Goal: Task Accomplishment & Management: Complete application form

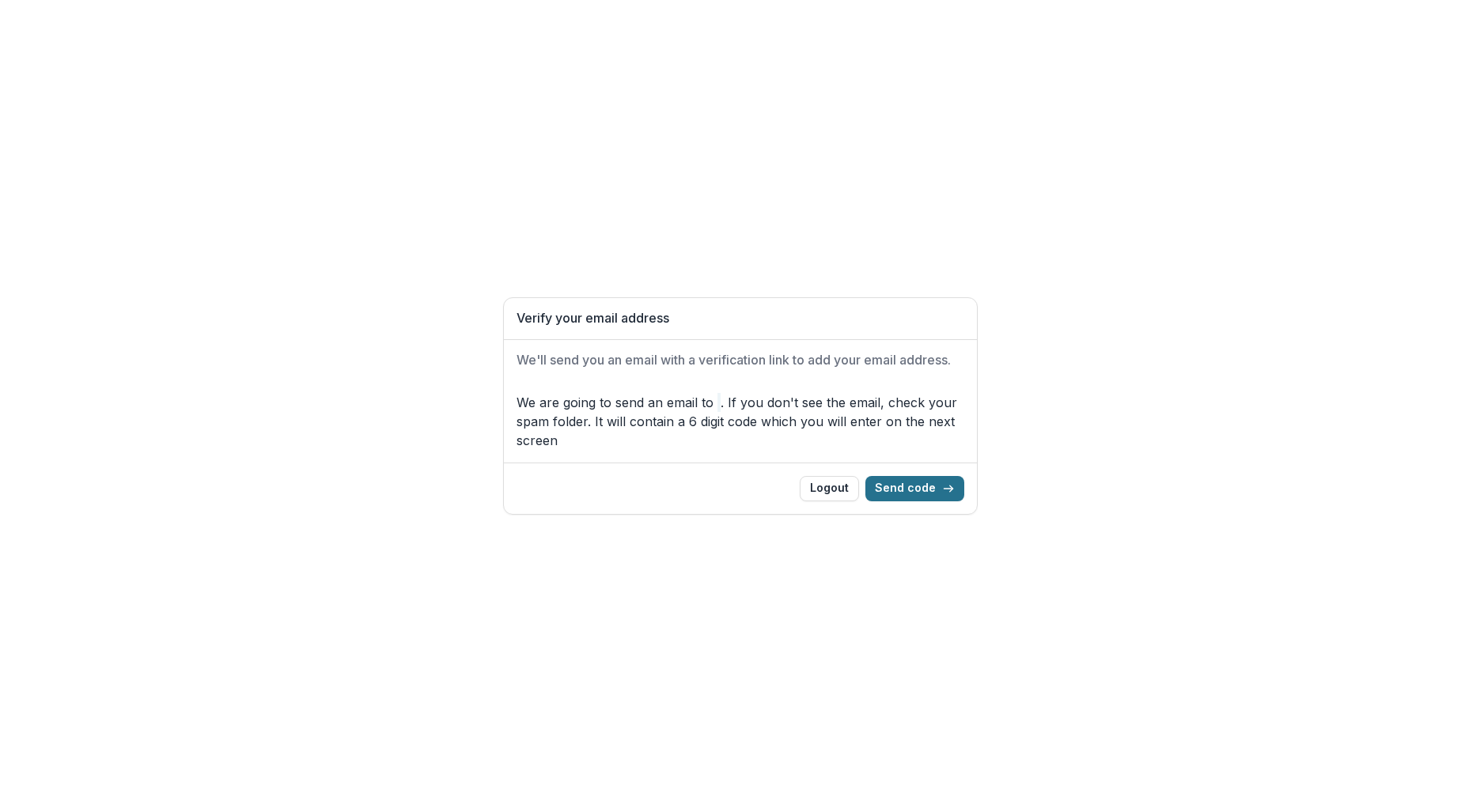
click at [912, 488] on button "Send code" at bounding box center [915, 488] width 99 height 26
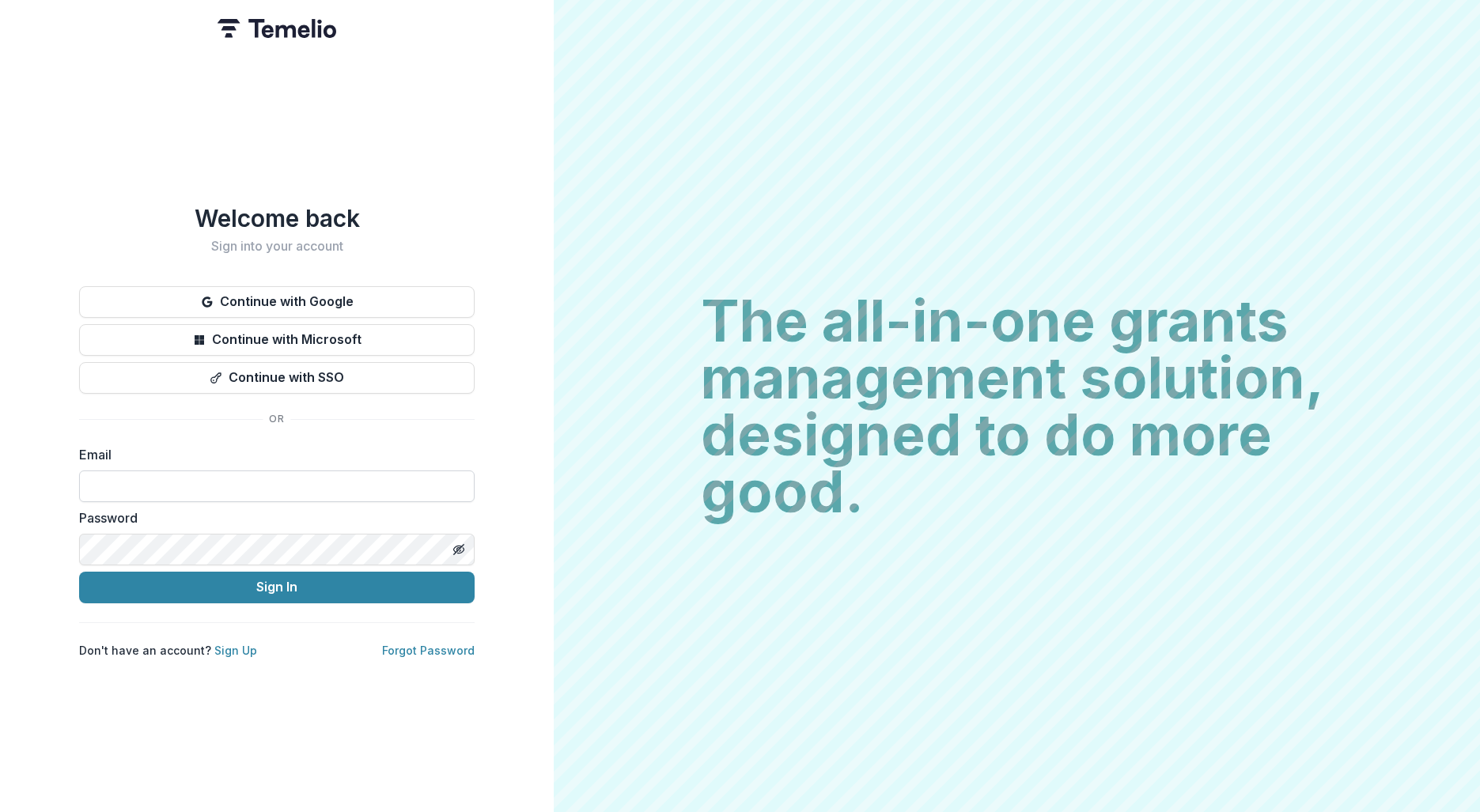
click at [257, 486] on input at bounding box center [277, 487] width 396 height 31
type input "**********"
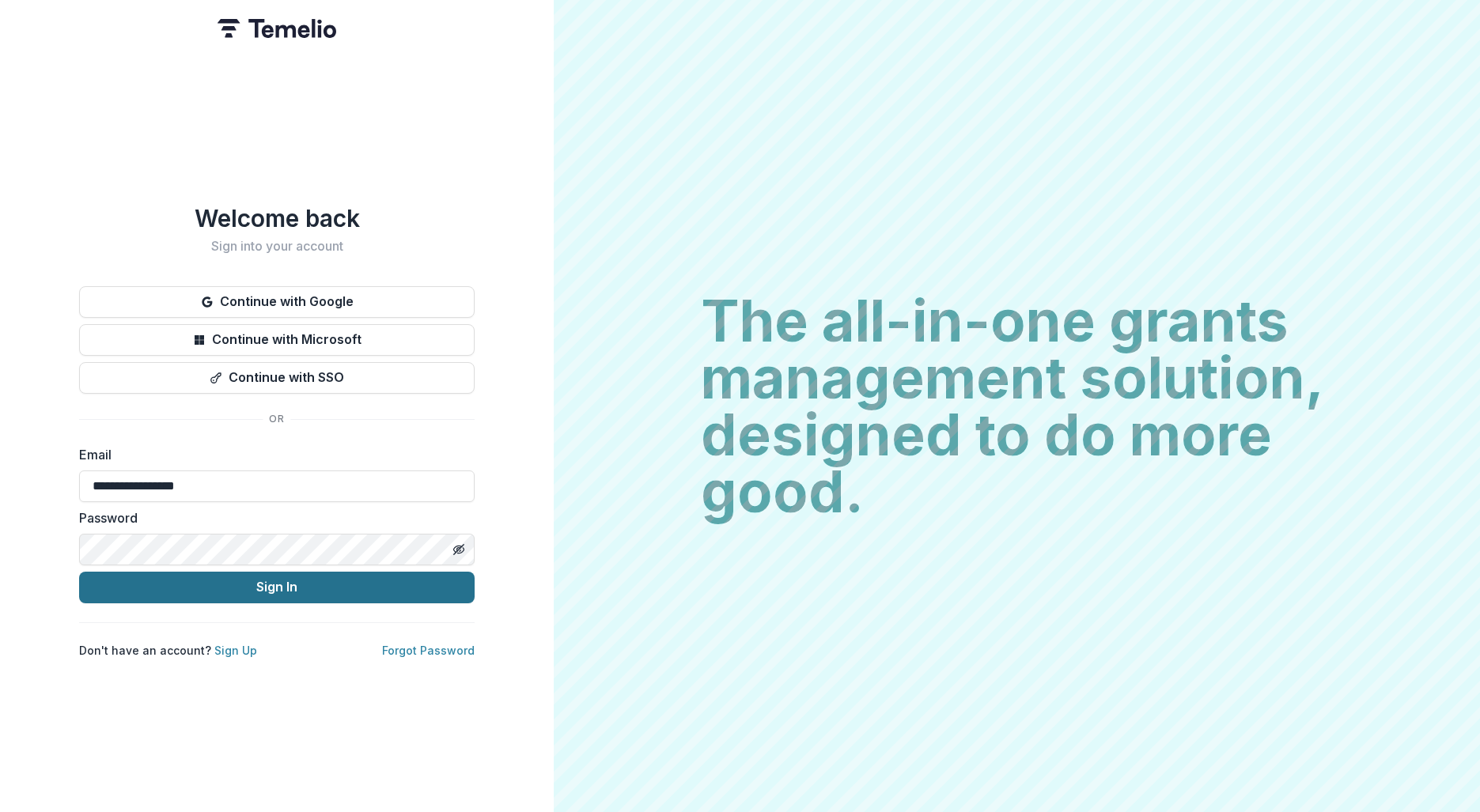
click at [263, 581] on button "Sign In" at bounding box center [277, 587] width 396 height 31
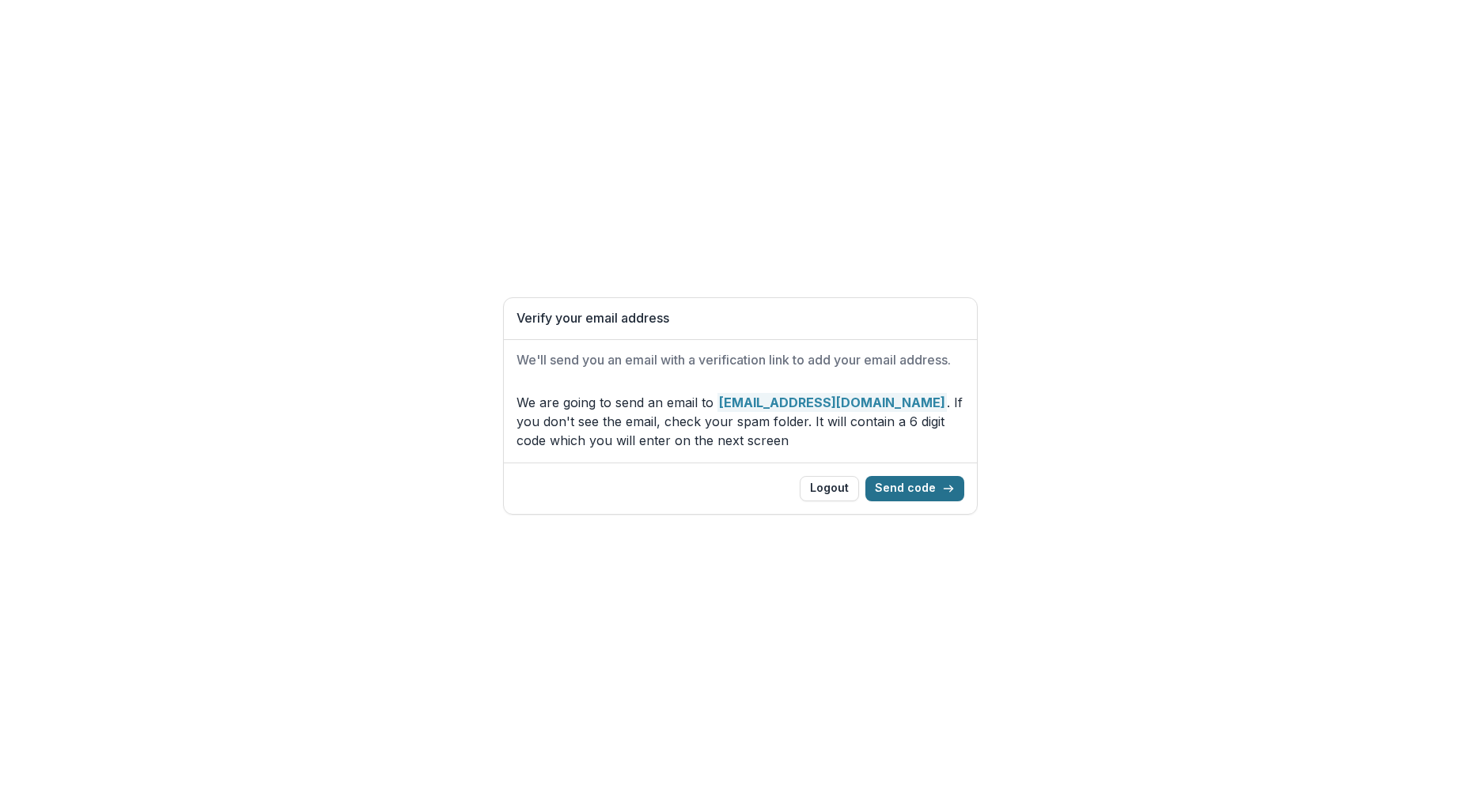
click at [915, 483] on button "Send code" at bounding box center [915, 488] width 99 height 26
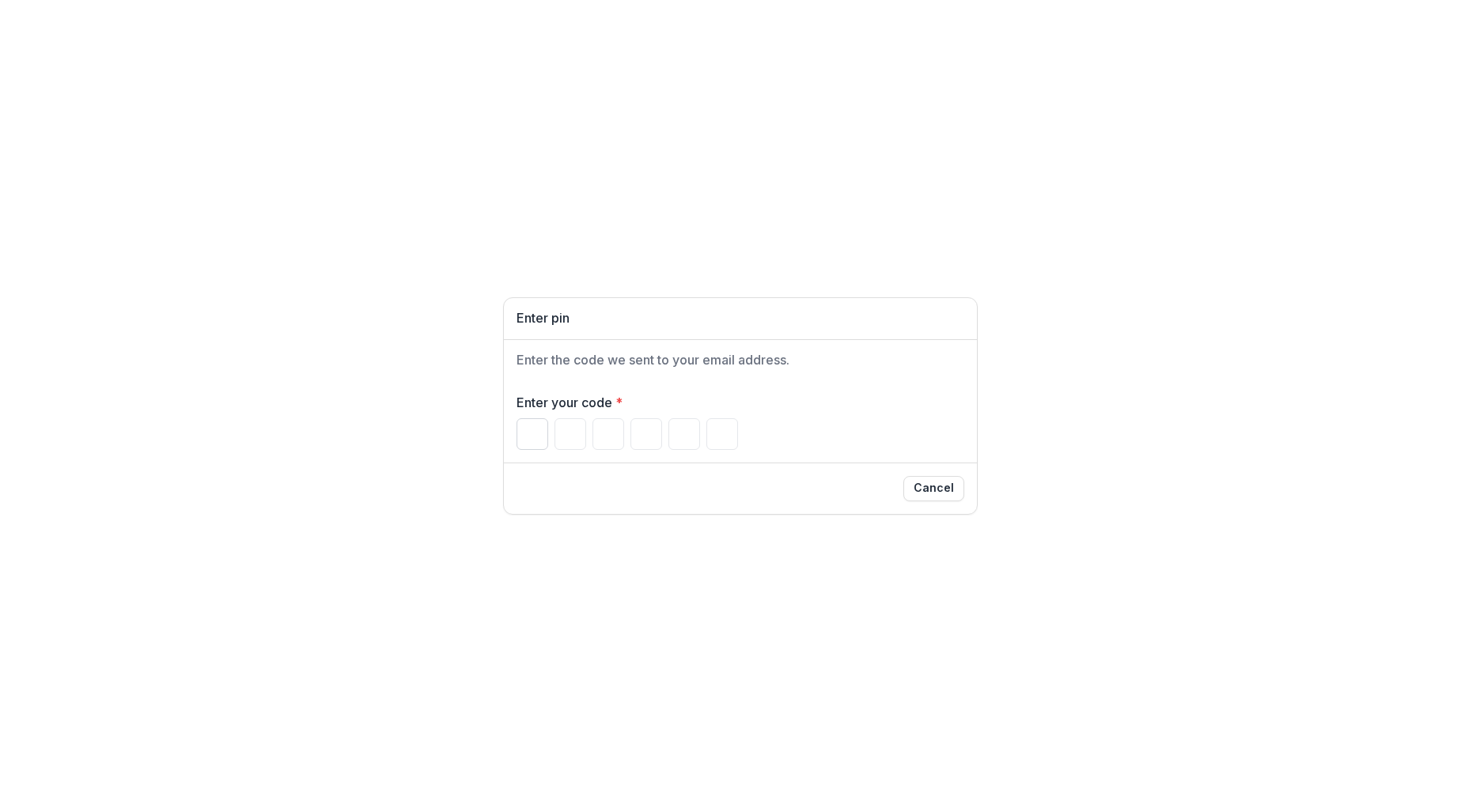
paste input "******"
type input "*"
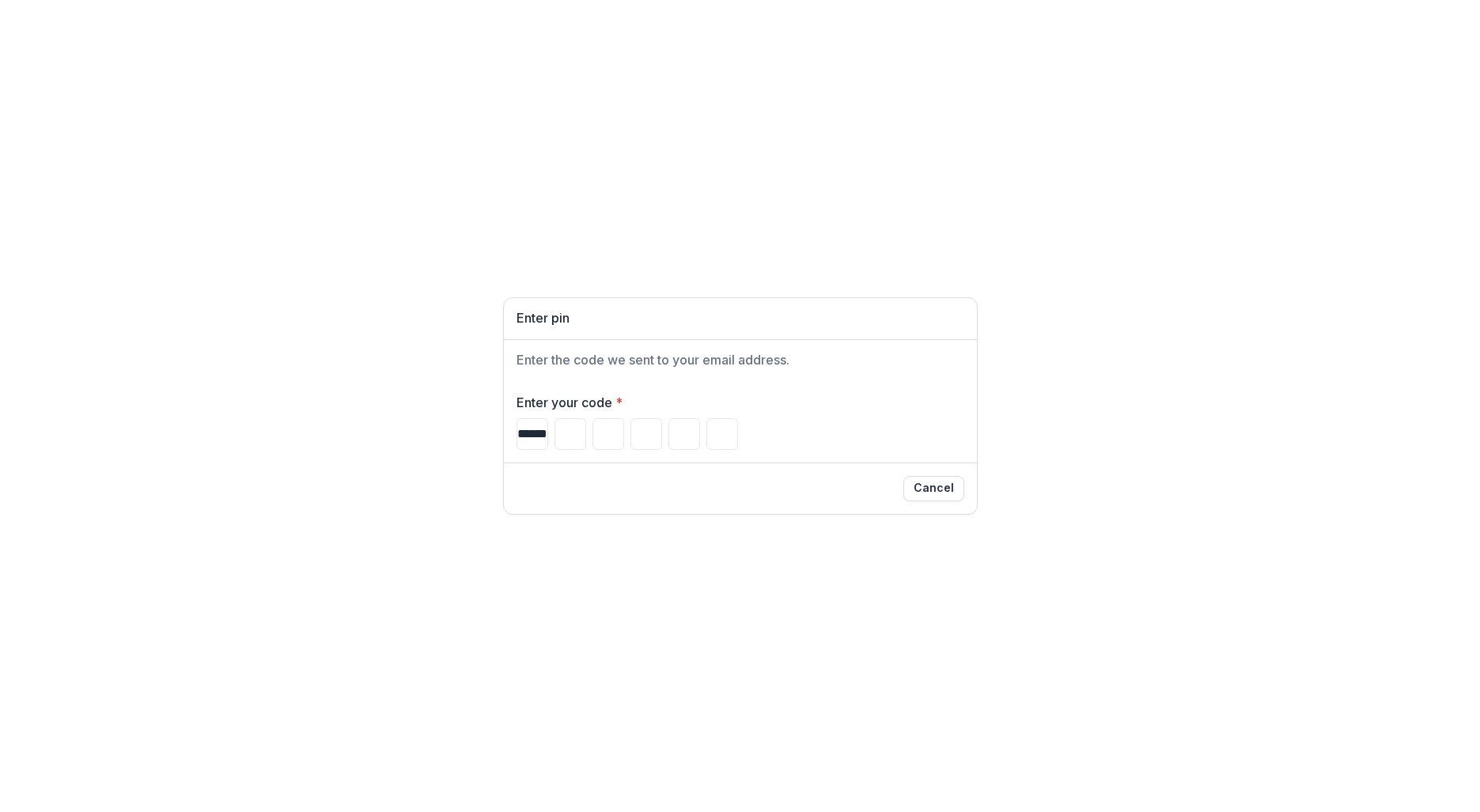
type input "*"
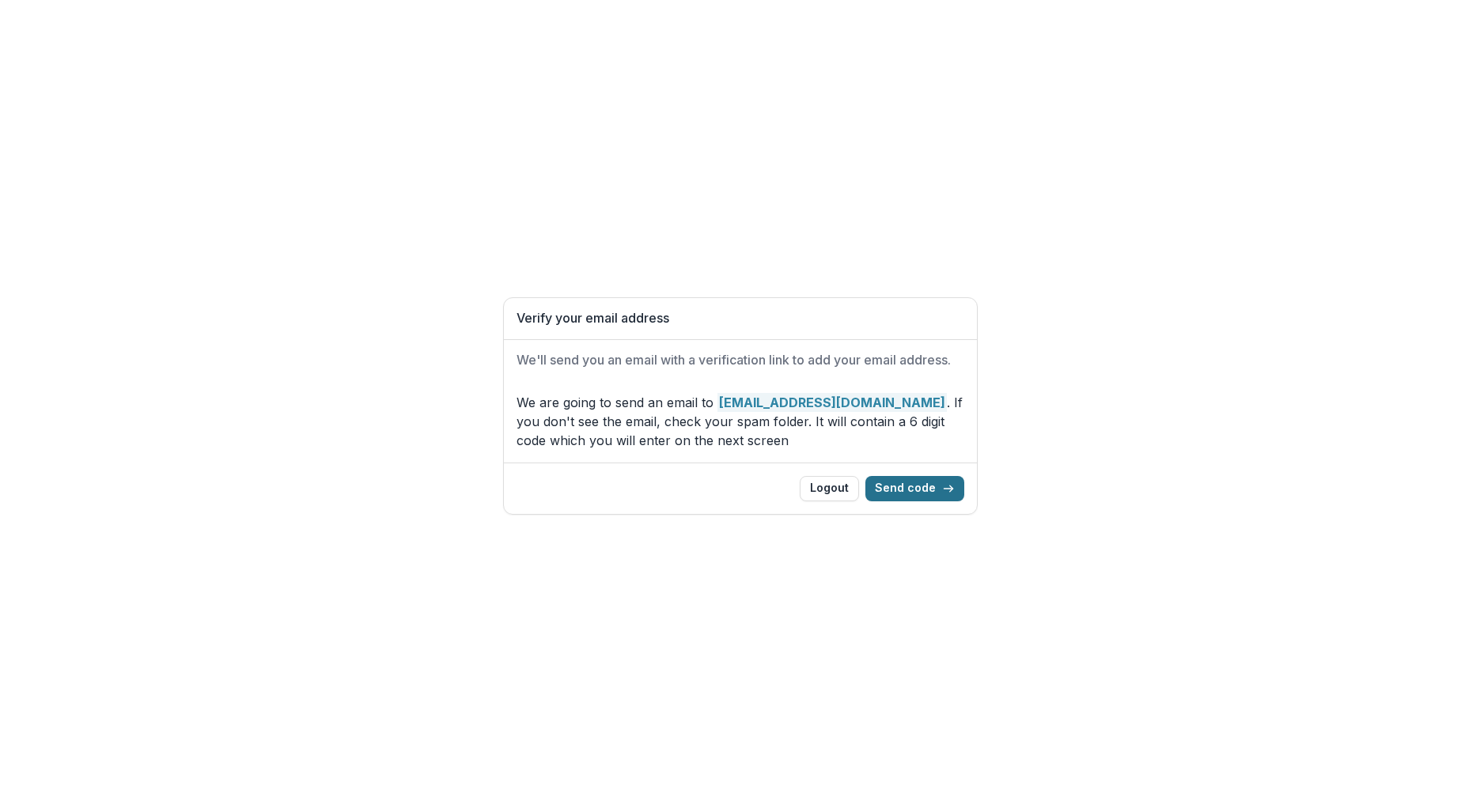
click at [906, 493] on button "Send code" at bounding box center [915, 488] width 99 height 26
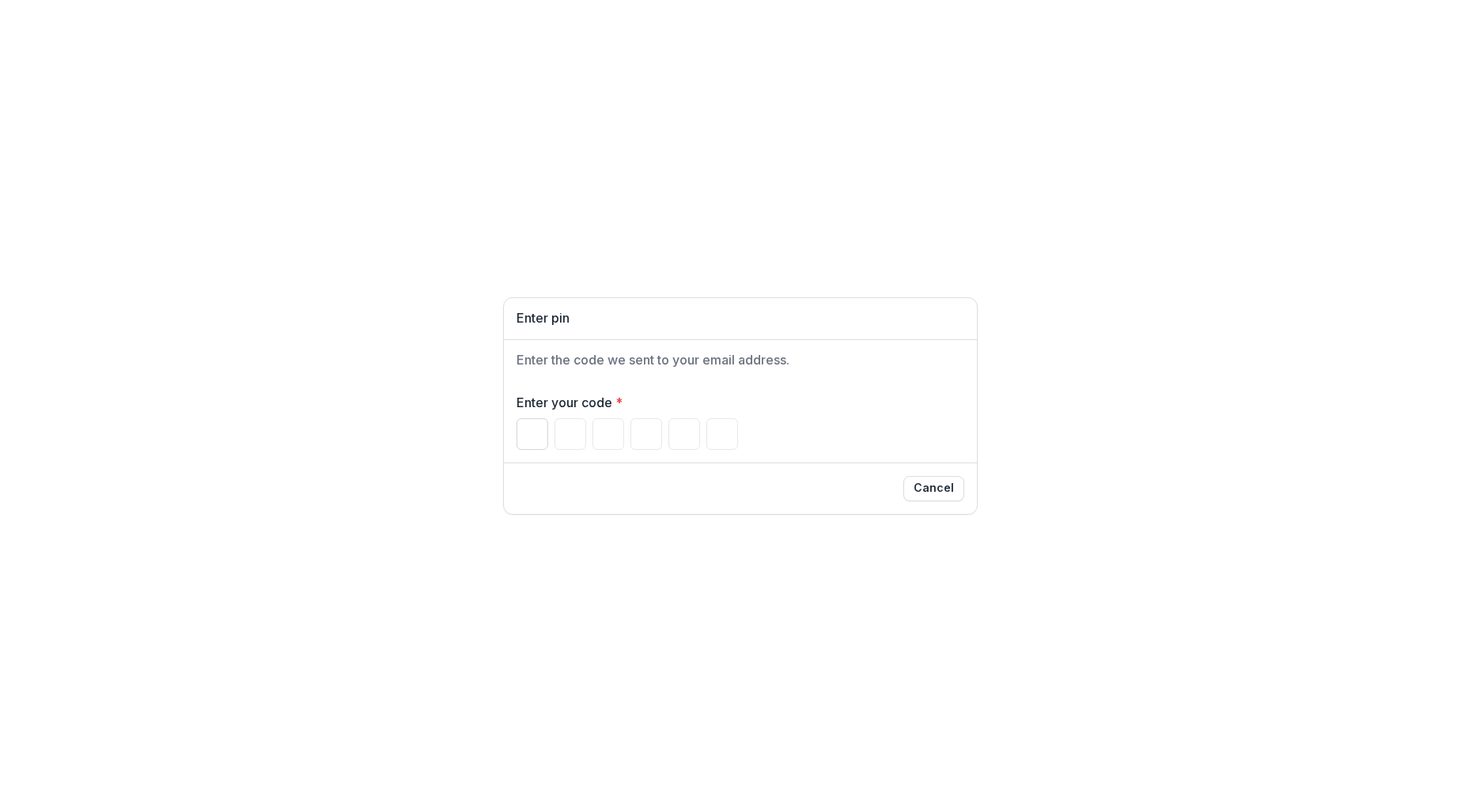
paste input "******"
type input "*"
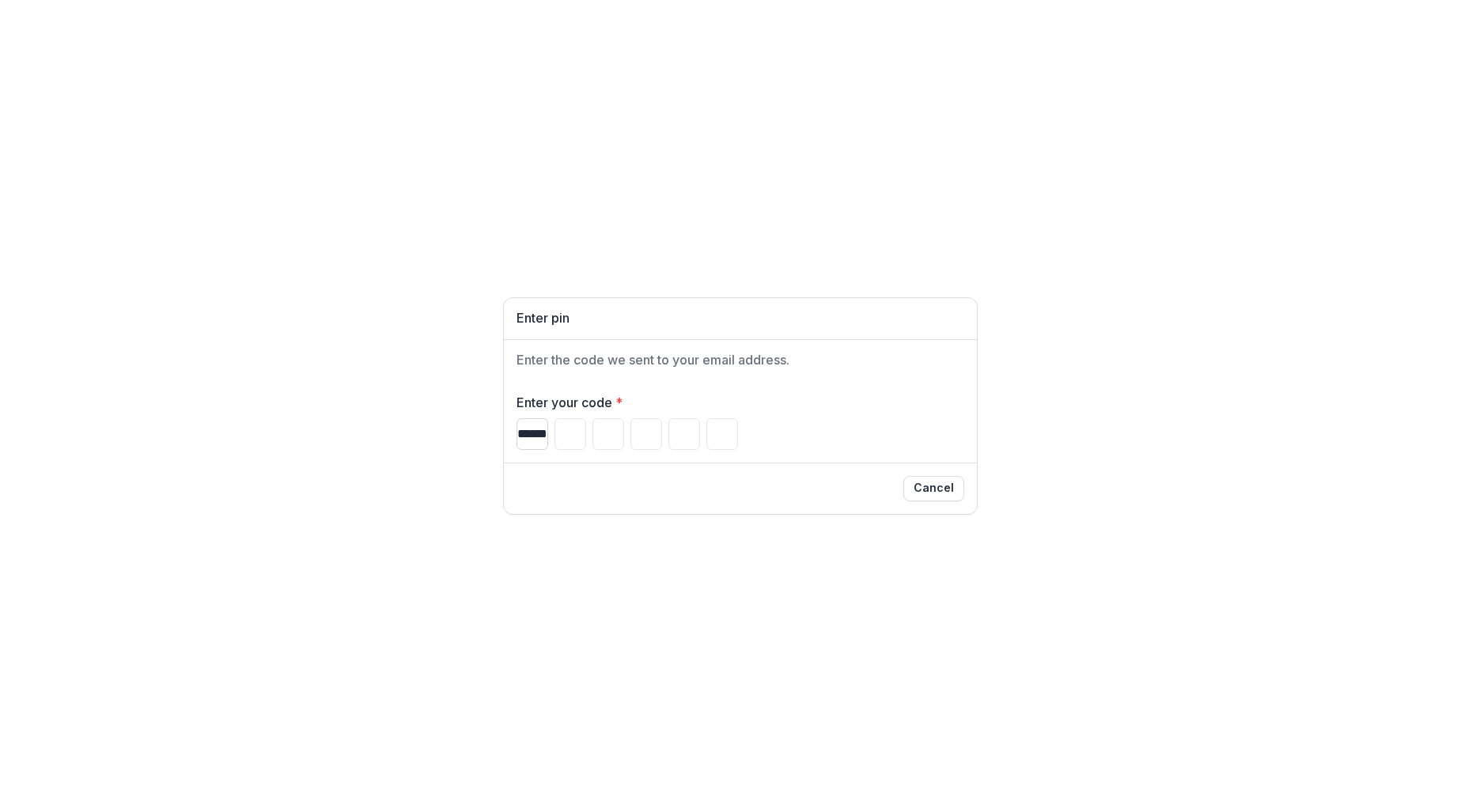
type input "*"
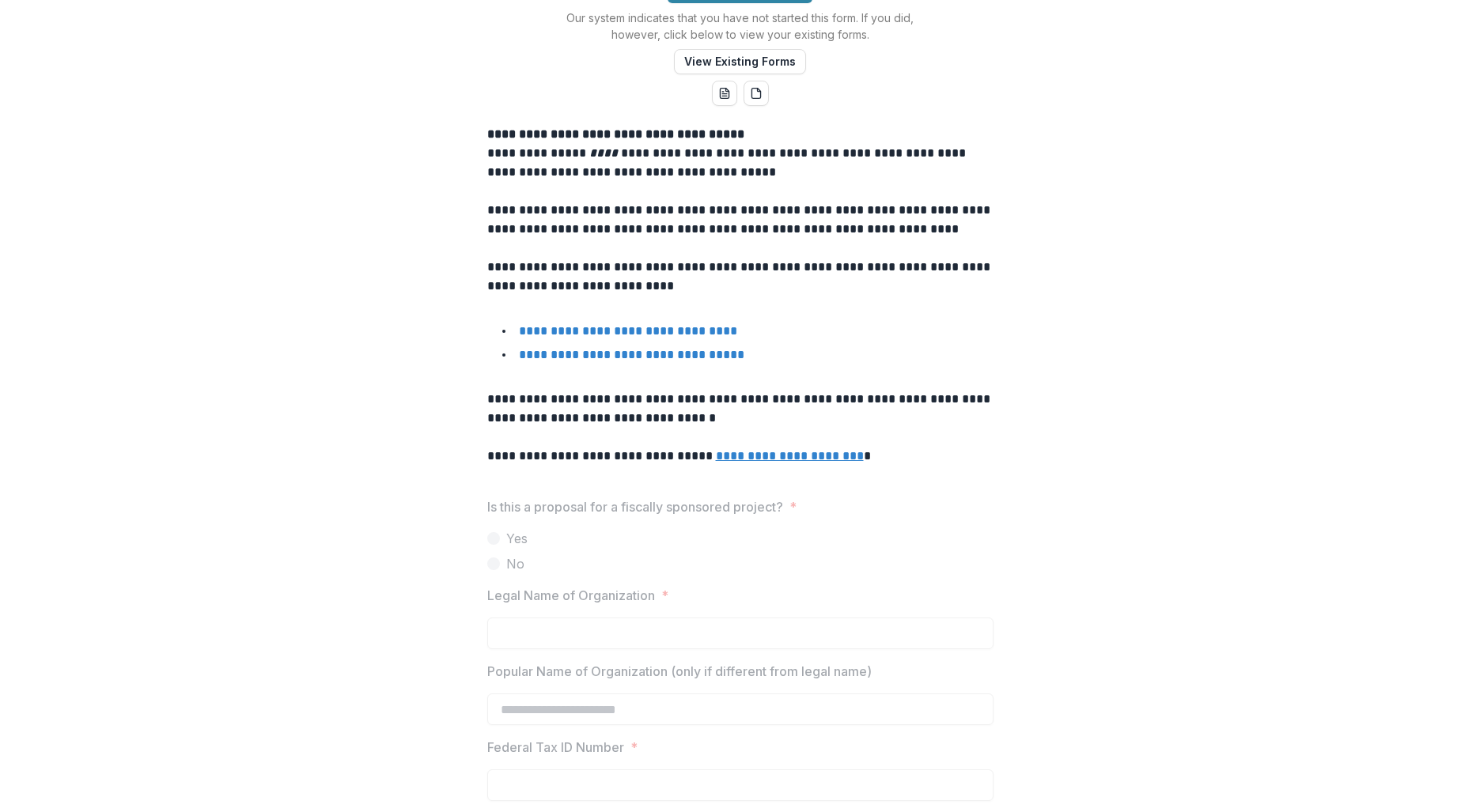
scroll to position [158, 0]
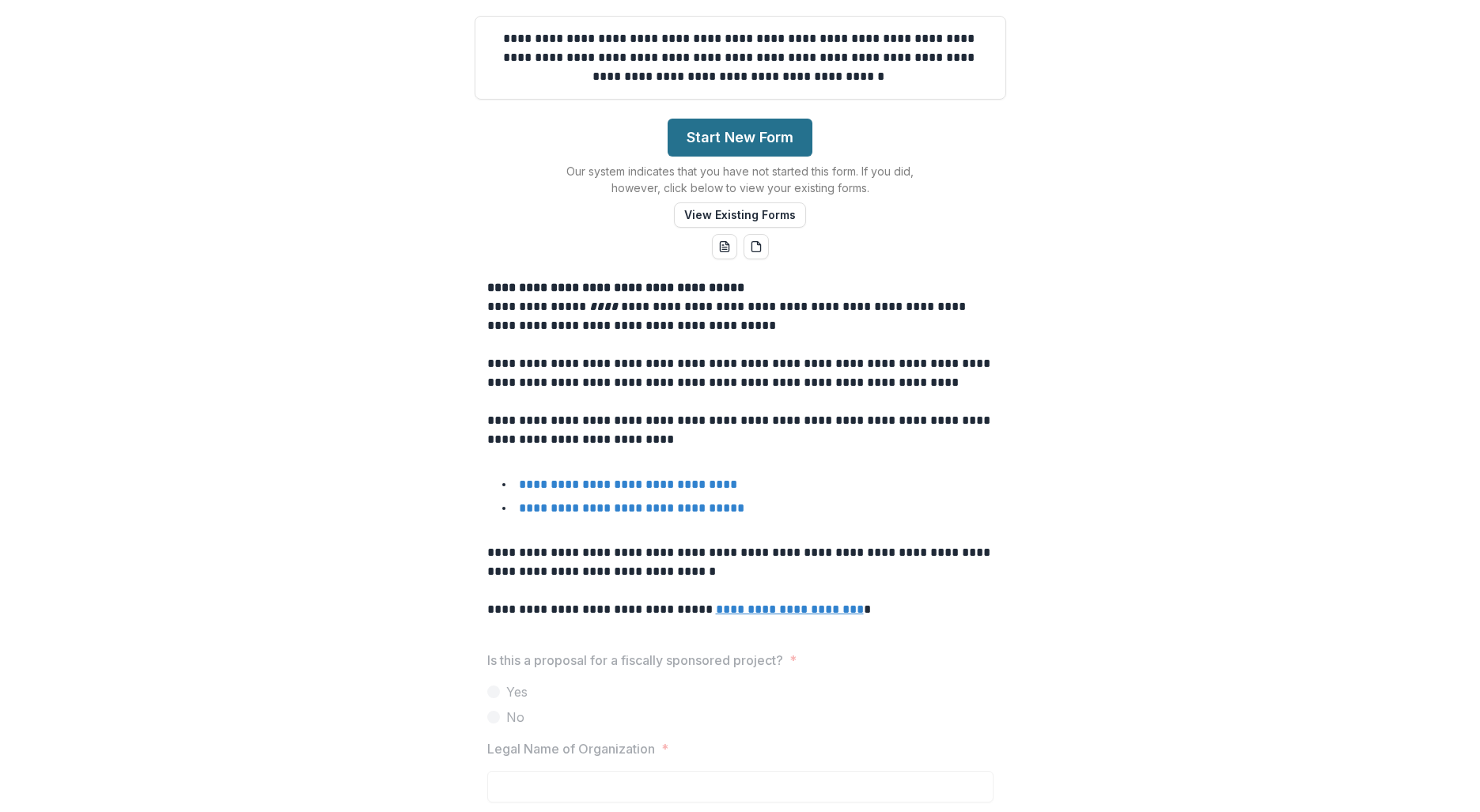
click at [740, 134] on button "Start New Form" at bounding box center [740, 138] width 145 height 38
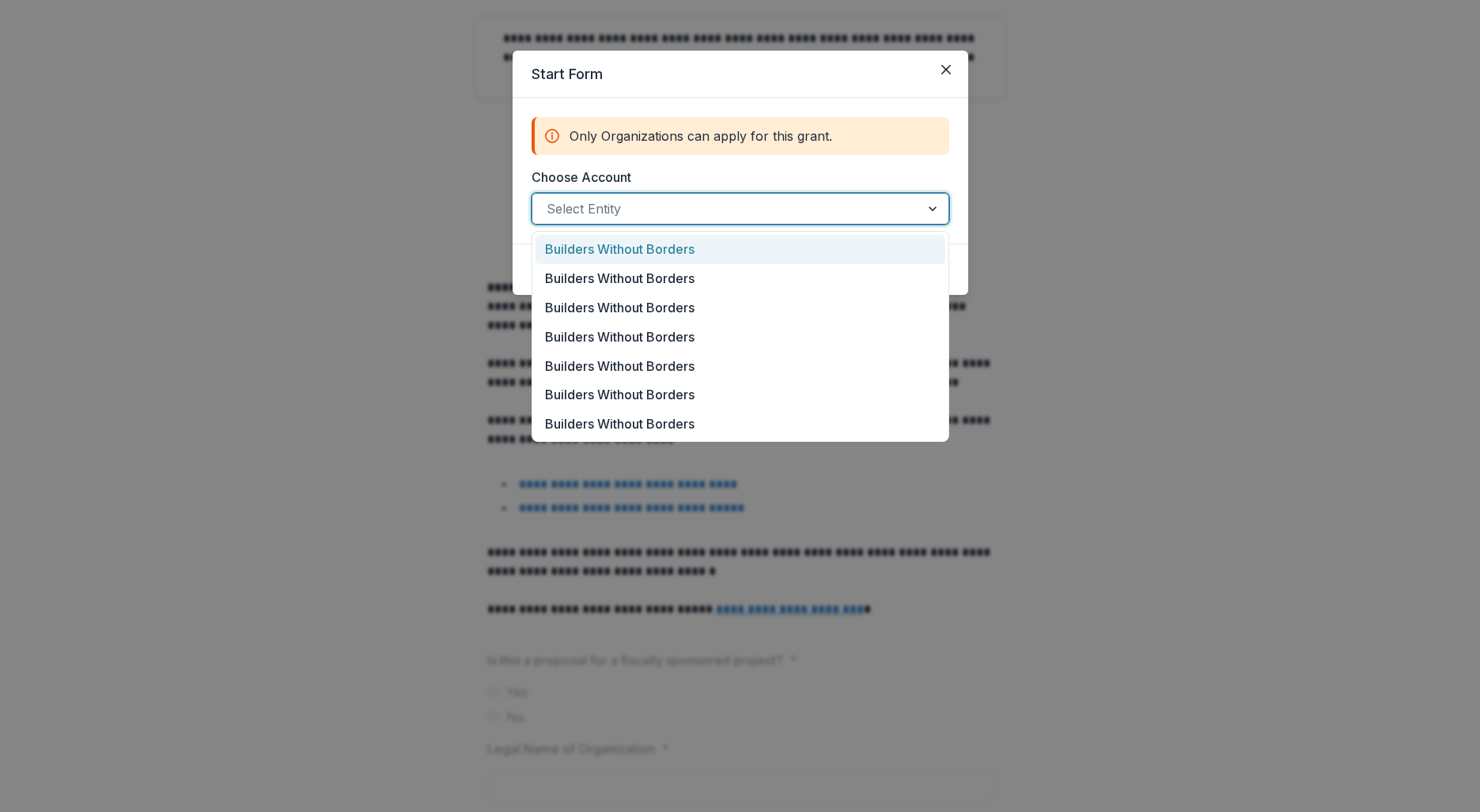
click at [689, 210] on div at bounding box center [726, 208] width 359 height 22
click at [690, 251] on div "Builders Without Borders" at bounding box center [740, 249] width 410 height 29
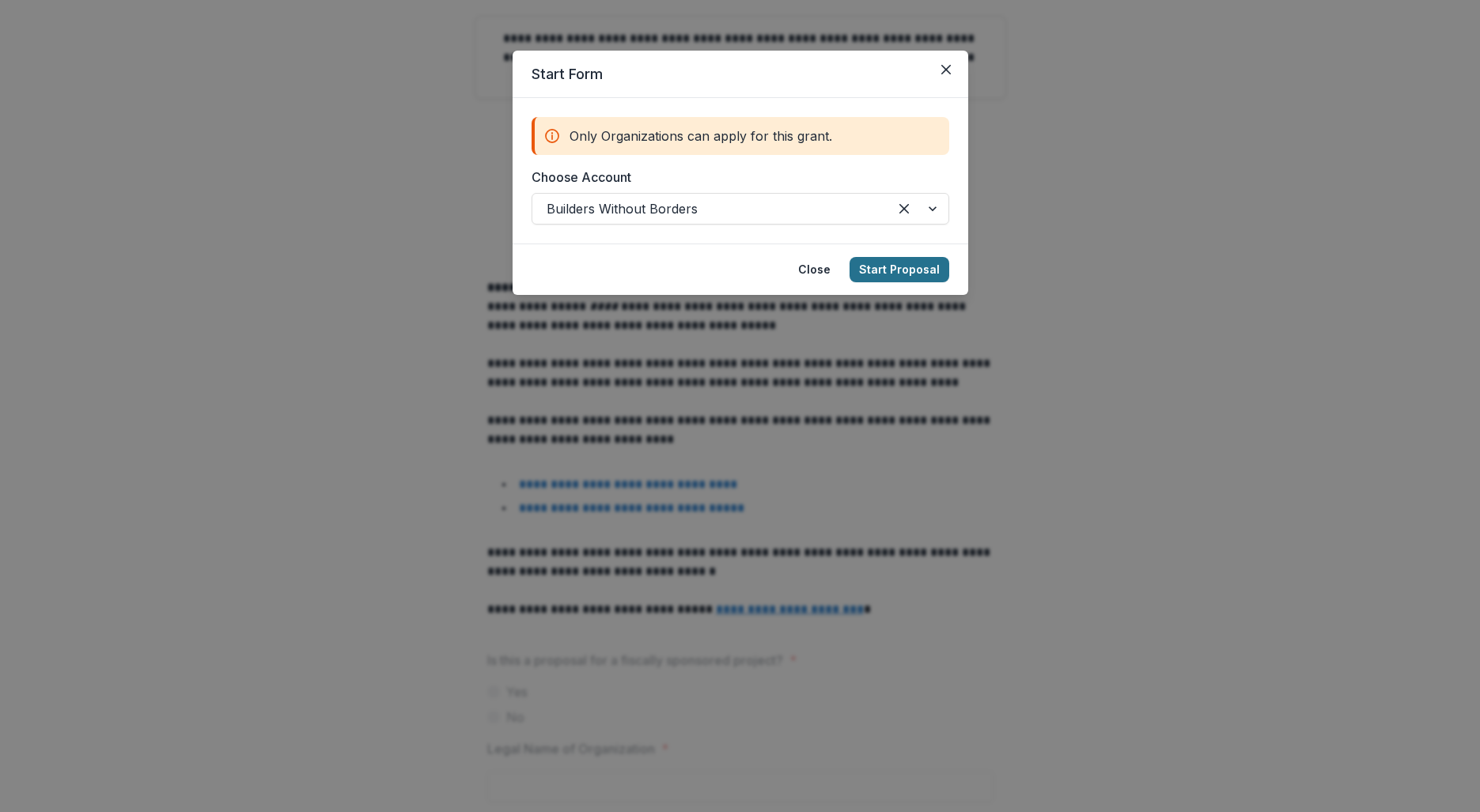
click at [920, 274] on button "Start Proposal" at bounding box center [899, 269] width 100 height 26
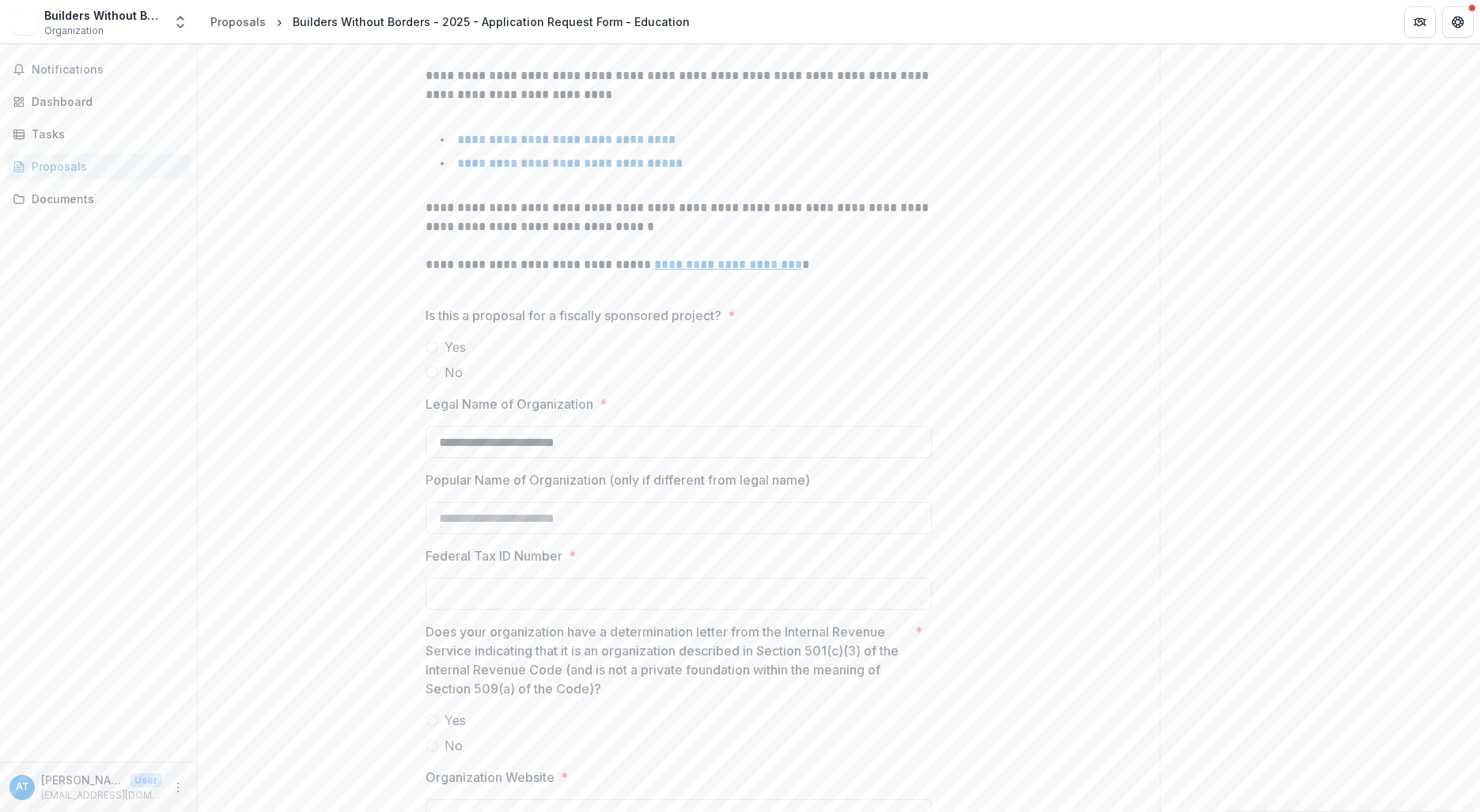
scroll to position [474, 0]
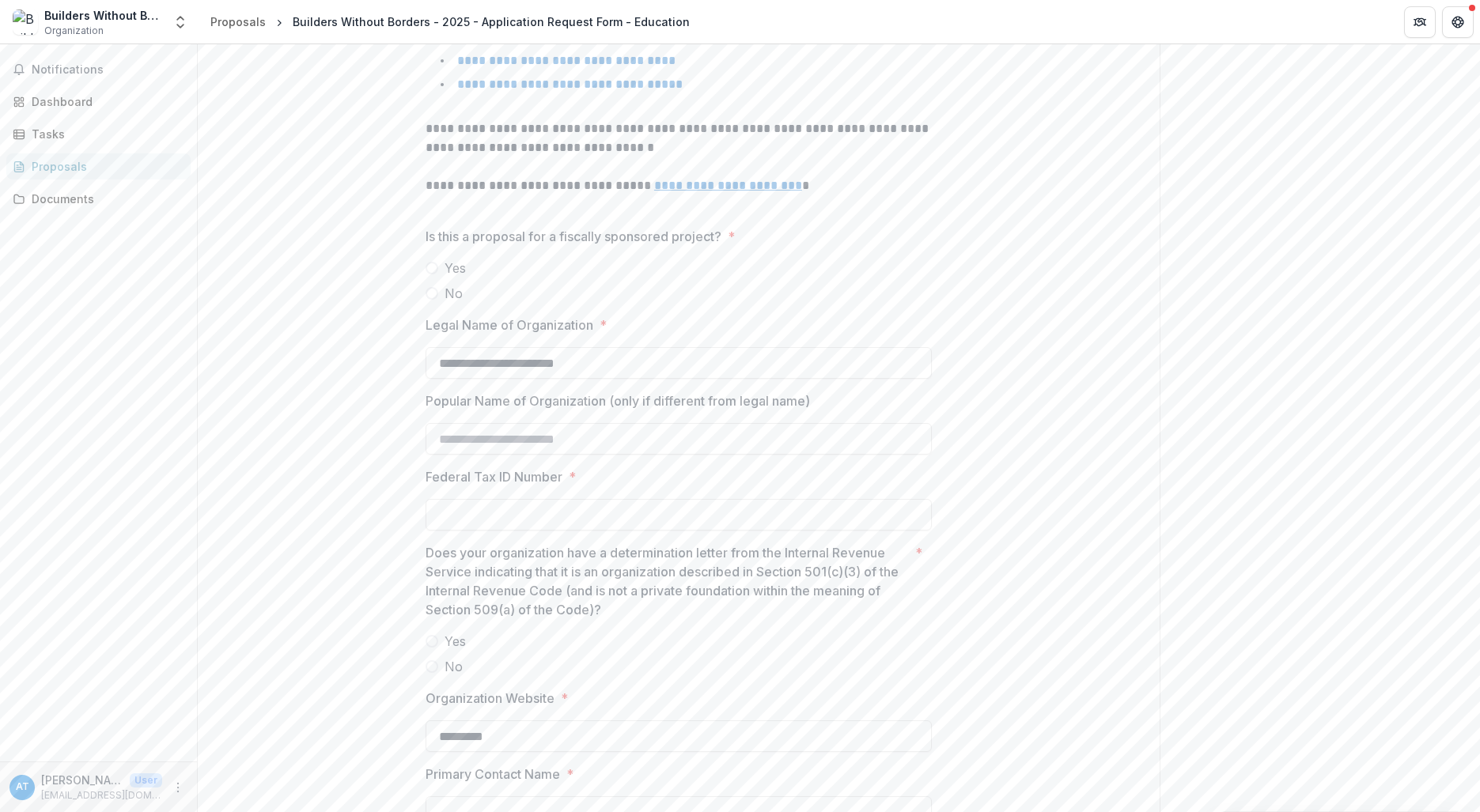
click at [429, 287] on span at bounding box center [431, 293] width 12 height 12
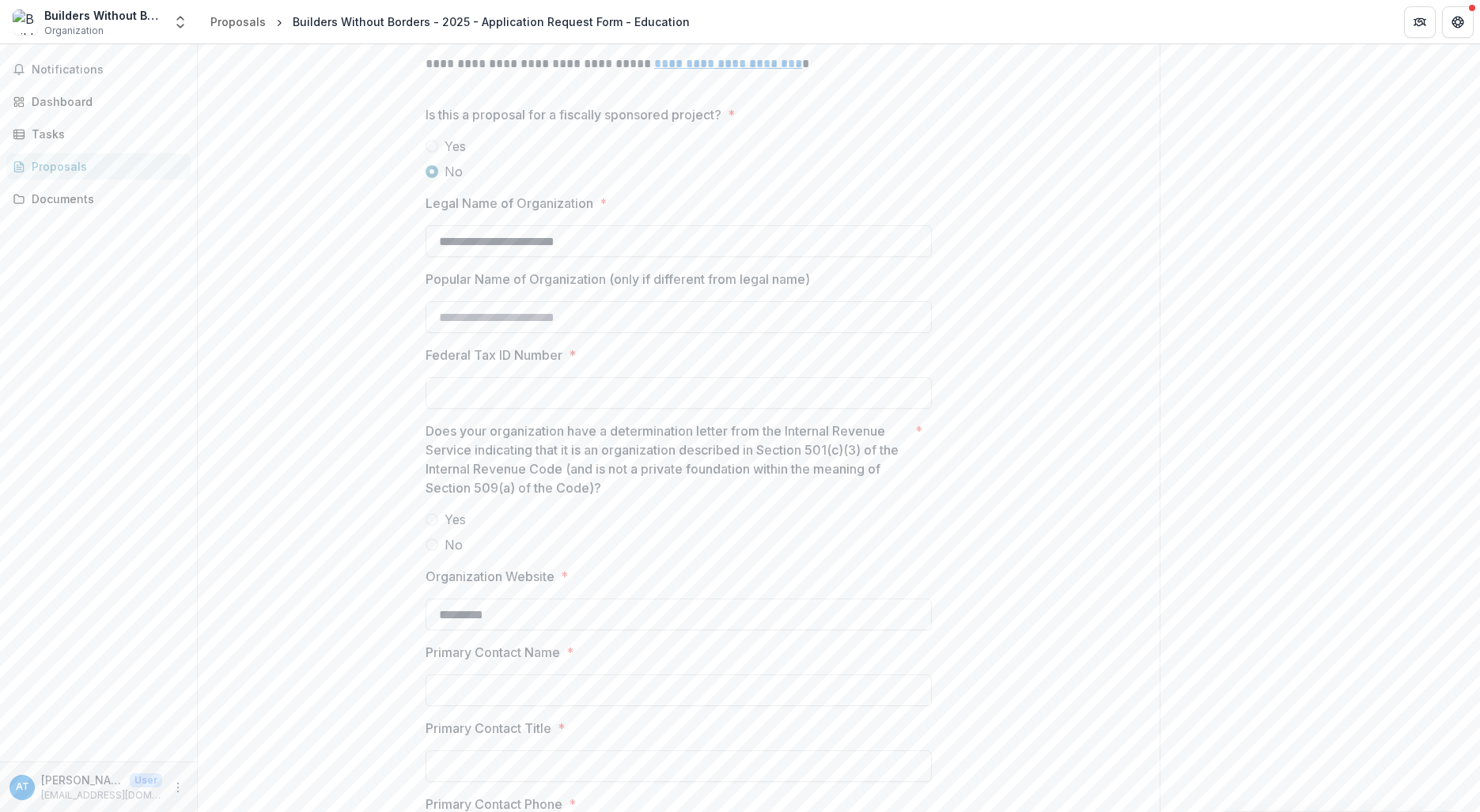
scroll to position [633, 0]
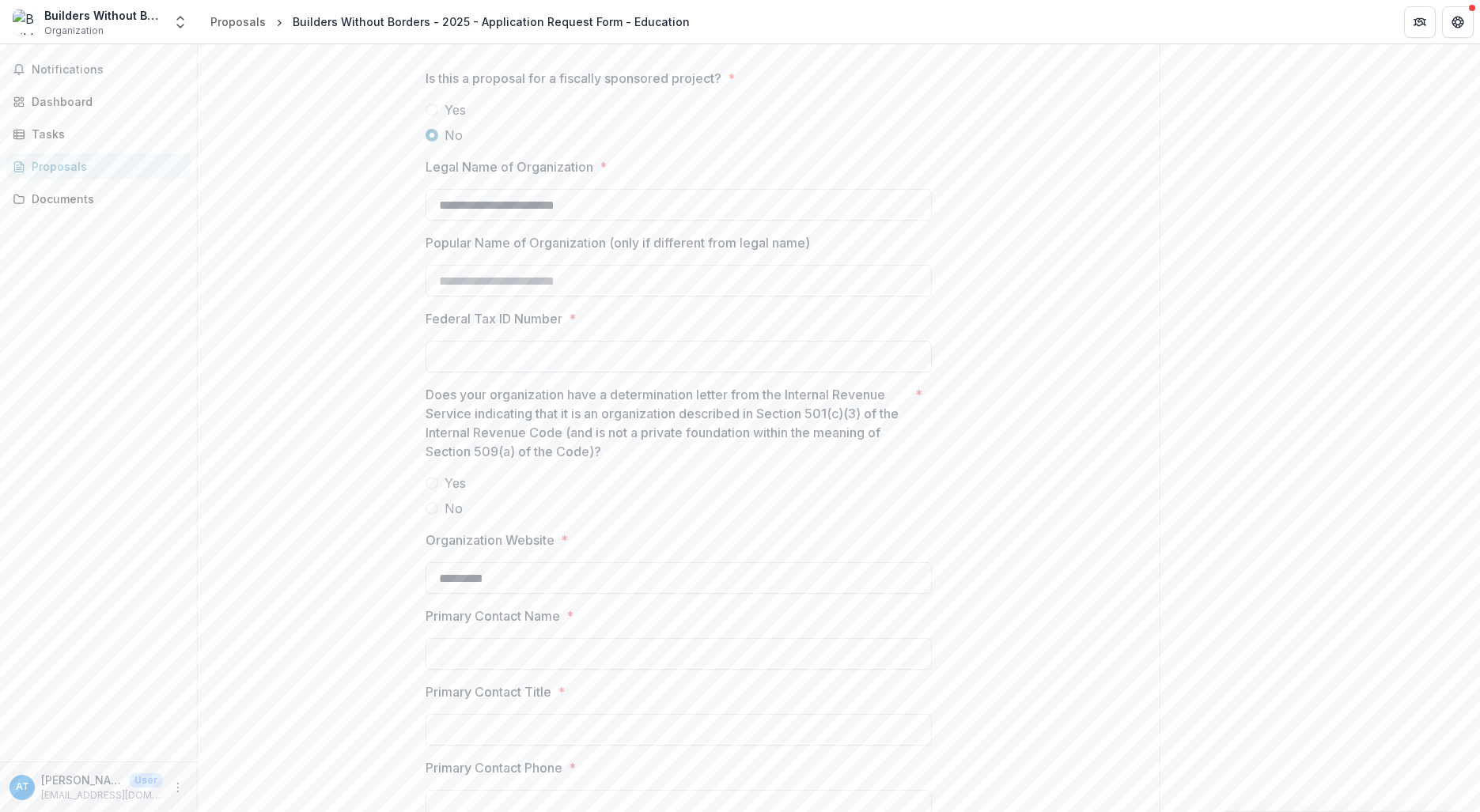
click at [480, 345] on input "Federal Tax ID Number *" at bounding box center [678, 357] width 507 height 31
drag, startPoint x: 480, startPoint y: 345, endPoint x: 1106, endPoint y: 455, distance: 635.6
click at [1107, 457] on div "**********" at bounding box center [678, 468] width 962 height 1569
click at [1445, 210] on div "Send comments or questions to Rockwell Fund in the box below. Rockwell Fund wil…" at bounding box center [1320, 361] width 321 height 1899
click at [427, 477] on span at bounding box center [431, 482] width 12 height 12
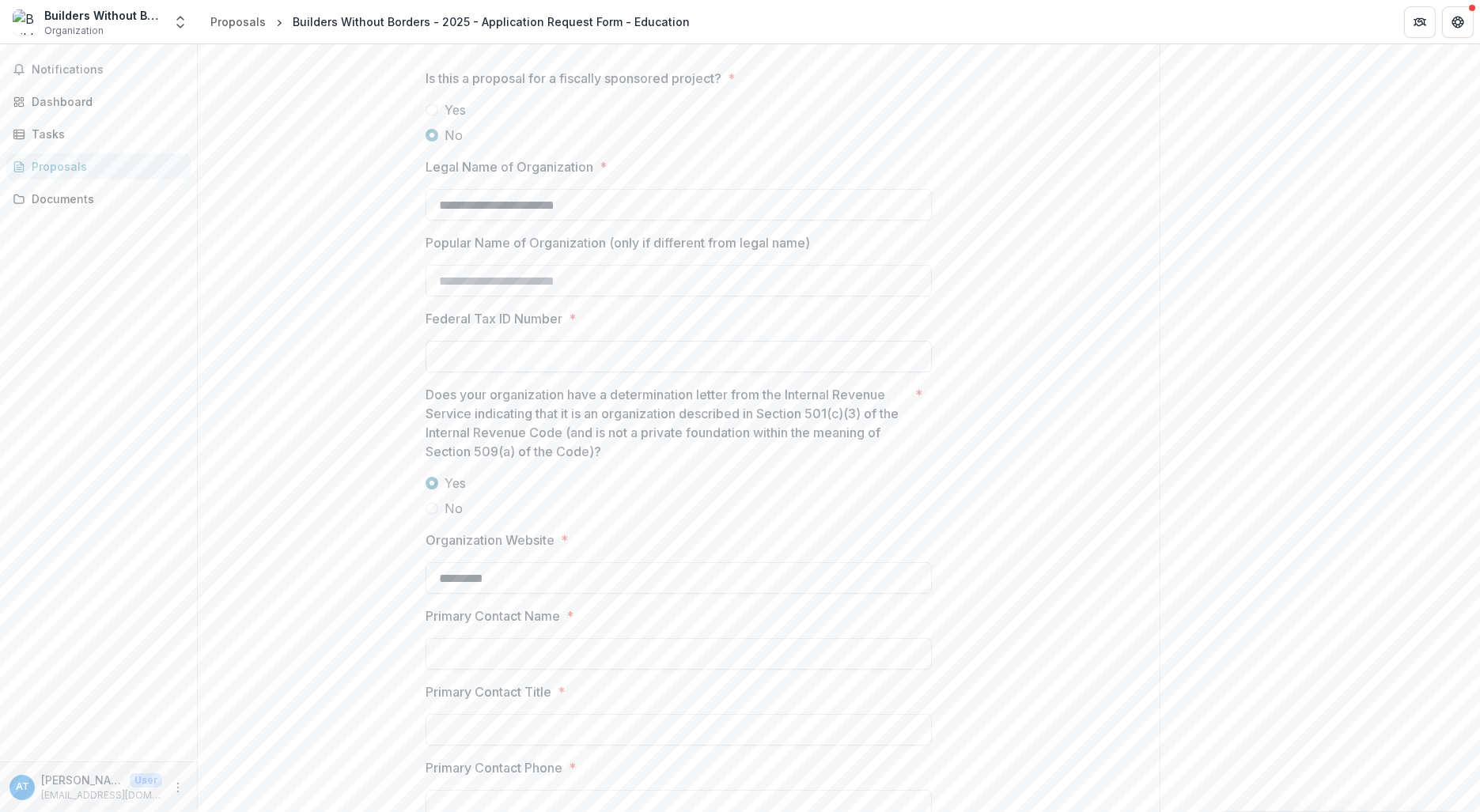
click at [492, 355] on input "Federal Tax ID Number *" at bounding box center [678, 357] width 507 height 31
type input "**********"
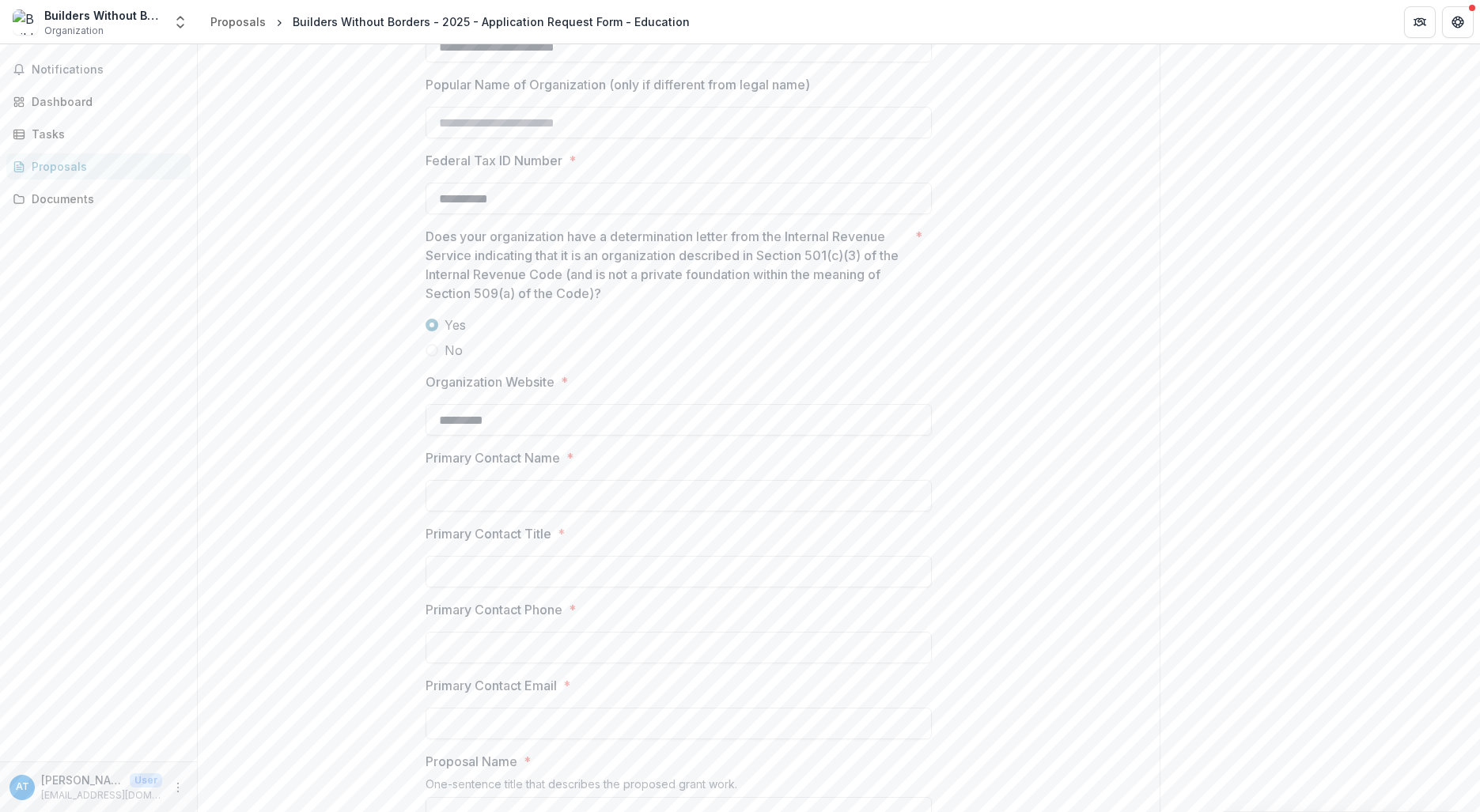
scroll to position [870, 0]
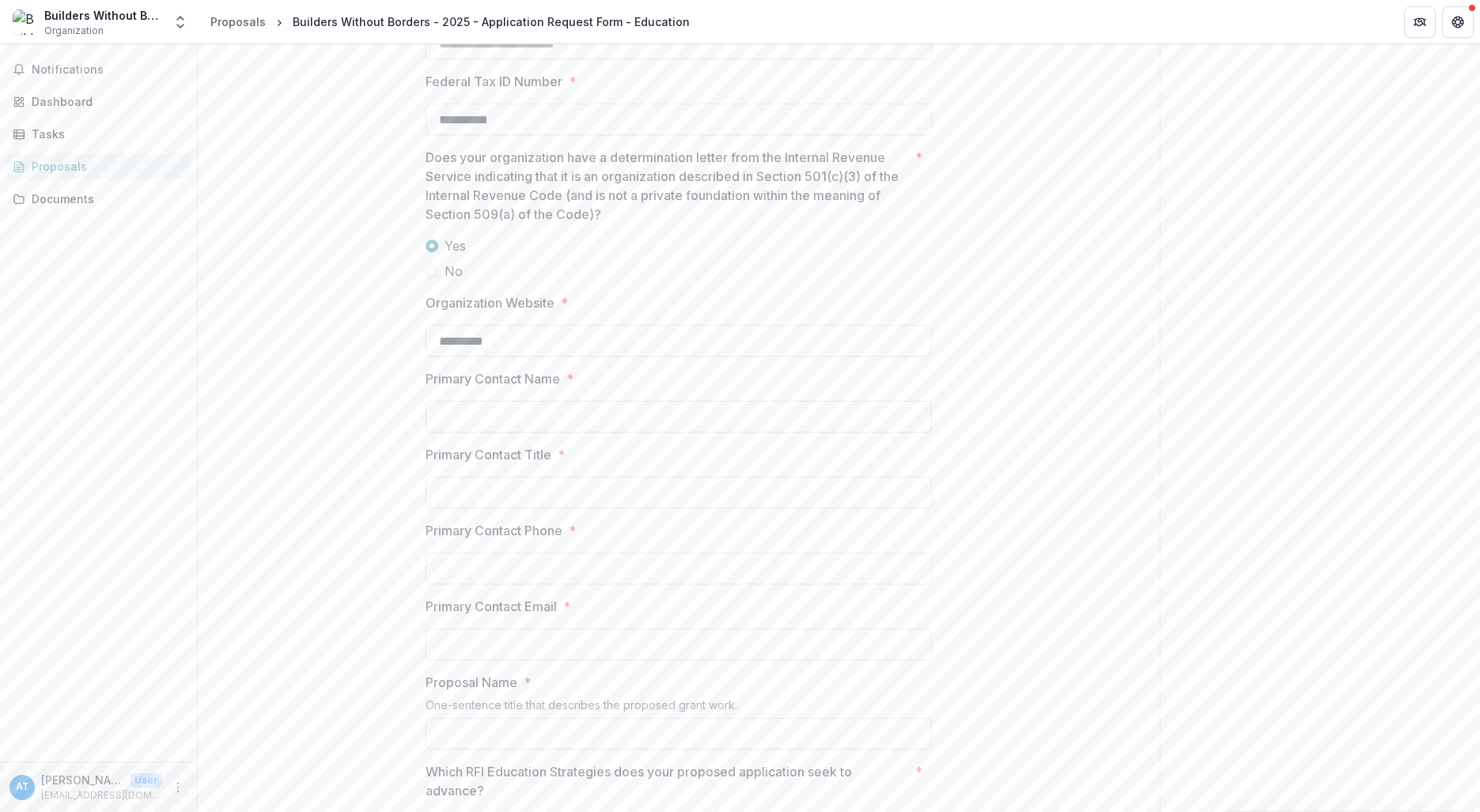
click at [489, 414] on input "Primary Contact Name *" at bounding box center [678, 416] width 507 height 31
type input "**********"
click at [511, 484] on input "Primary Contact Title *" at bounding box center [678, 492] width 507 height 31
type input "**********"
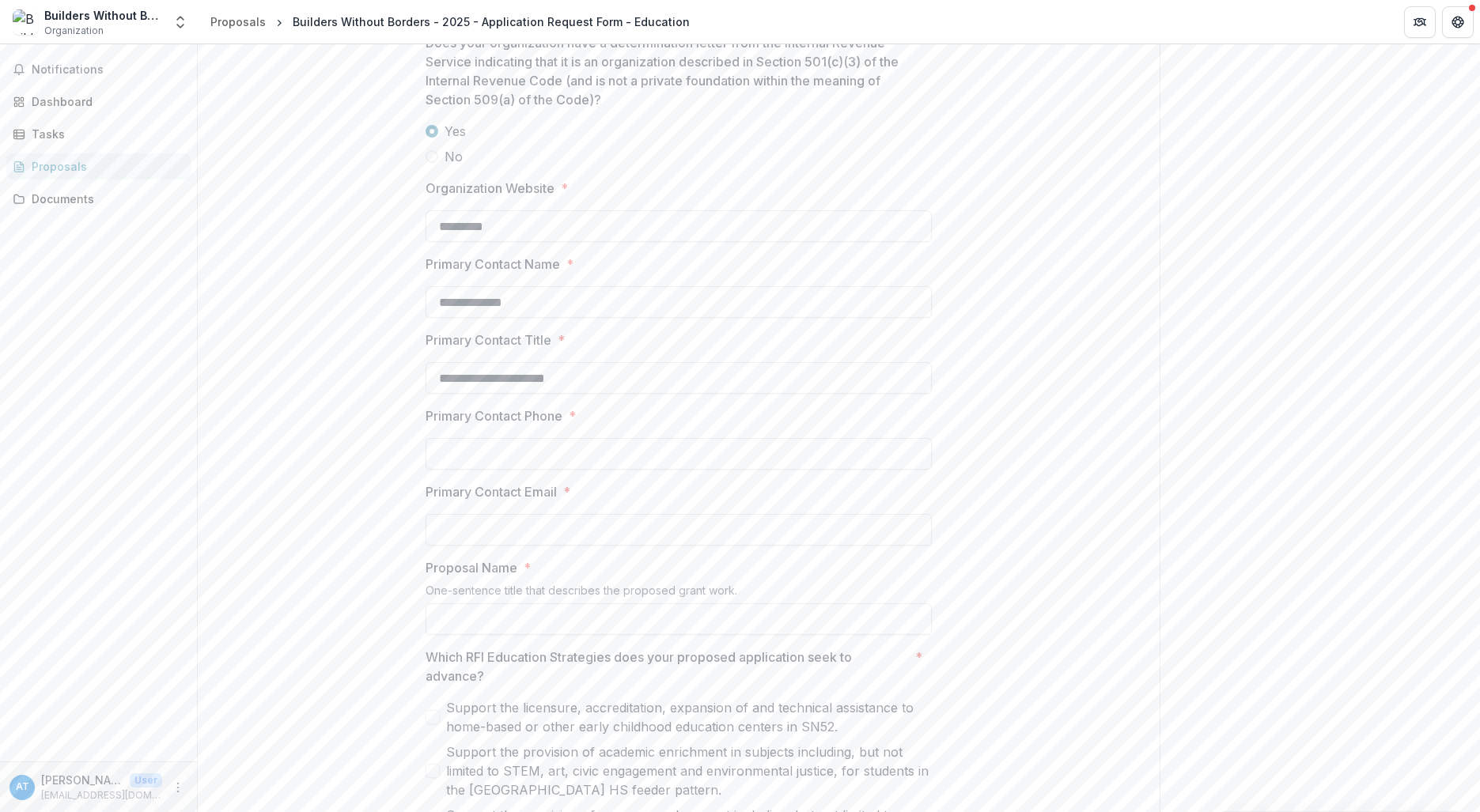
scroll to position [1028, 0]
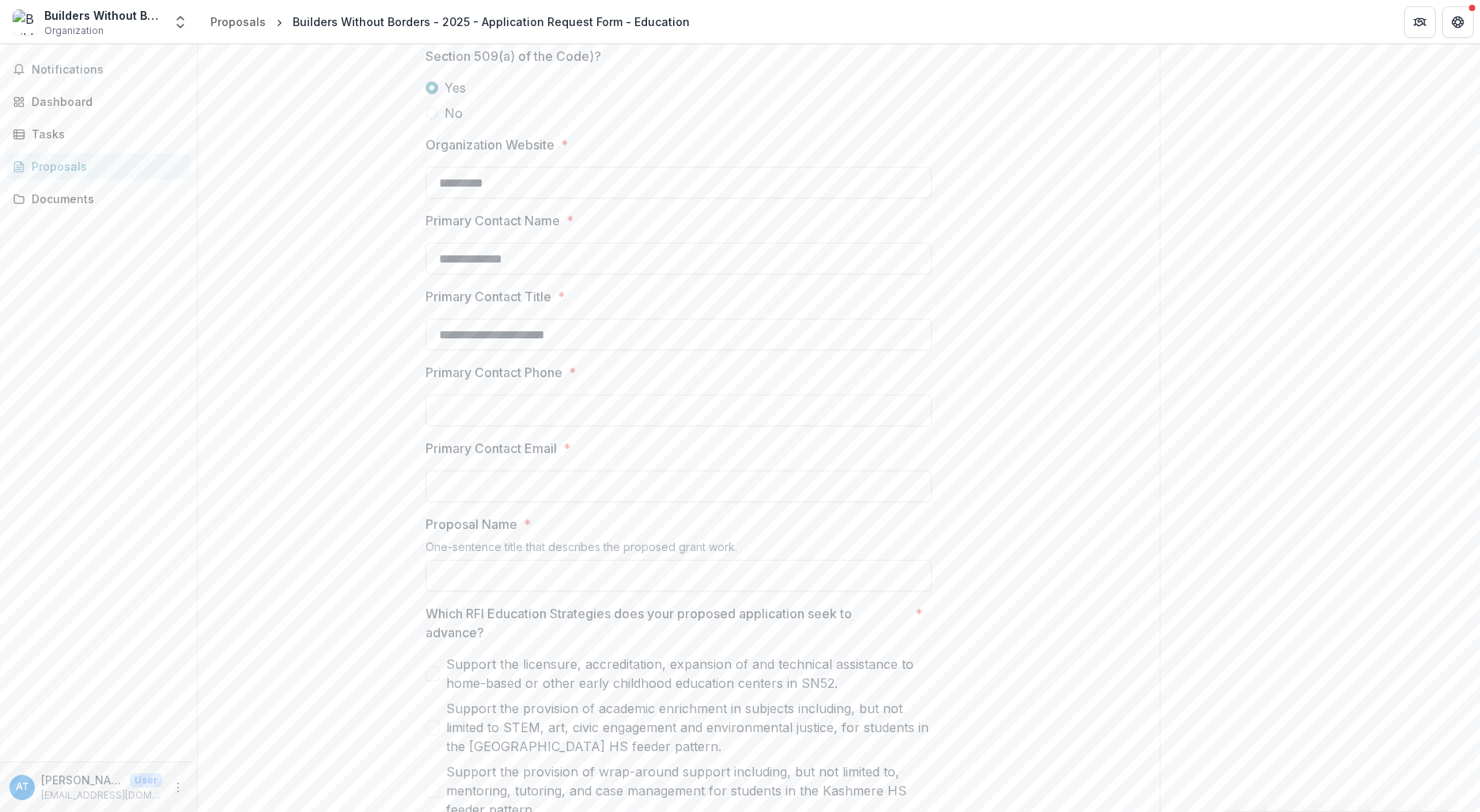
click at [471, 405] on input "Primary Contact Phone *" at bounding box center [678, 411] width 507 height 31
type input "**********"
click at [493, 476] on input "Primary Contact Email *" at bounding box center [678, 487] width 507 height 31
type input "**********"
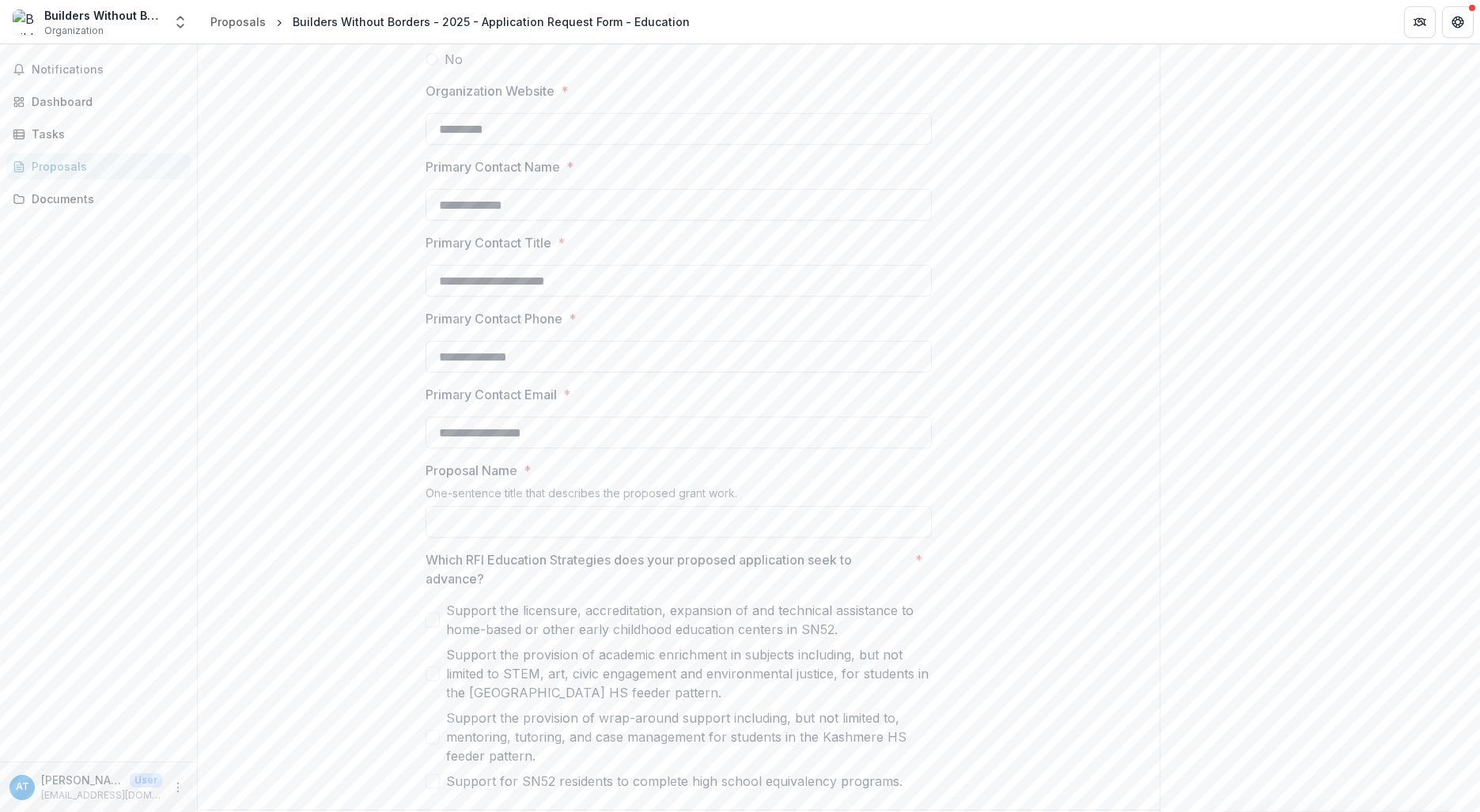
scroll to position [1121, 0]
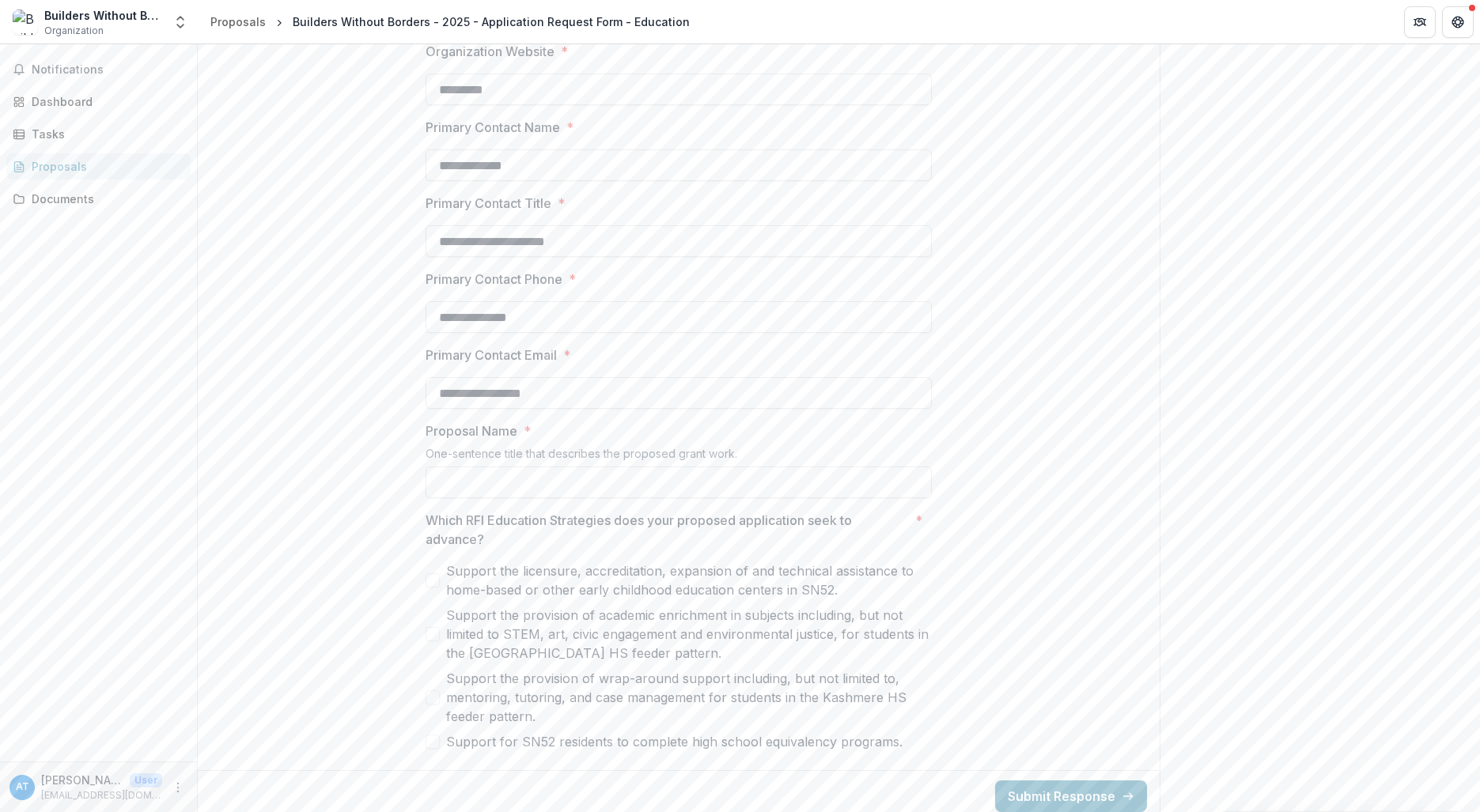
click at [472, 472] on input "Proposal Name *" at bounding box center [678, 482] width 507 height 31
type input "**********"
drag, startPoint x: 679, startPoint y: 473, endPoint x: 338, endPoint y: 449, distance: 341.8
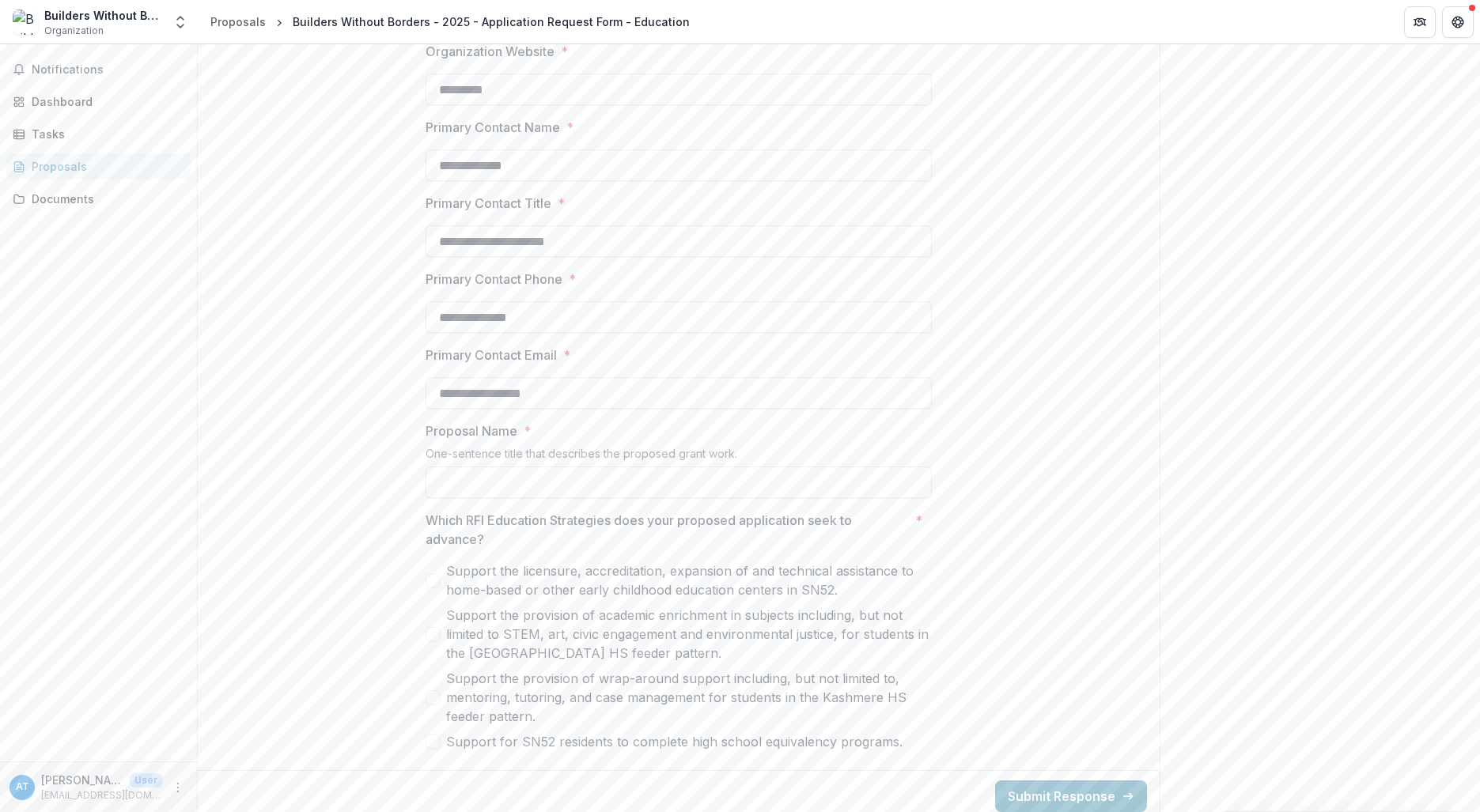
drag, startPoint x: 404, startPoint y: 373, endPoint x: 345, endPoint y: 371, distance: 59.0
drag, startPoint x: 568, startPoint y: 305, endPoint x: 370, endPoint y: 301, distance: 198.0
drag, startPoint x: 583, startPoint y: 233, endPoint x: 328, endPoint y: 218, distance: 255.4
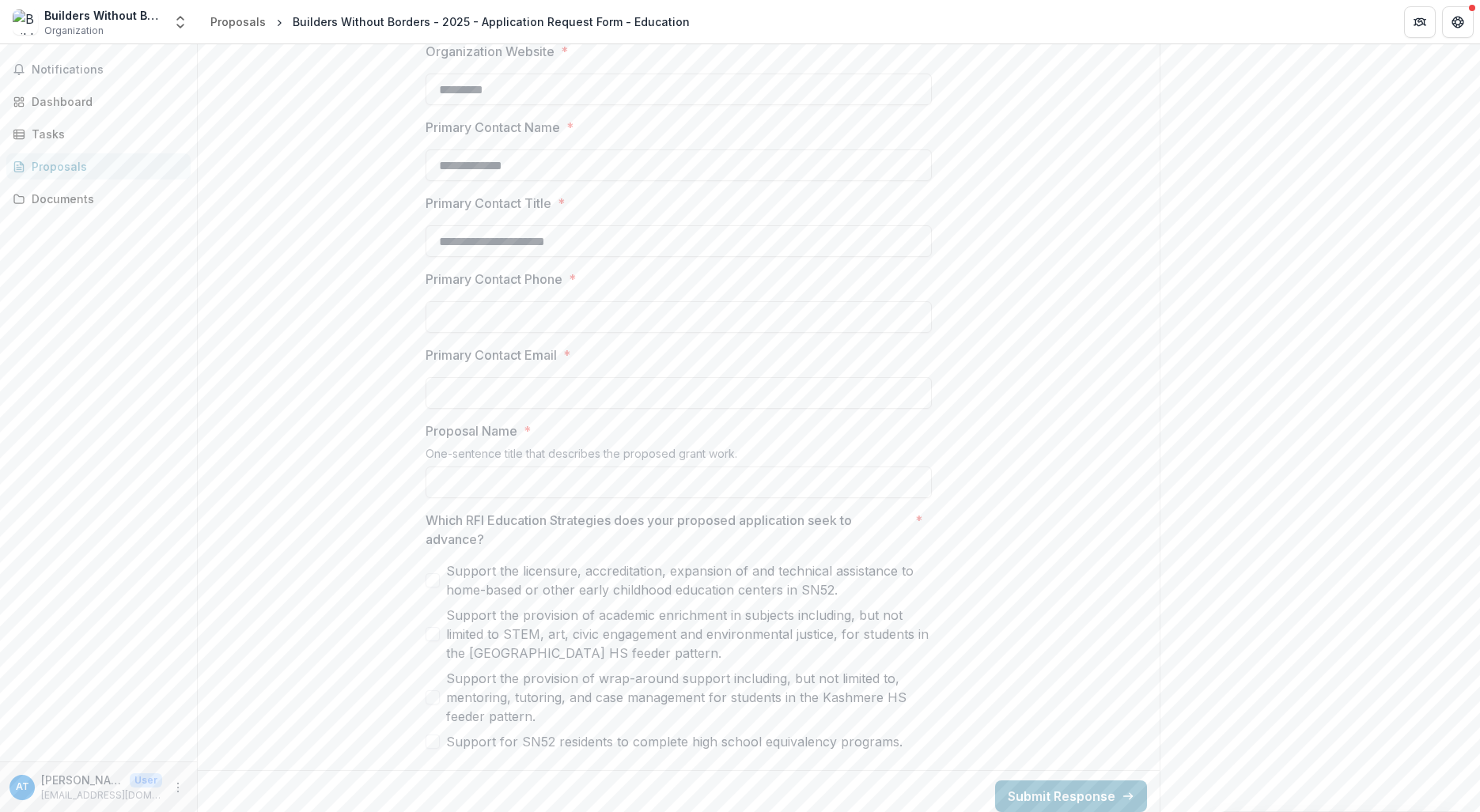
drag, startPoint x: 550, startPoint y: 158, endPoint x: 311, endPoint y: 146, distance: 239.3
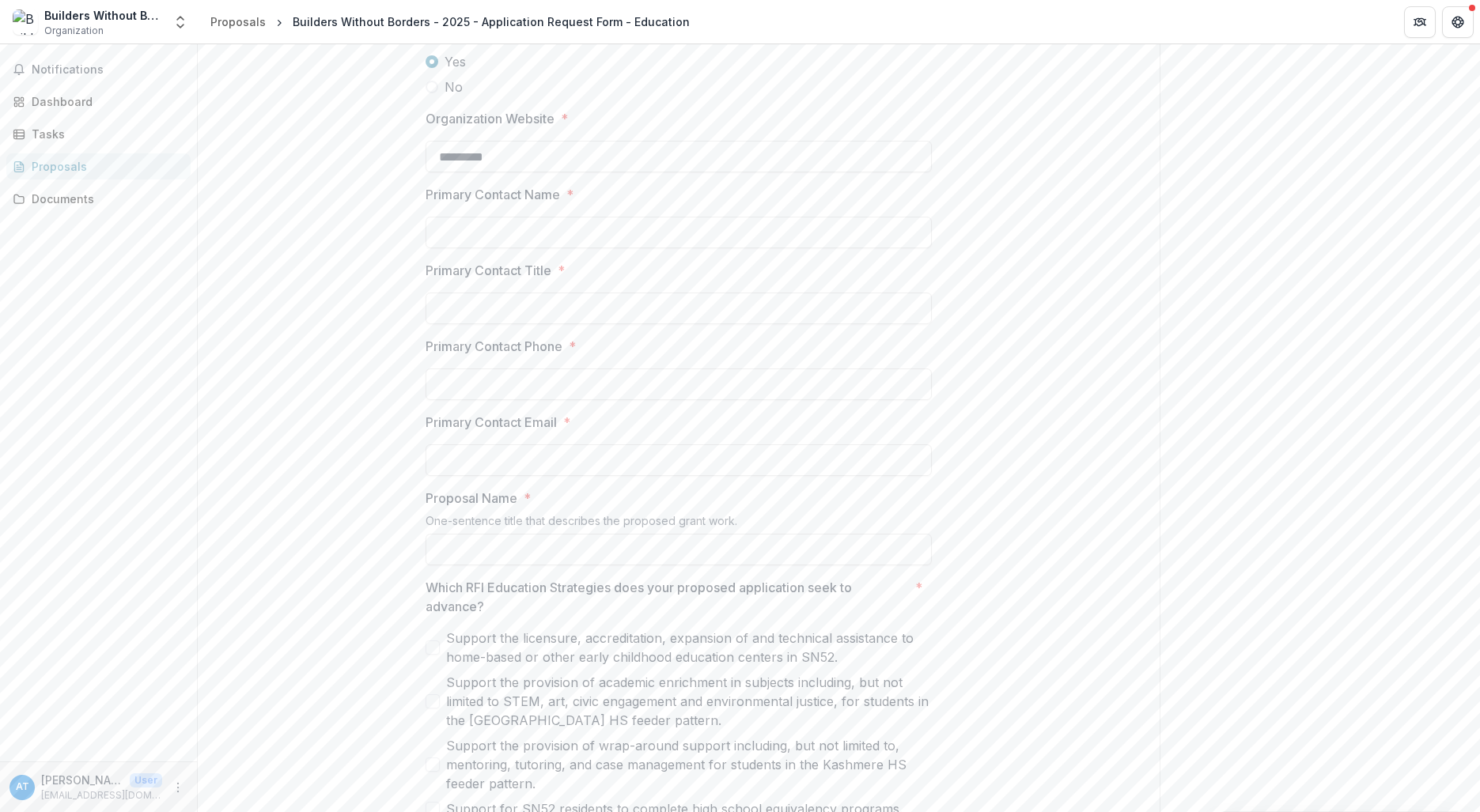
scroll to position [963, 0]
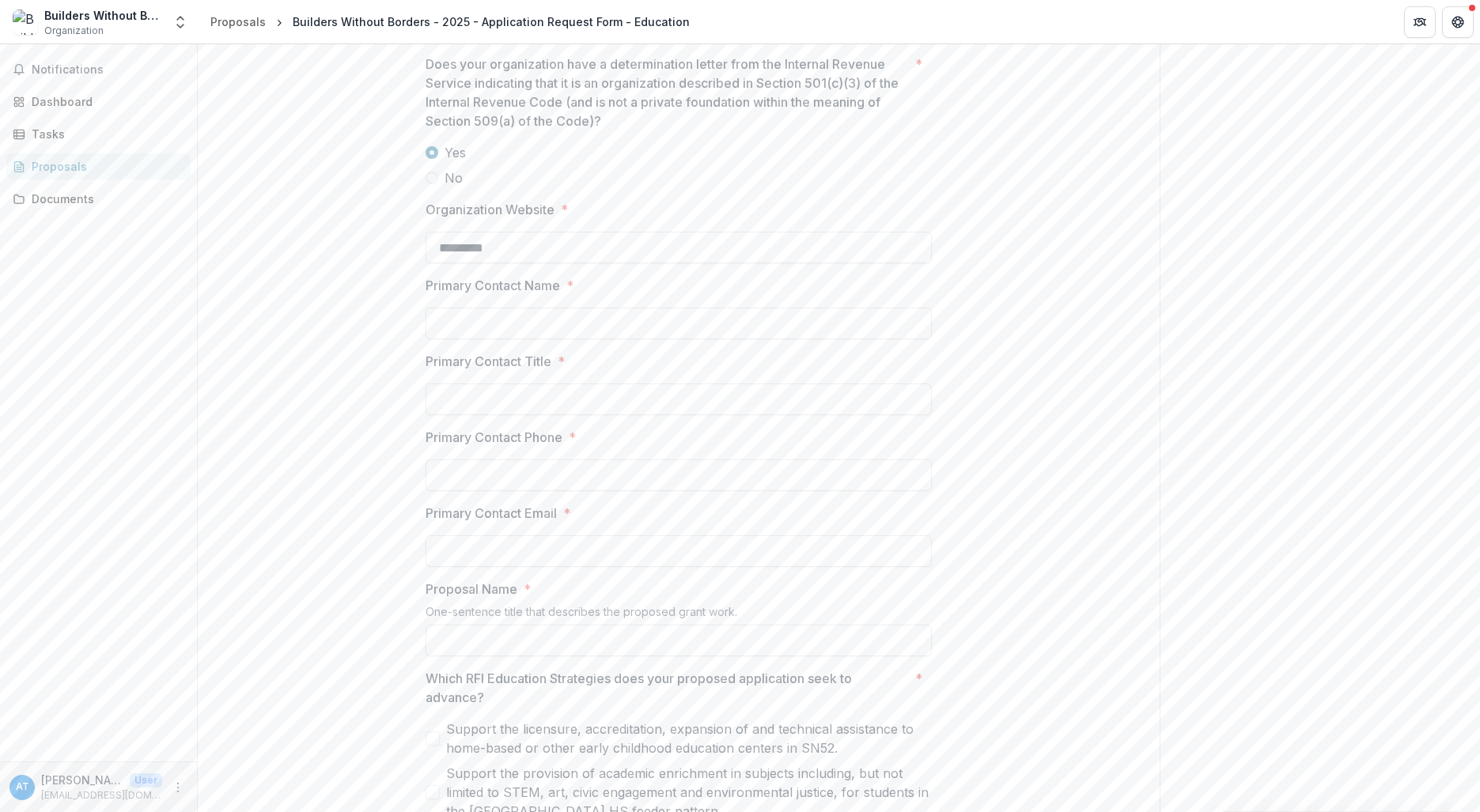
drag, startPoint x: 569, startPoint y: 236, endPoint x: 344, endPoint y: 226, distance: 225.2
click at [344, 226] on div "**********" at bounding box center [678, 137] width 962 height 1569
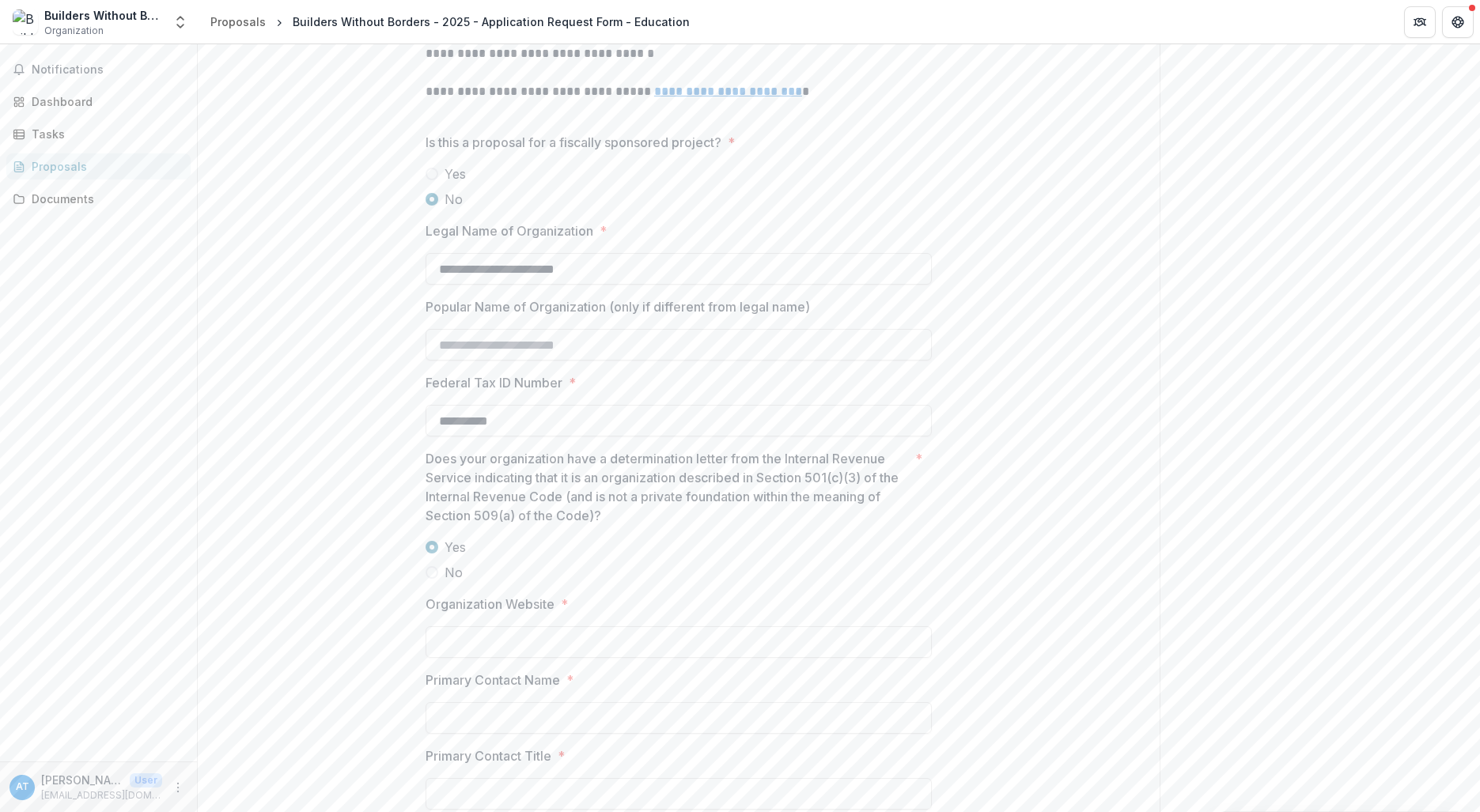
scroll to position [330, 0]
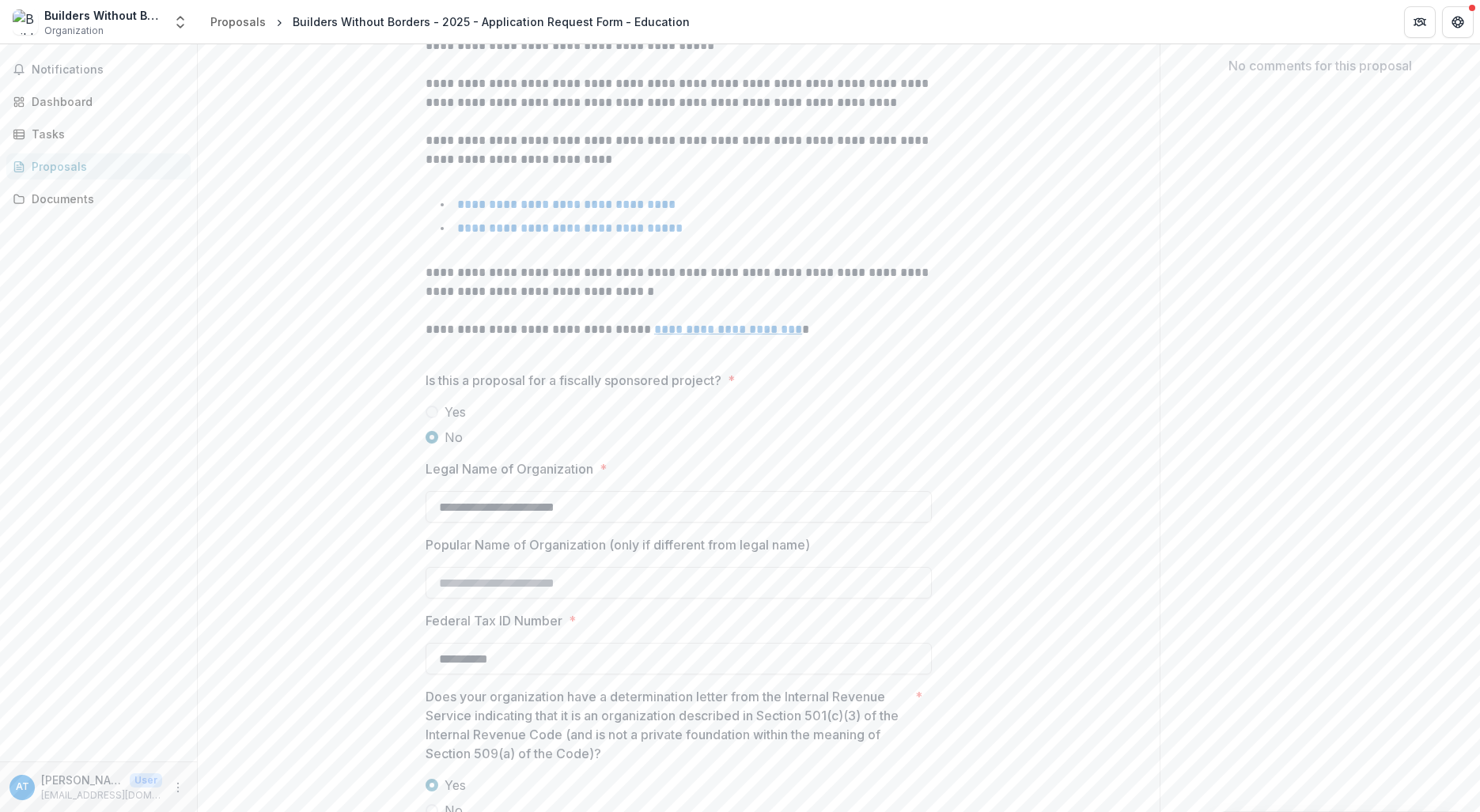
drag, startPoint x: 614, startPoint y: 493, endPoint x: 329, endPoint y: 487, distance: 285.1
click at [329, 487] on div "**********" at bounding box center [678, 770] width 962 height 1569
drag, startPoint x: 549, startPoint y: 650, endPoint x: 301, endPoint y: 621, distance: 249.7
click at [294, 624] on div "**********" at bounding box center [678, 770] width 962 height 1569
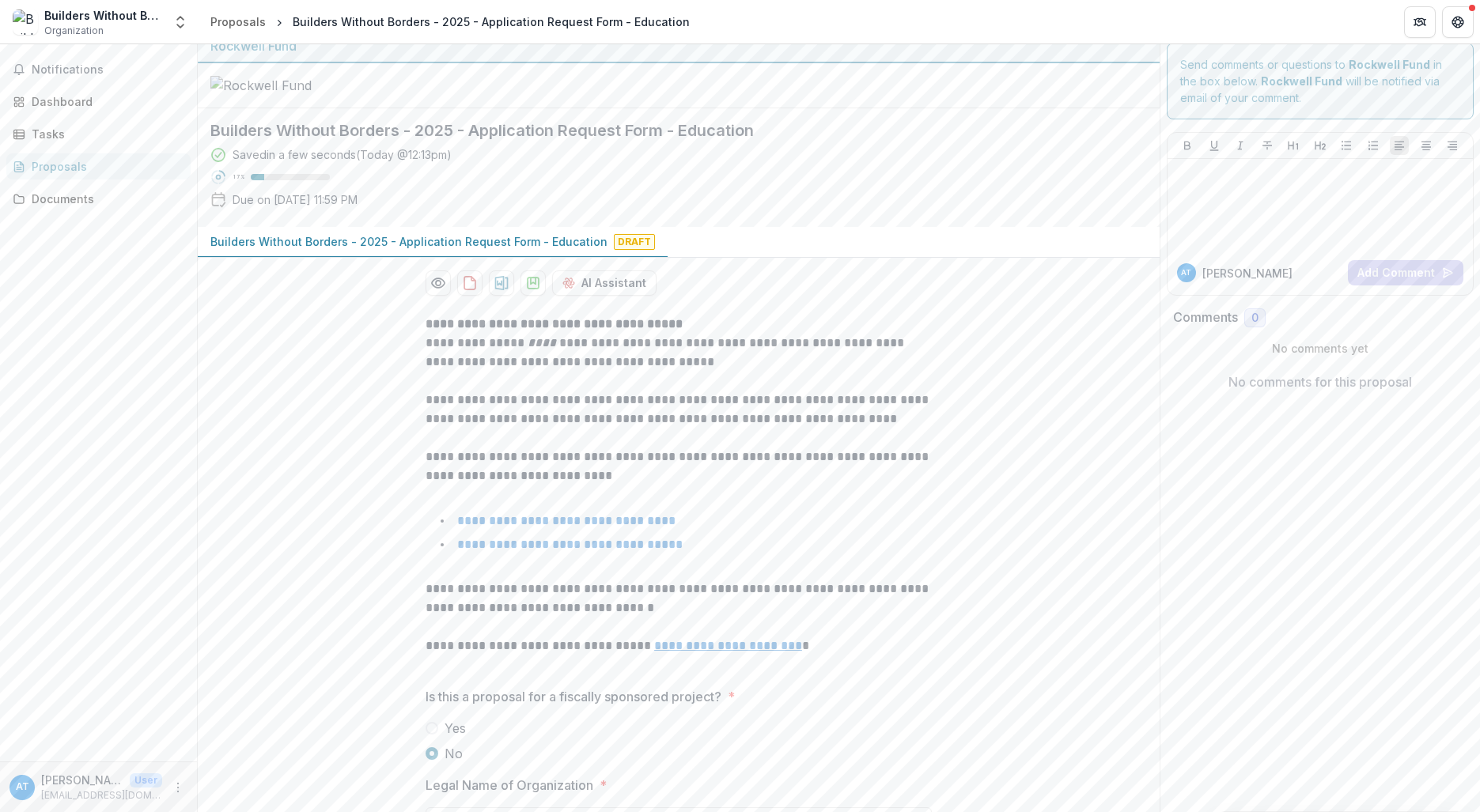
scroll to position [0, 0]
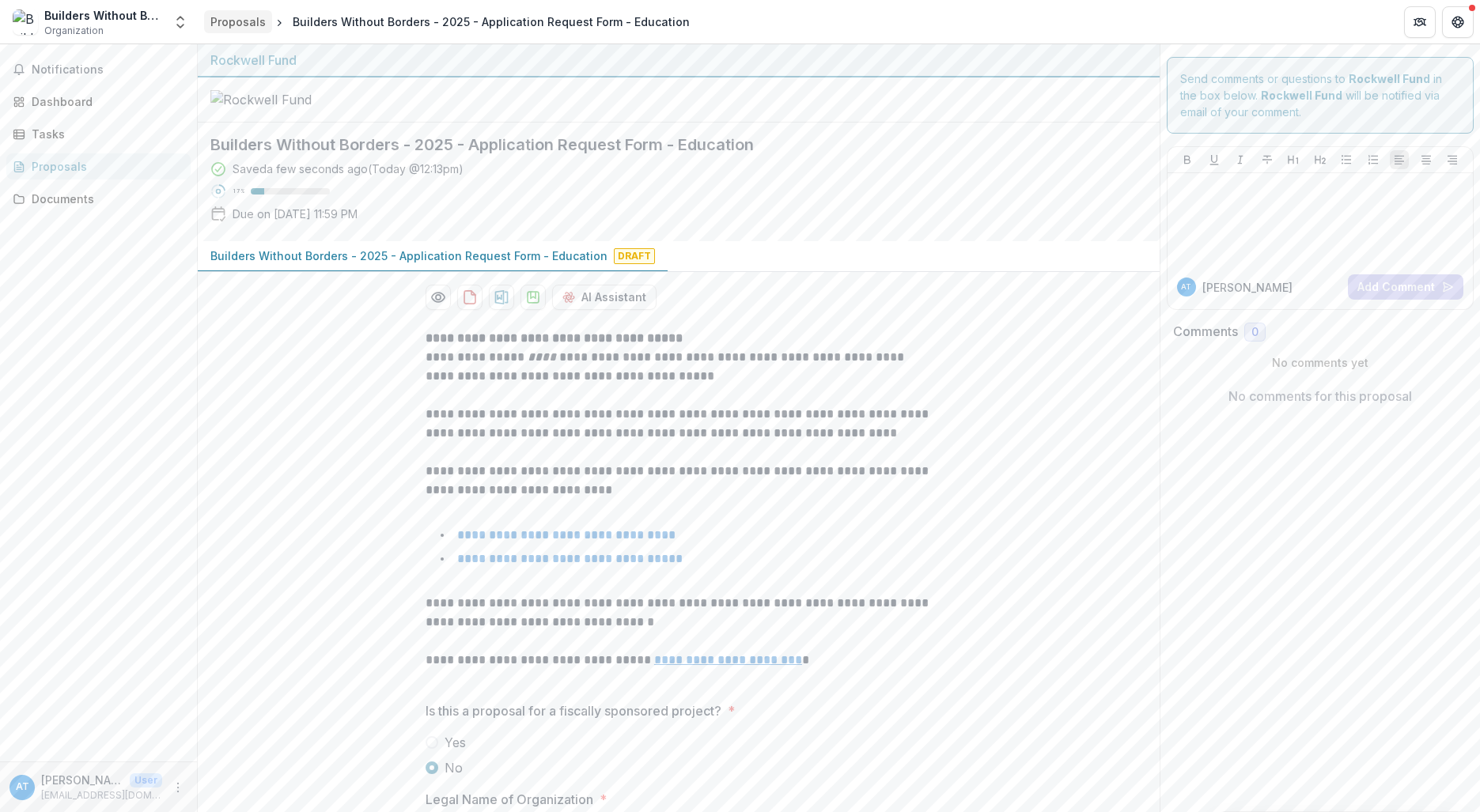
click at [243, 24] on div "Proposals" at bounding box center [238, 21] width 55 height 17
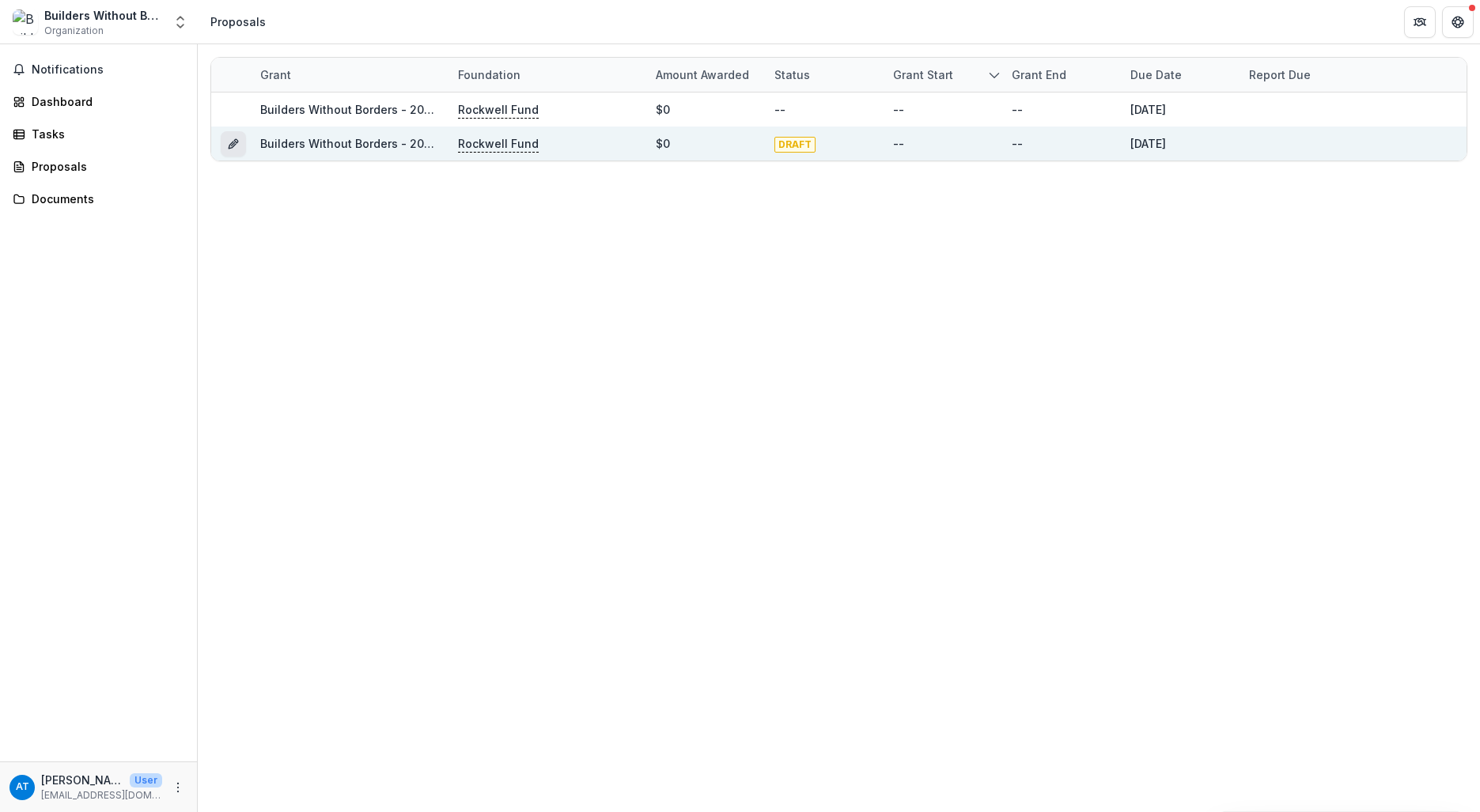
click at [236, 145] on icon "Grant 376dd1a2-9d3d-4854-9f10-6ade9d93b36a" at bounding box center [233, 144] width 12 height 12
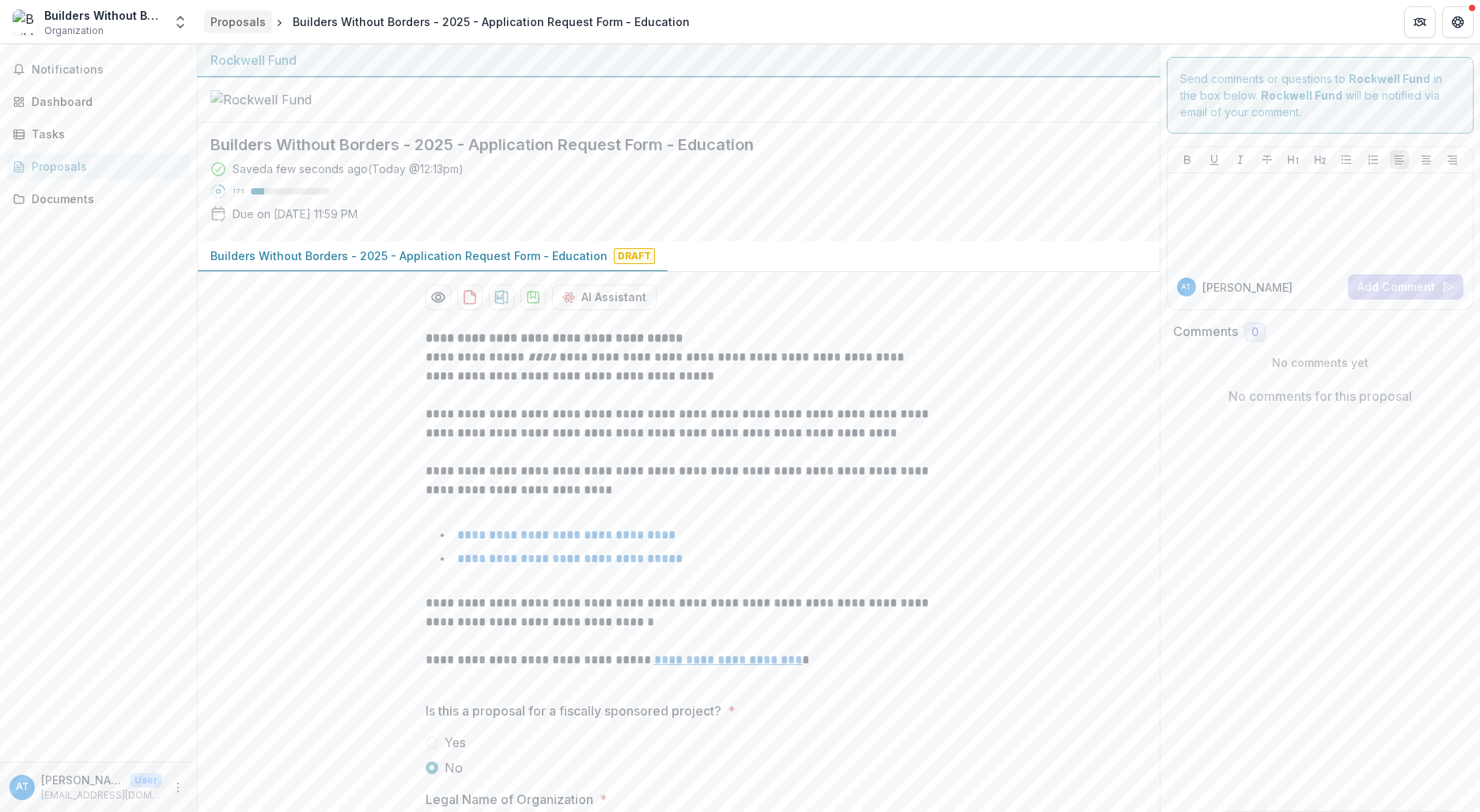
click at [252, 20] on div "Proposals" at bounding box center [238, 21] width 55 height 17
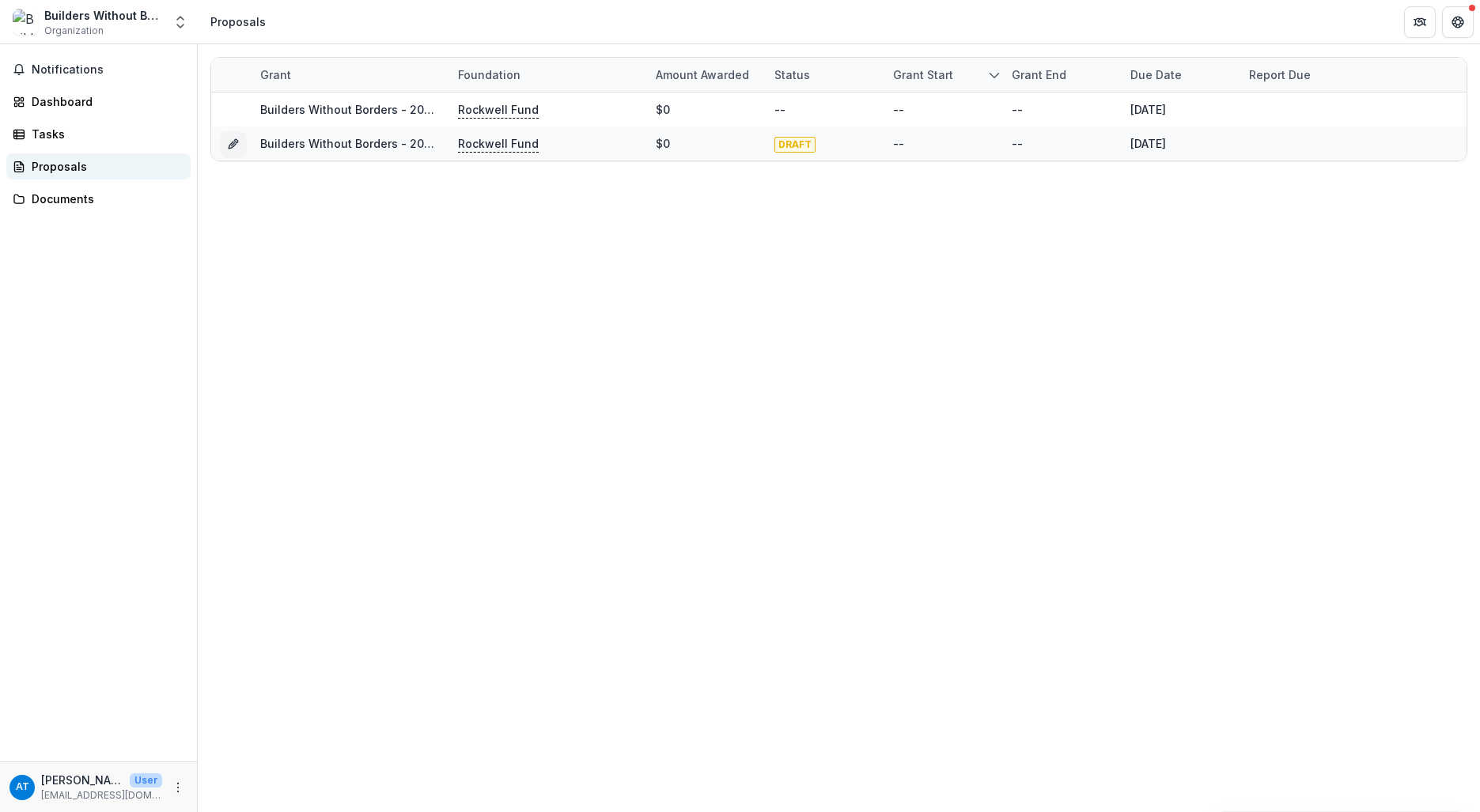
click at [77, 170] on div "Proposals" at bounding box center [104, 166] width 146 height 17
click at [78, 207] on link "Documents" at bounding box center [98, 199] width 184 height 26
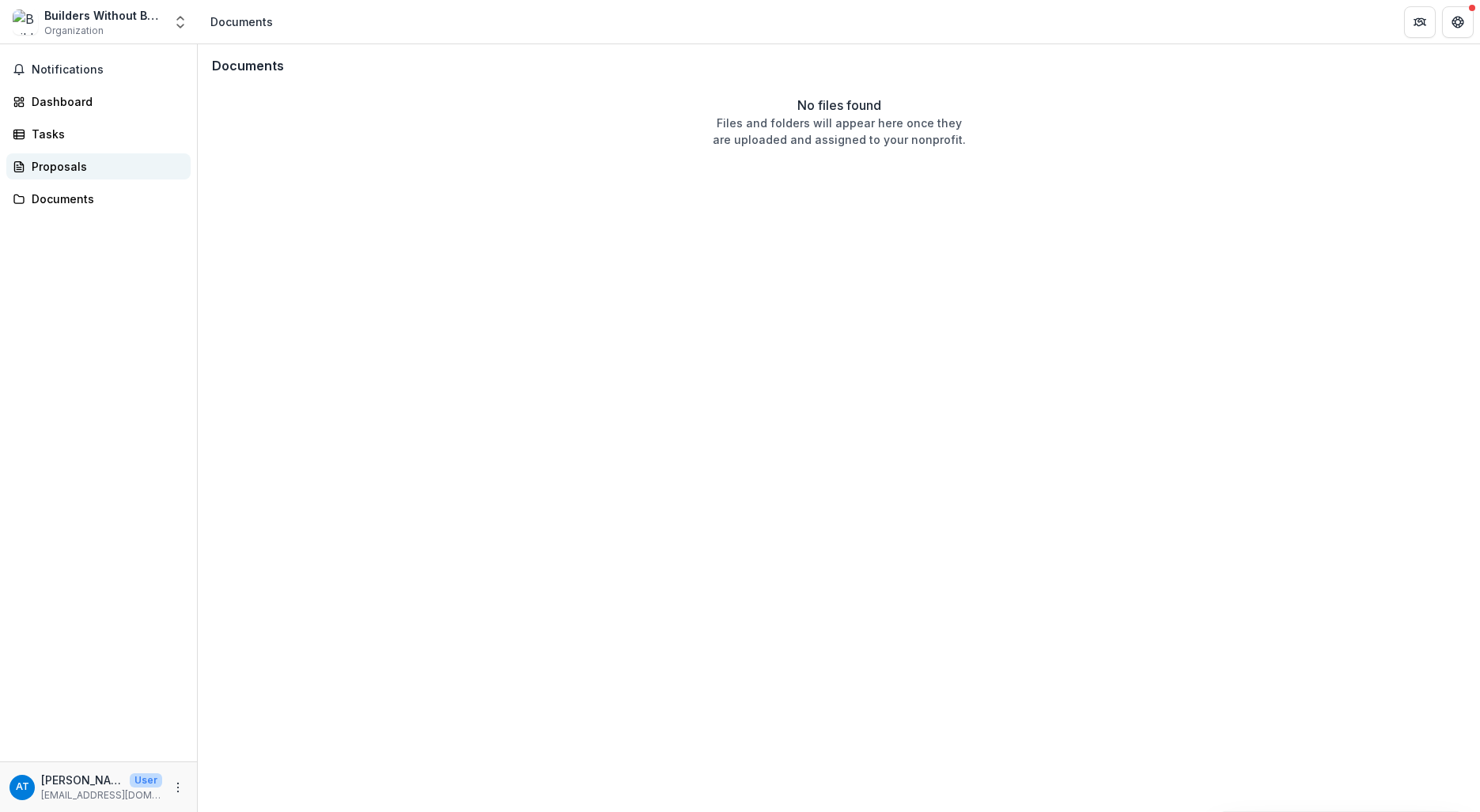
click at [65, 171] on div "Proposals" at bounding box center [104, 166] width 146 height 17
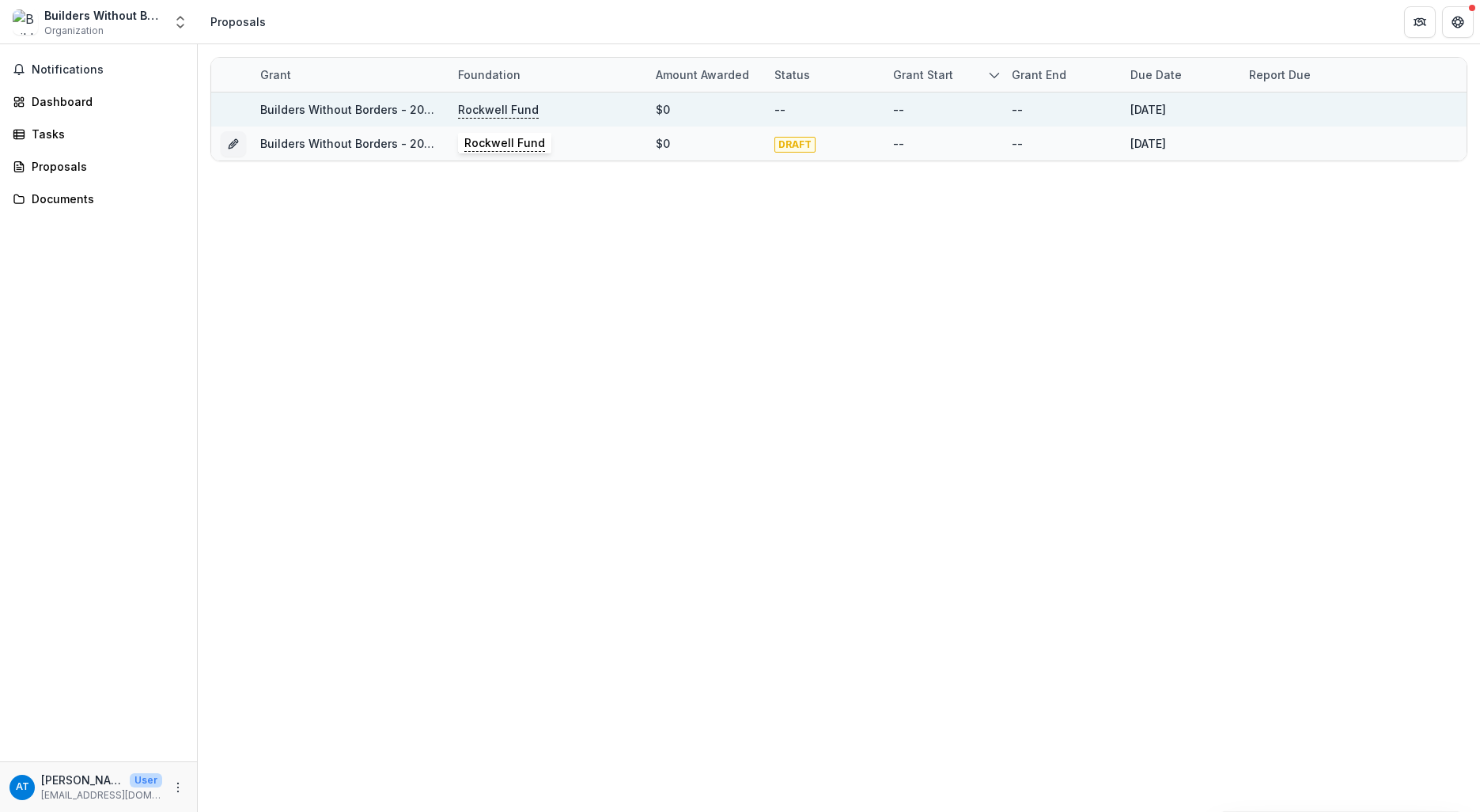
click at [474, 112] on p "Rockwell Fund" at bounding box center [498, 110] width 81 height 17
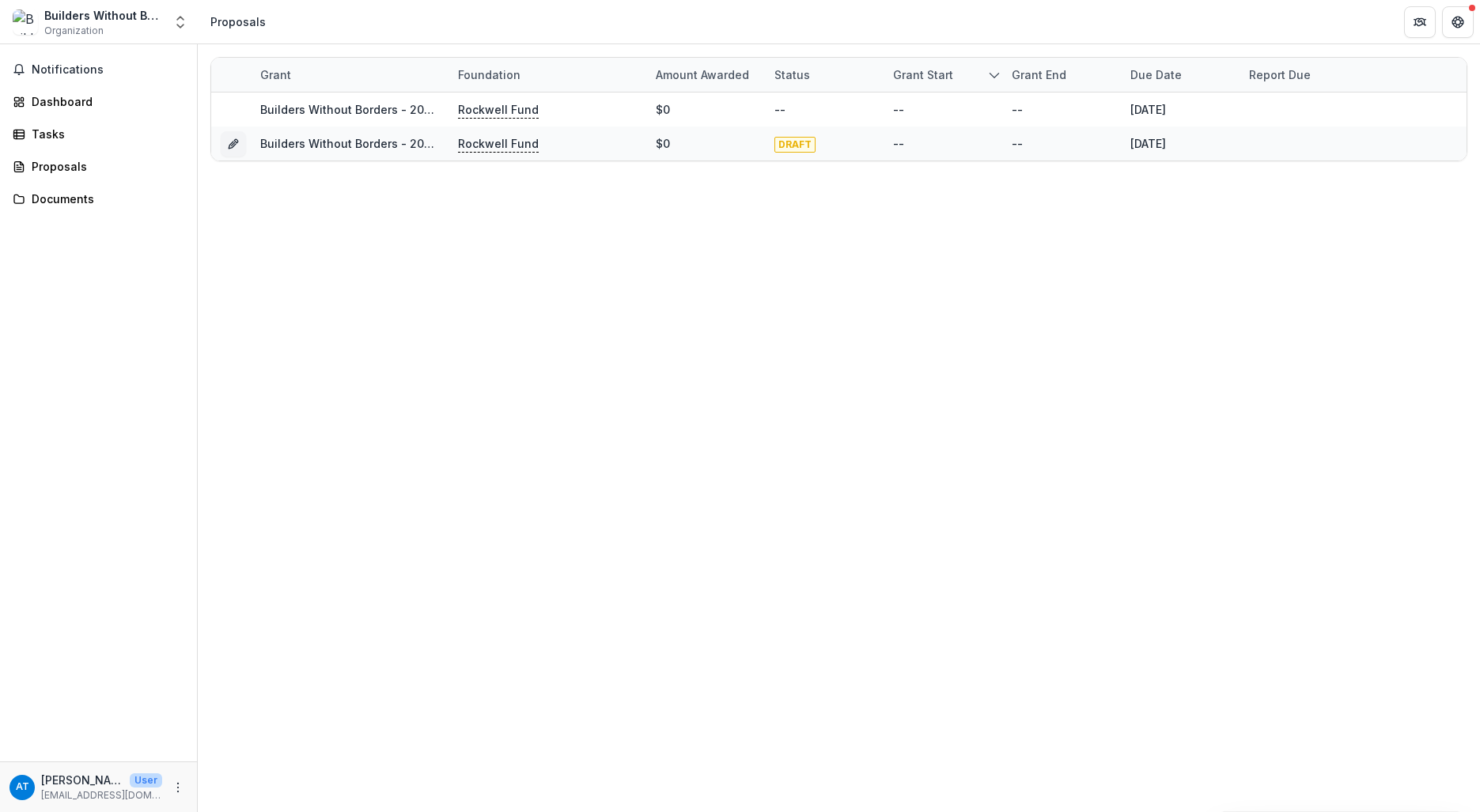
click at [492, 227] on div "Grant Foundation Amount awarded Status Grant start Grant end Due Date Report Du…" at bounding box center [839, 429] width 1283 height 768
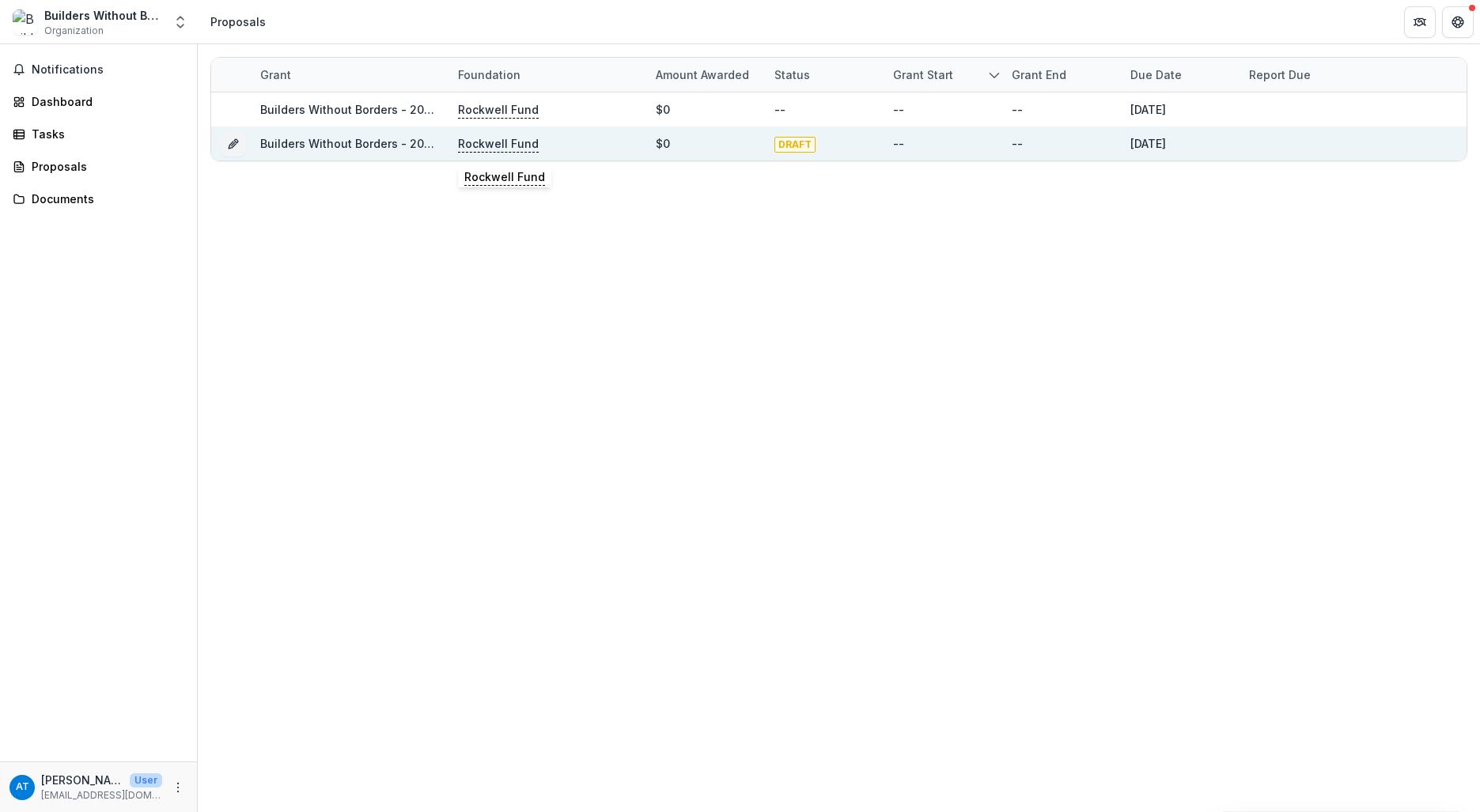
click at [497, 145] on p "Rockwell Fund" at bounding box center [498, 144] width 81 height 17
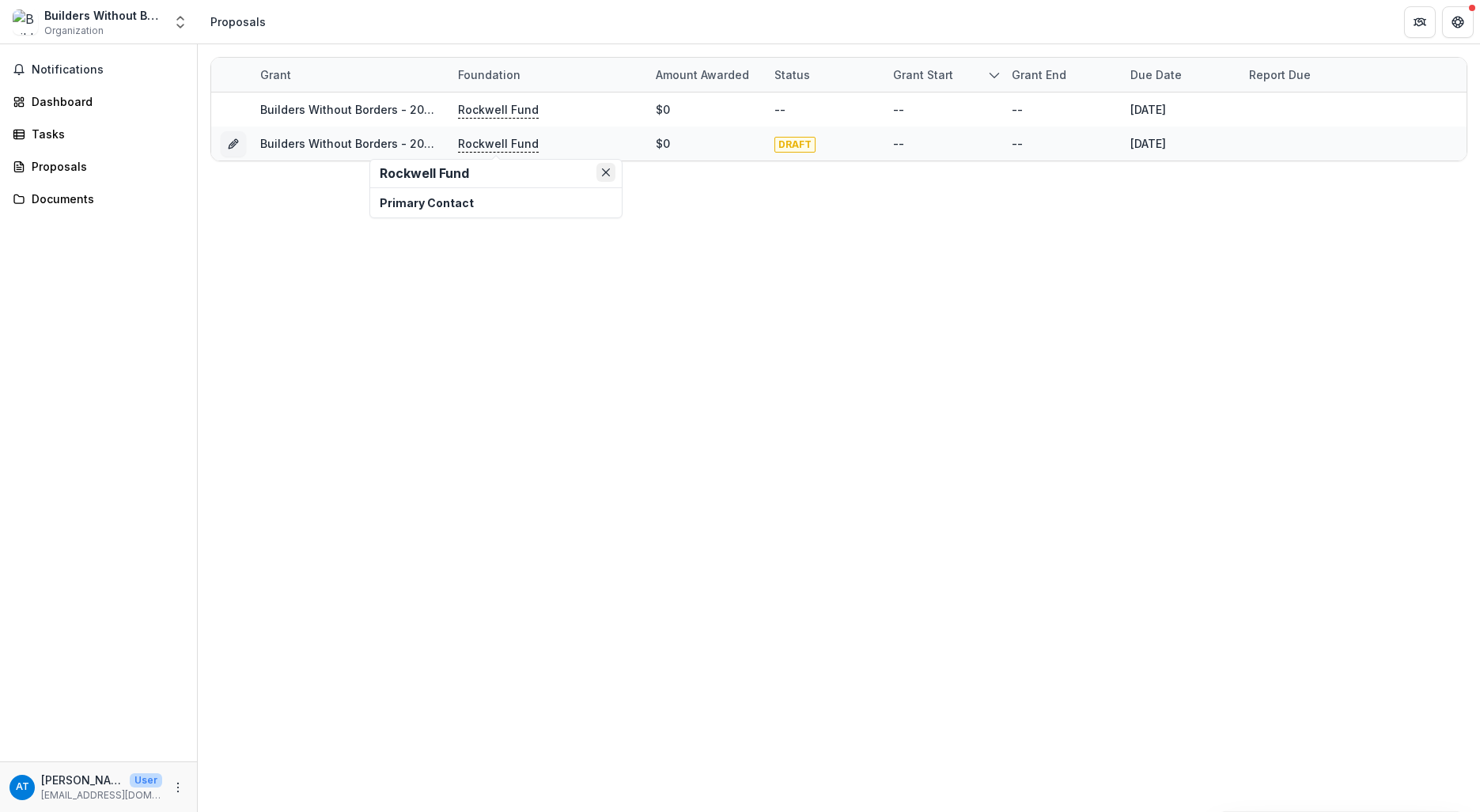
click at [610, 173] on button "Close" at bounding box center [606, 172] width 19 height 19
click at [56, 195] on div "Documents" at bounding box center [104, 199] width 146 height 17
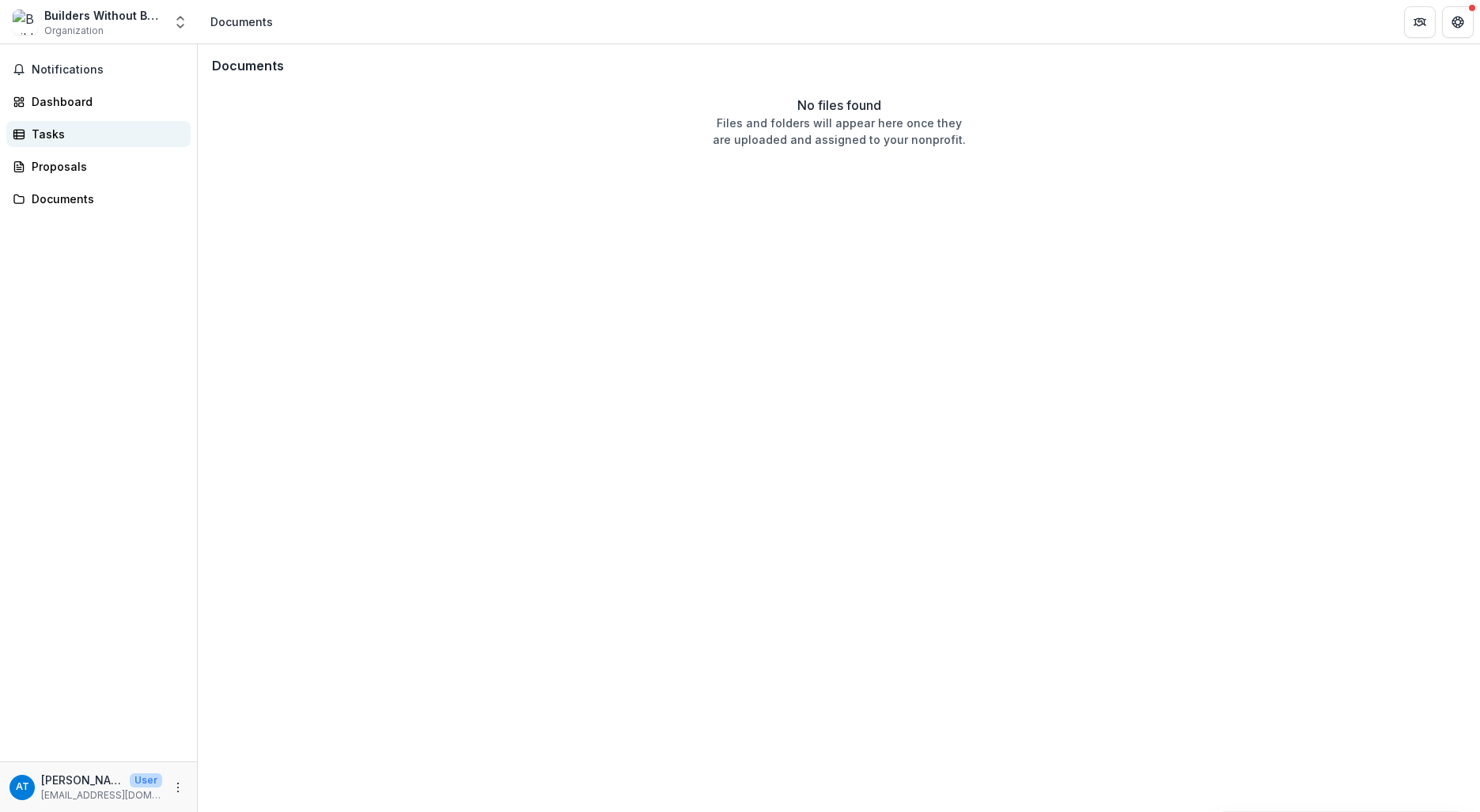
click at [55, 129] on div "Tasks" at bounding box center [104, 134] width 146 height 17
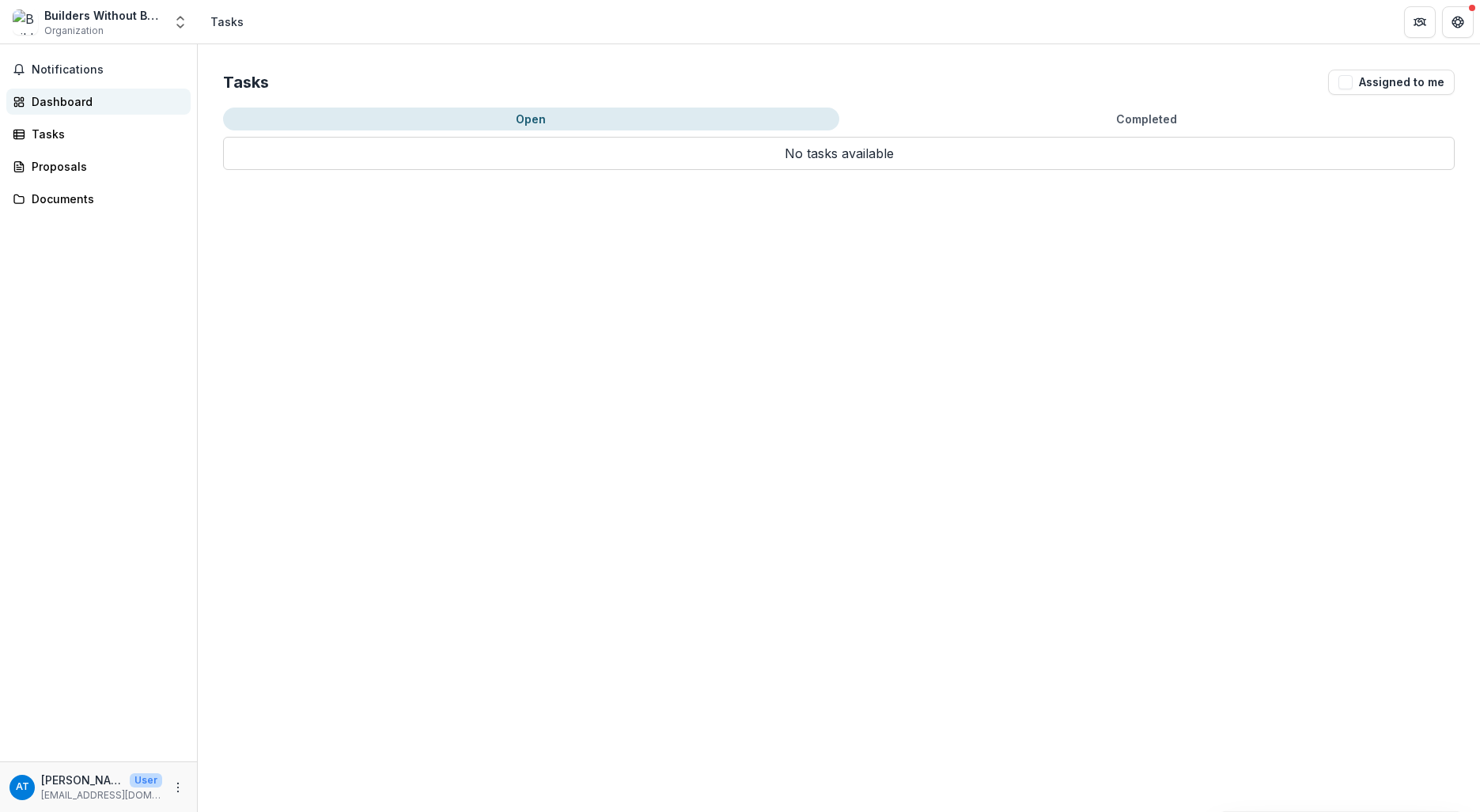
click at [55, 97] on div "Dashboard" at bounding box center [104, 102] width 146 height 17
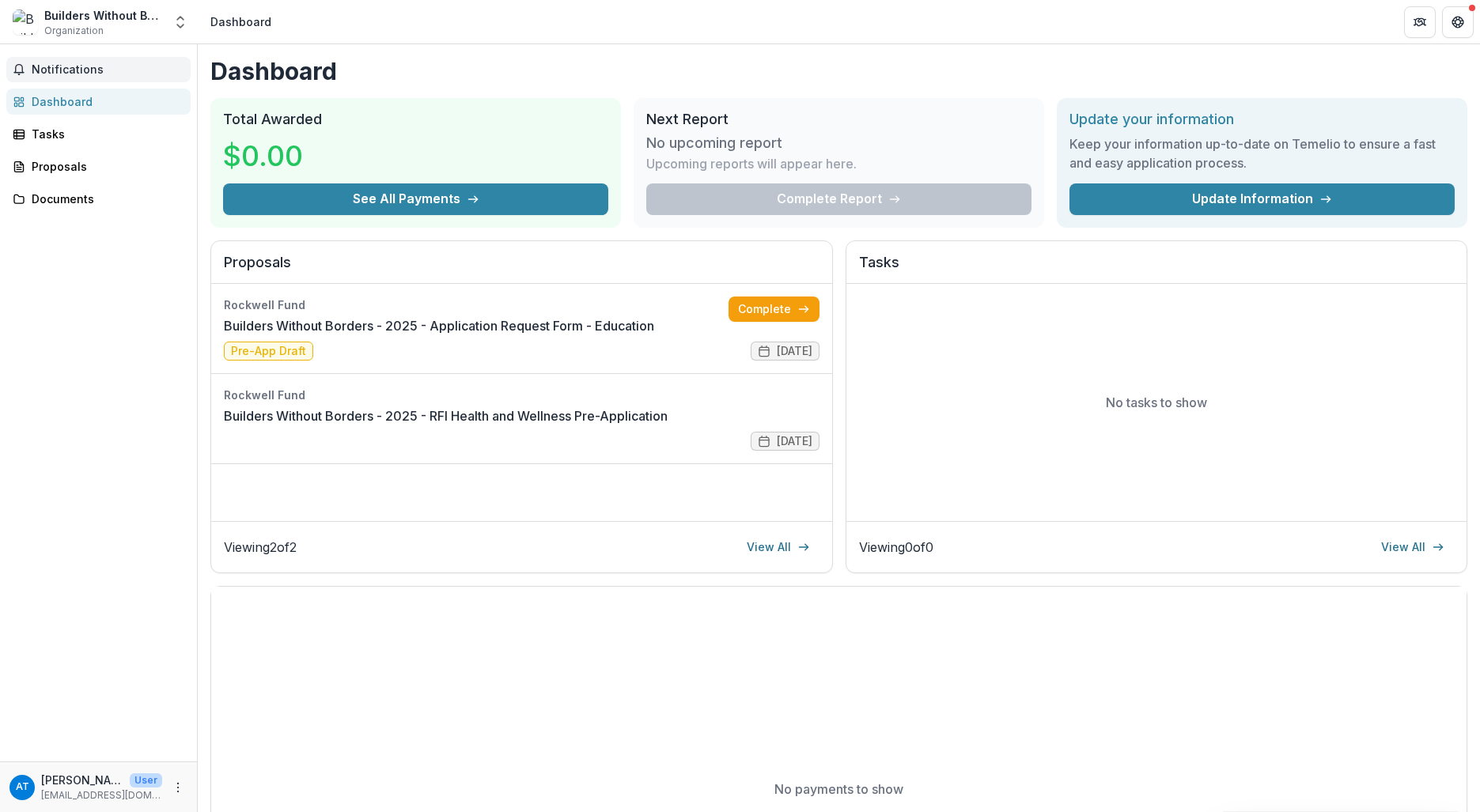
click at [76, 68] on span "Notifications" at bounding box center [107, 70] width 153 height 13
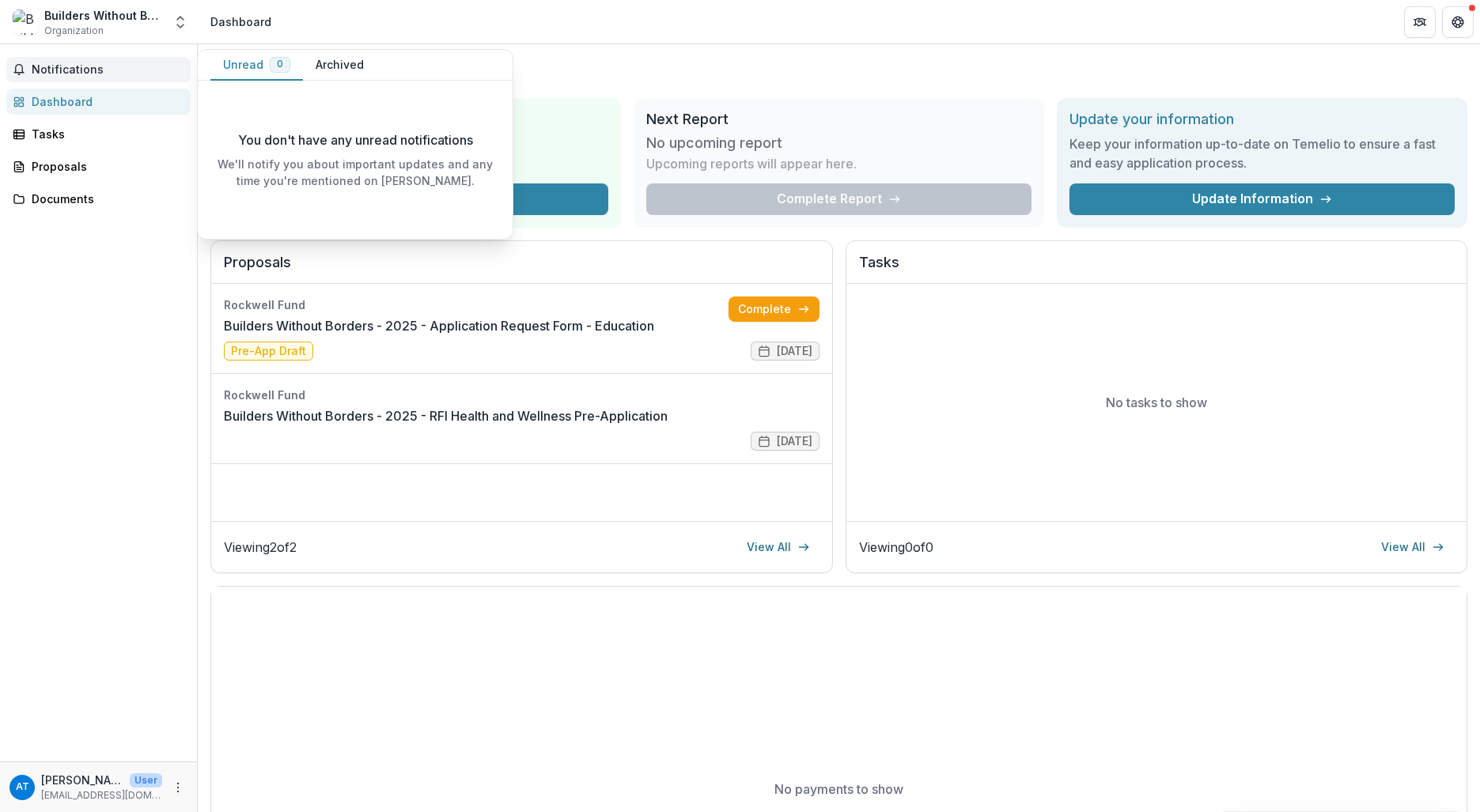
click at [78, 68] on span "Notifications" at bounding box center [107, 70] width 153 height 13
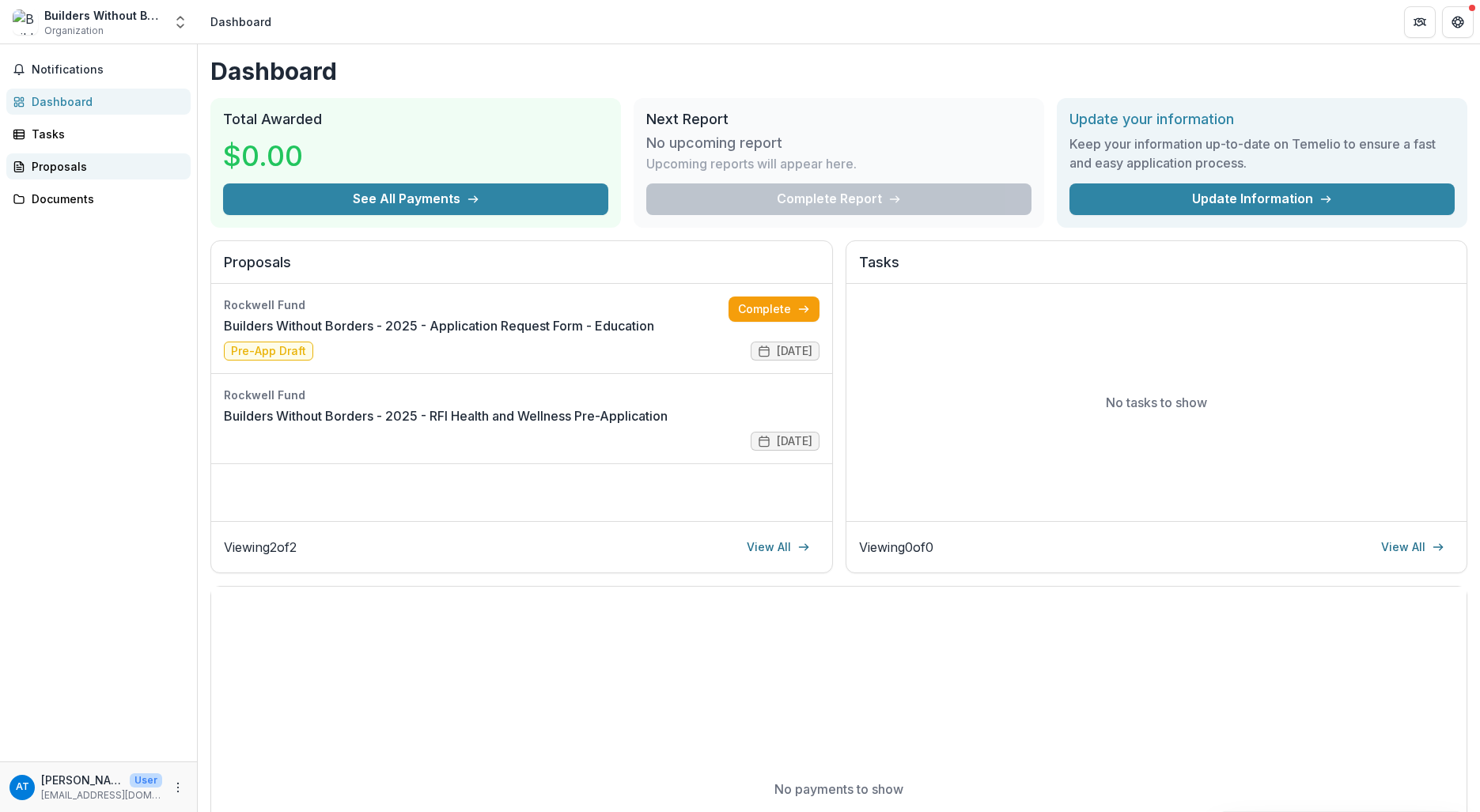
click at [58, 158] on div "Proposals" at bounding box center [104, 166] width 146 height 17
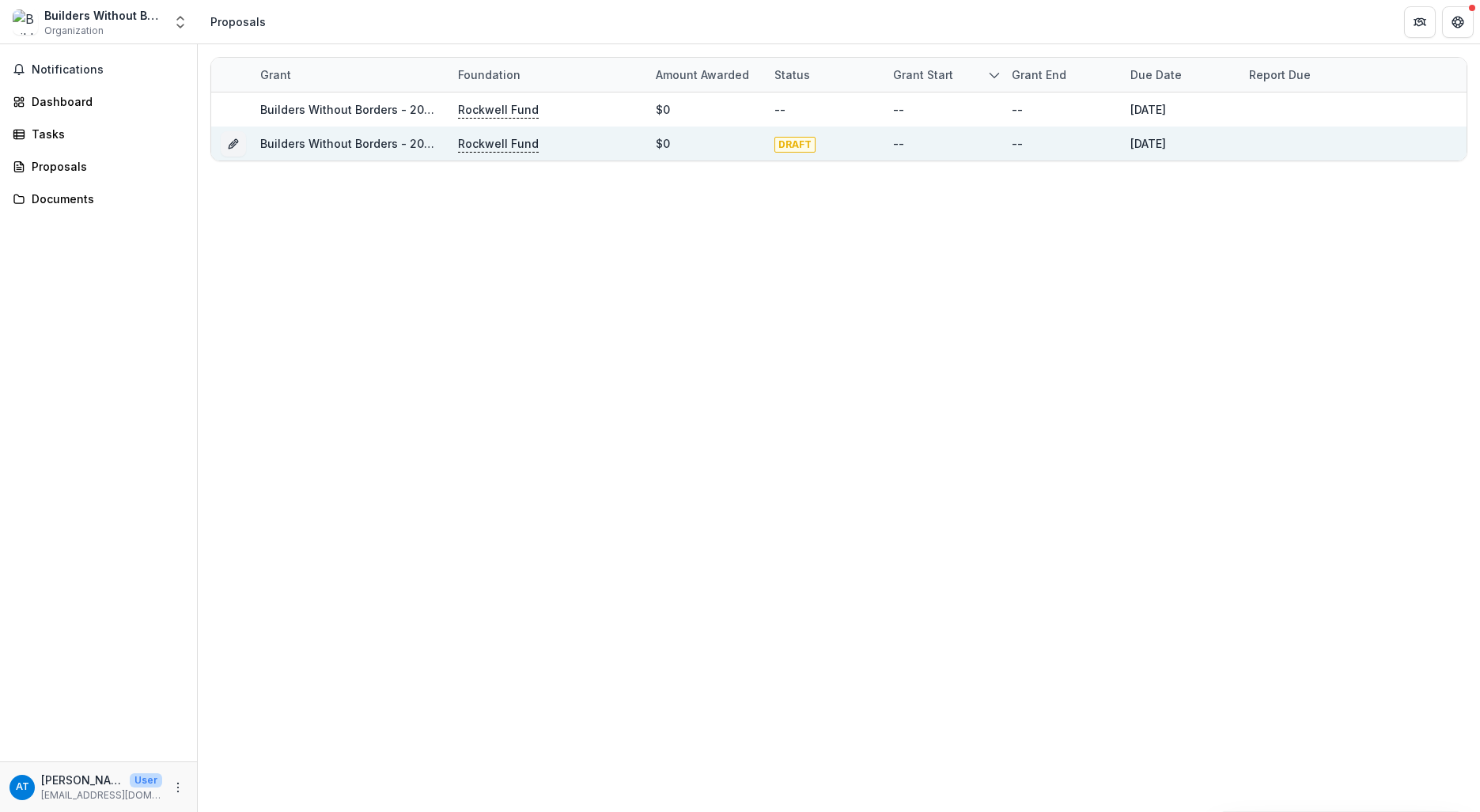
click at [403, 145] on link "Builders Without Borders - 2025 - Application Request Form - Education" at bounding box center [459, 144] width 397 height 13
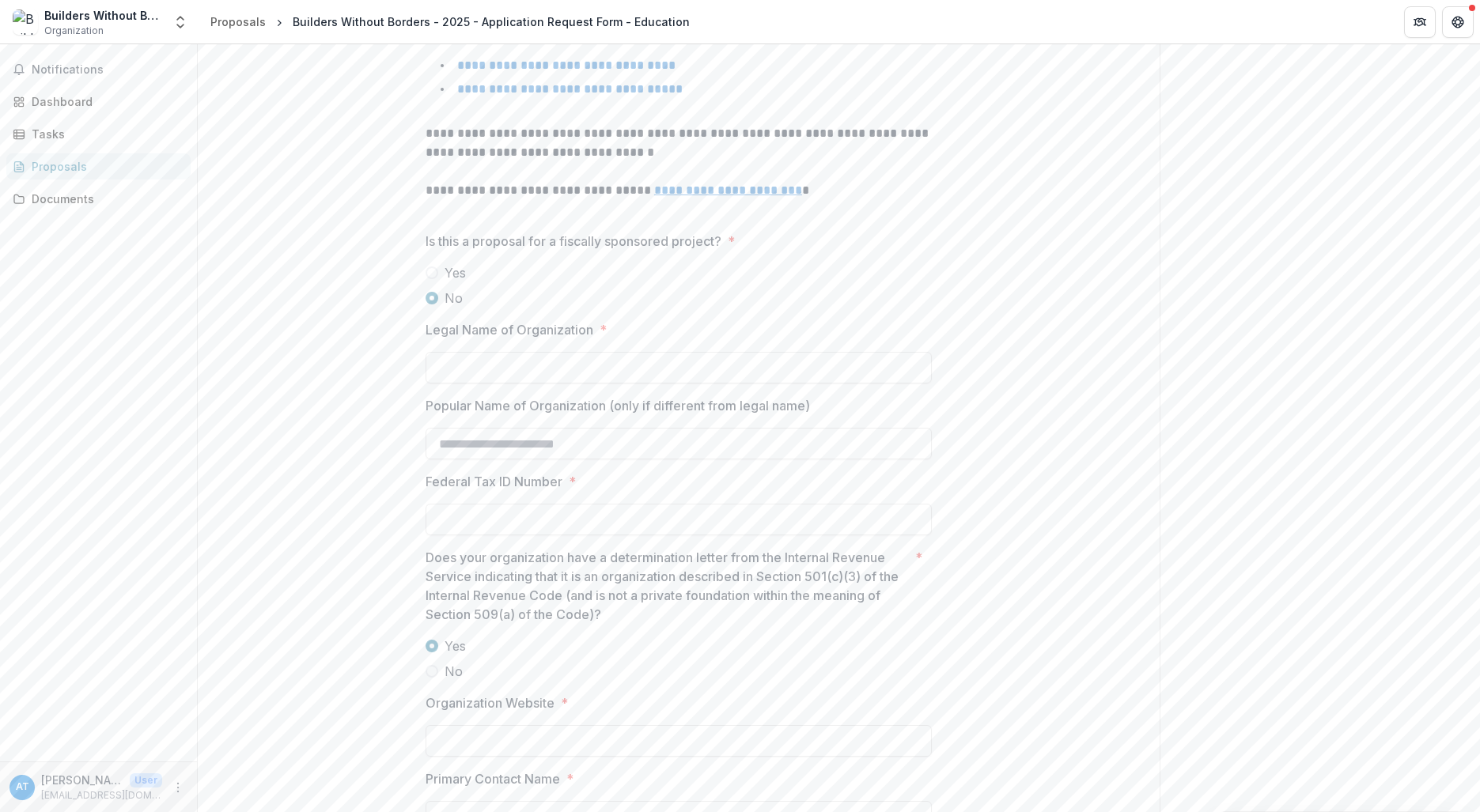
scroll to position [489, 0]
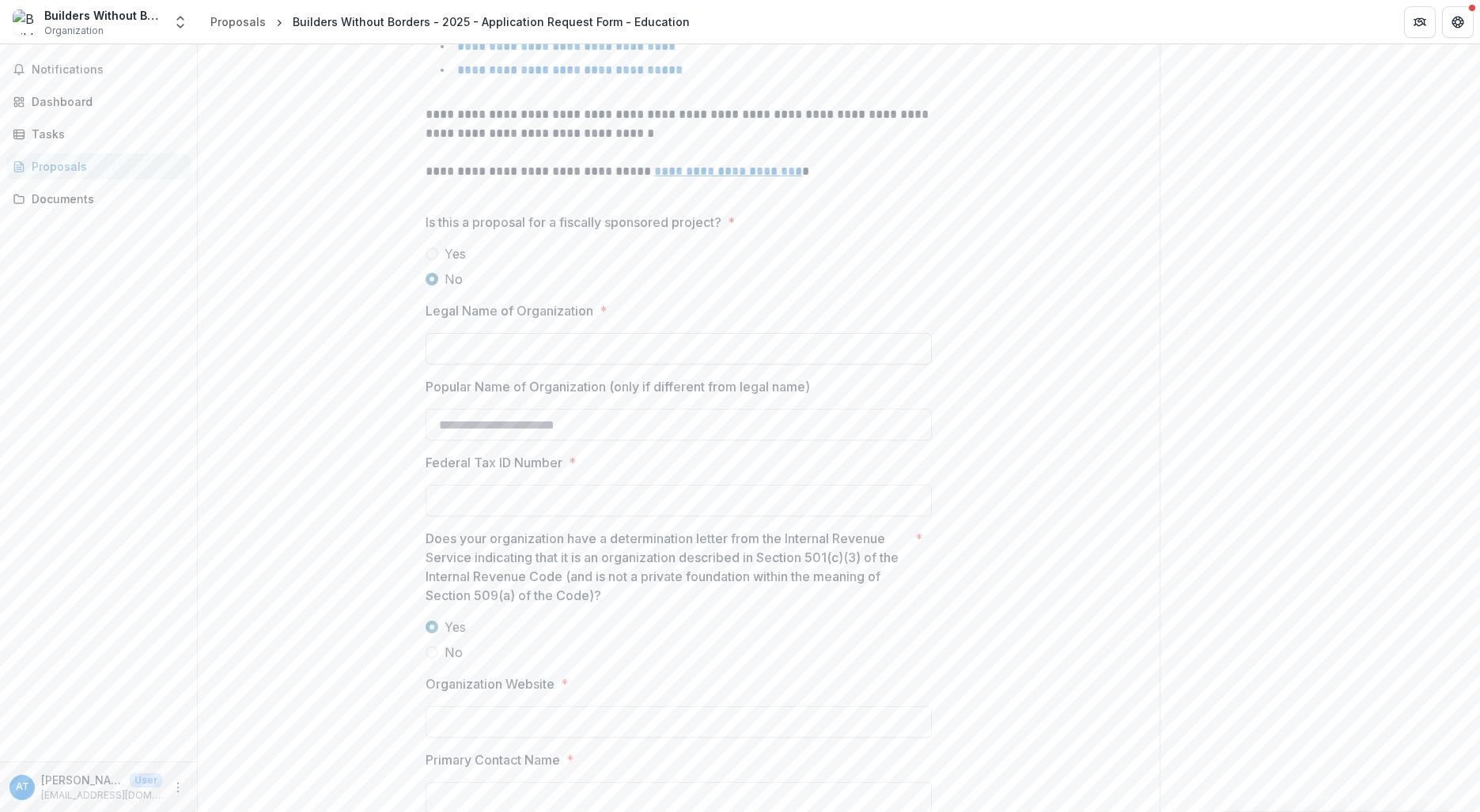
click at [506, 343] on input "Legal Name of Organization *" at bounding box center [678, 349] width 507 height 31
type input "**********"
click at [498, 417] on input "Popular Name of Organization (only if different from legal name)" at bounding box center [678, 425] width 507 height 31
click at [483, 498] on input "Federal Tax ID Number *" at bounding box center [678, 501] width 507 height 31
click at [468, 493] on input "Federal Tax ID Number *" at bounding box center [678, 501] width 507 height 31
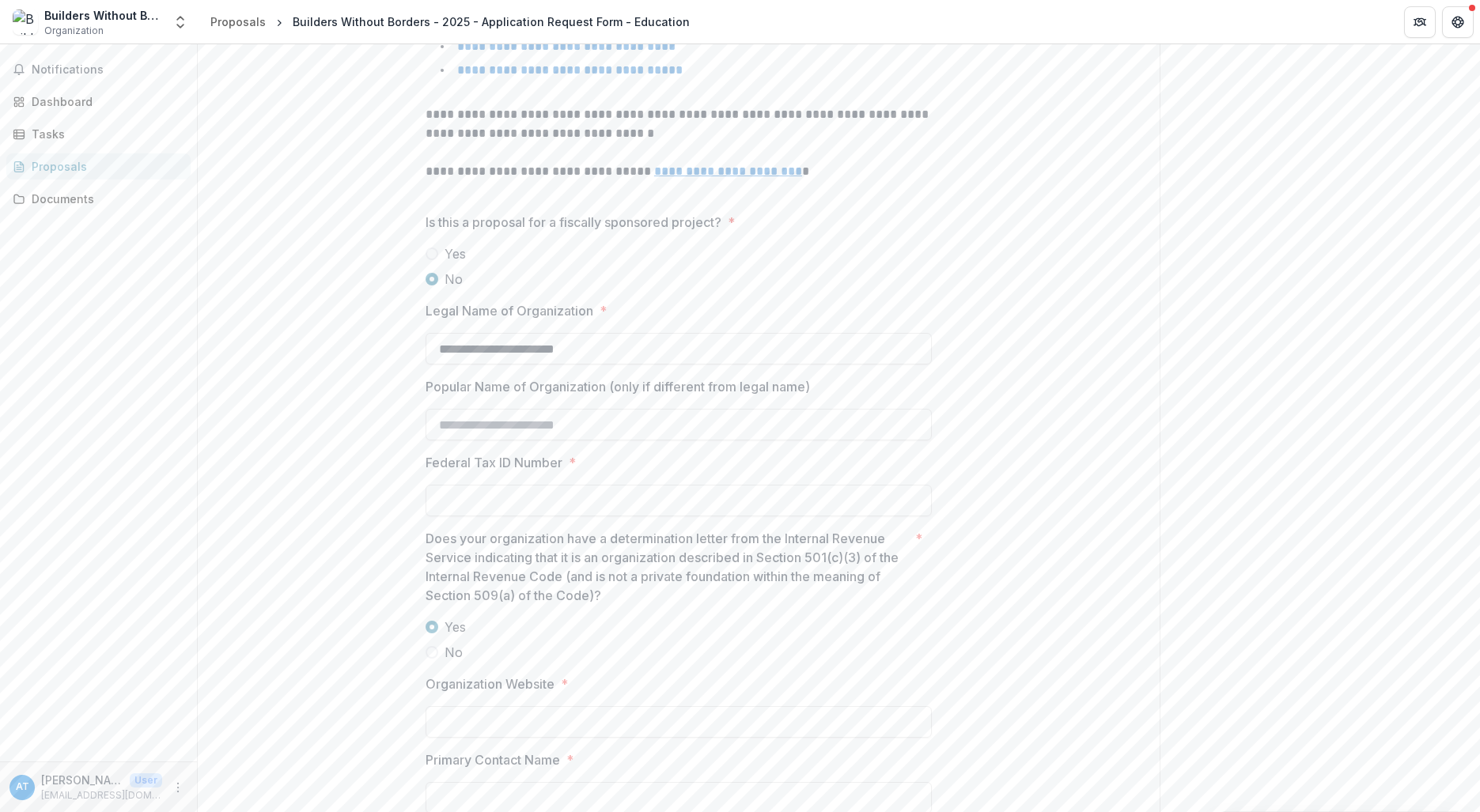
type input "**********"
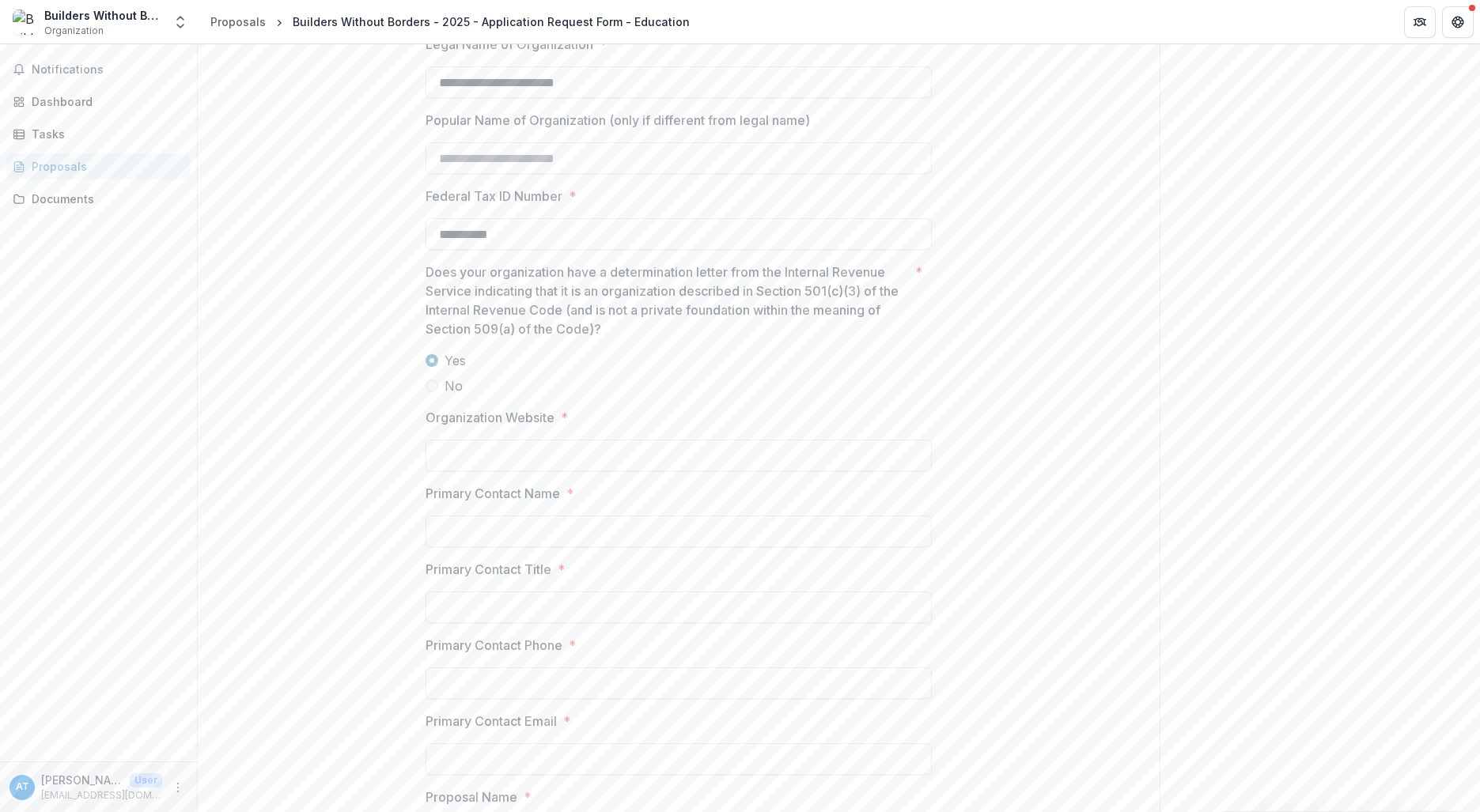
scroll to position [805, 0]
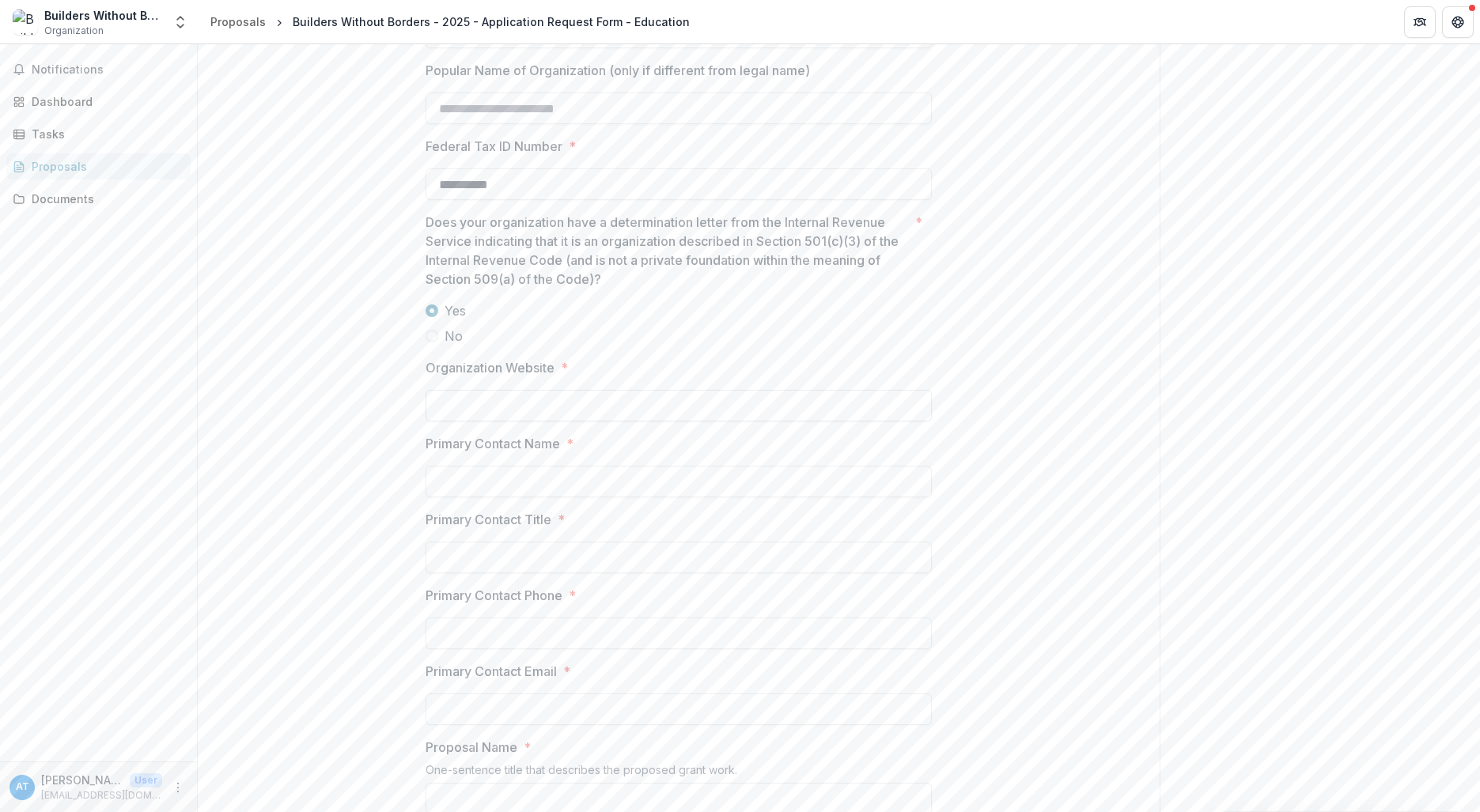
click at [498, 406] on input "Organization Website *" at bounding box center [678, 406] width 507 height 31
type input "*********"
click at [500, 475] on input "Primary Contact Name *" at bounding box center [678, 482] width 507 height 31
type input "**********"
click at [481, 547] on input "Primary Contact Title *" at bounding box center [678, 558] width 507 height 31
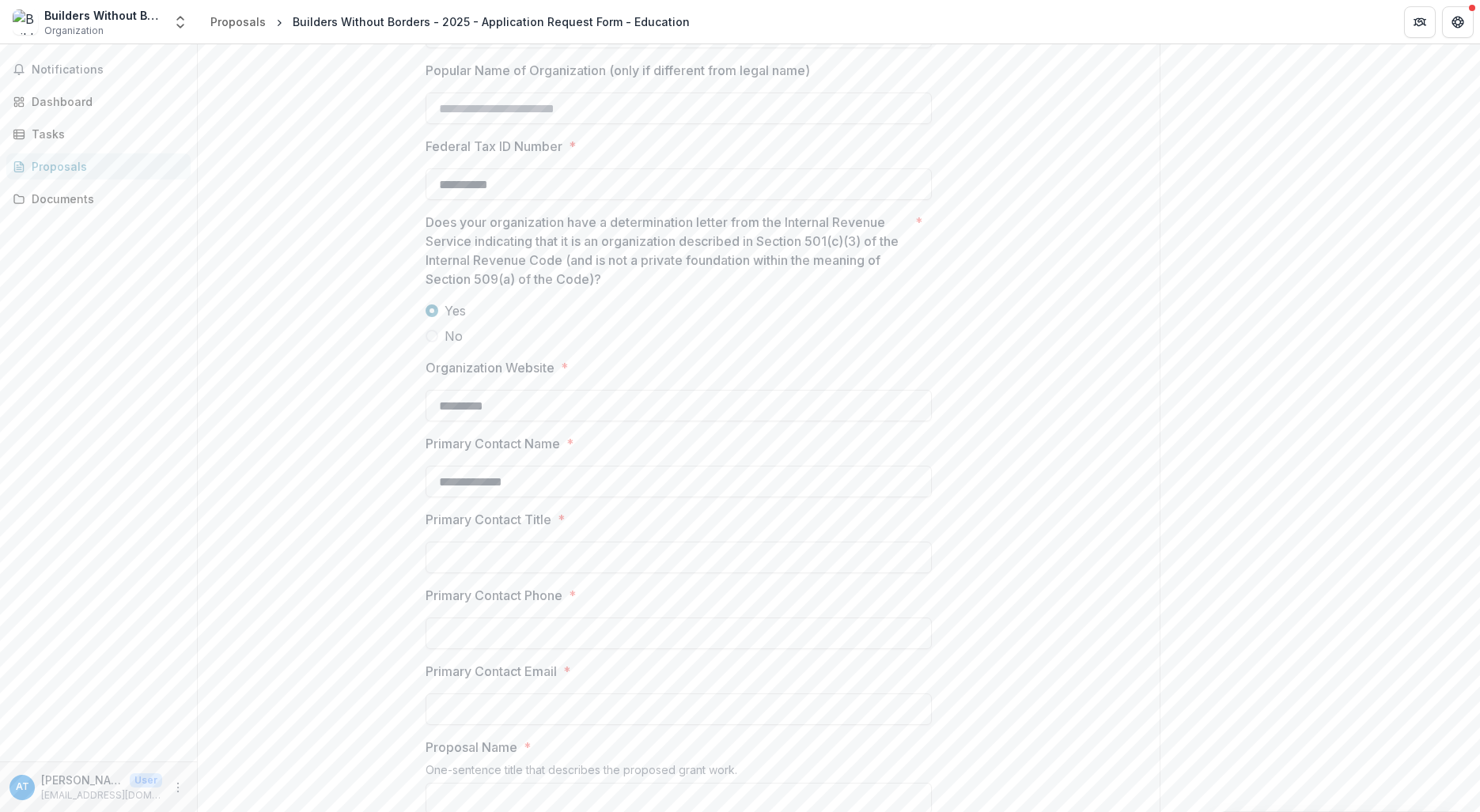
type input "**********"
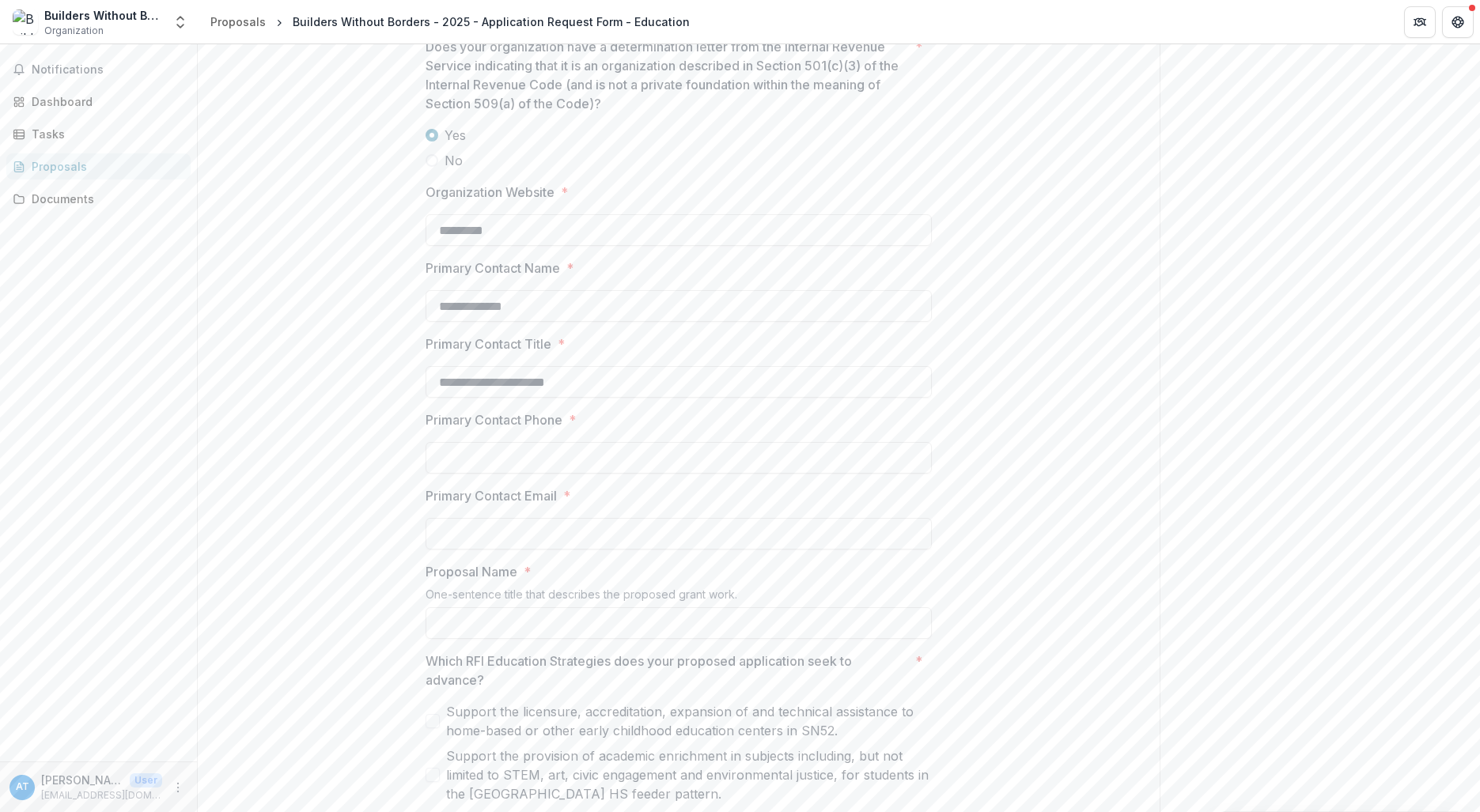
scroll to position [1042, 0]
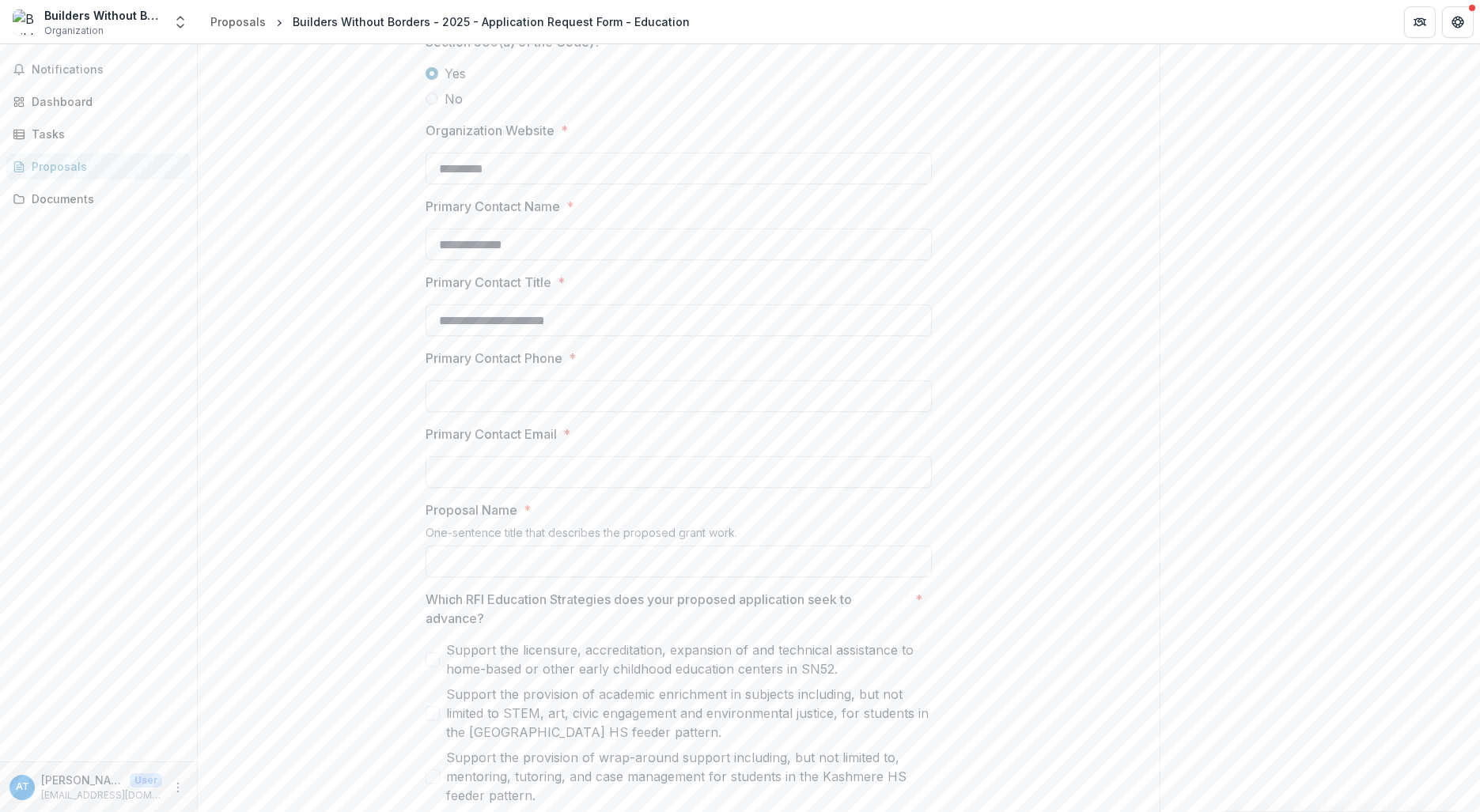
click at [386, 439] on div "**********" at bounding box center [678, 58] width 962 height 1569
click at [469, 391] on input "Primary Contact Phone *" at bounding box center [678, 396] width 507 height 31
type input "**********"
click at [493, 461] on input "Primary Contact Email *" at bounding box center [678, 472] width 507 height 31
type input "**********"
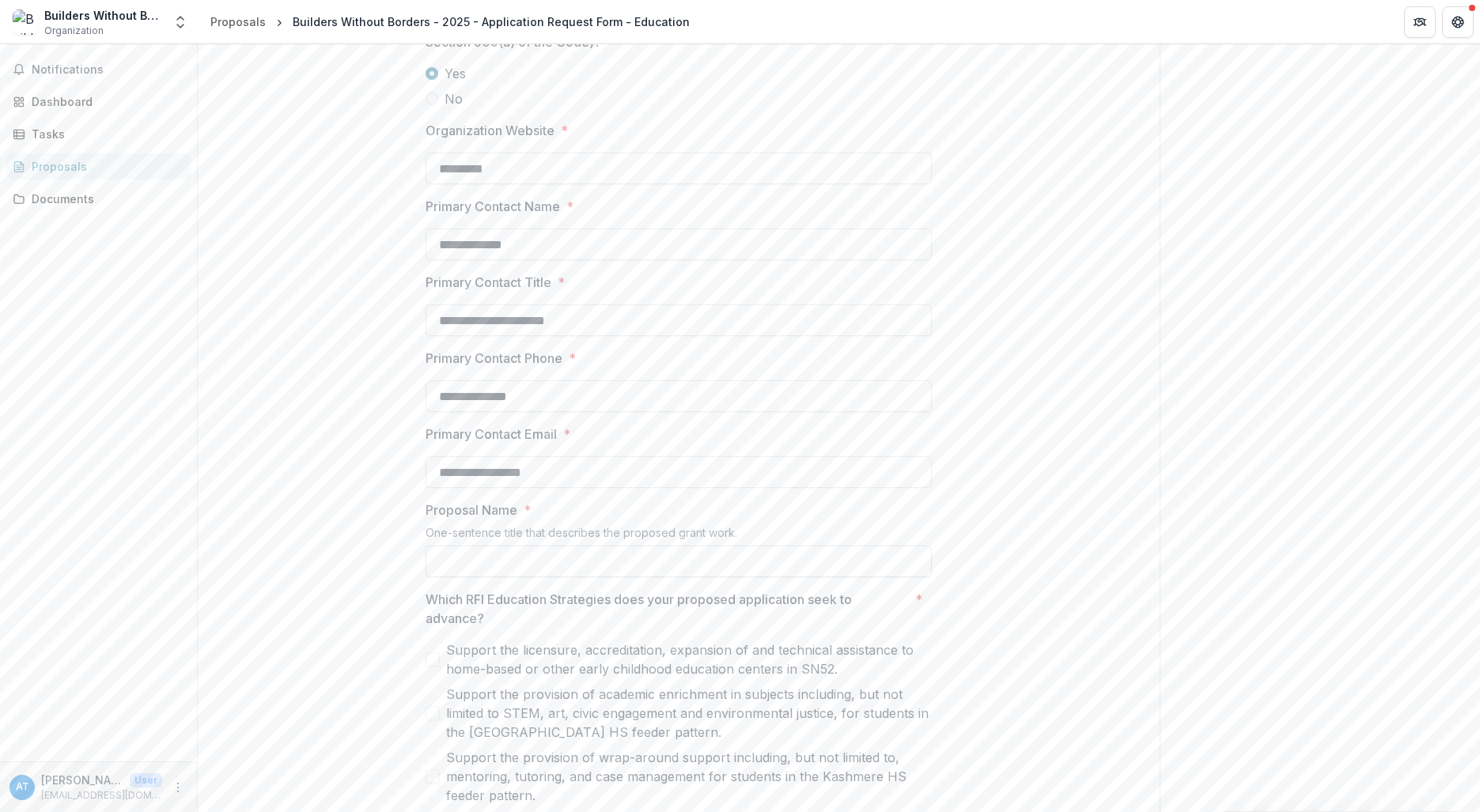
click at [469, 554] on input "Proposal Name *" at bounding box center [678, 562] width 507 height 31
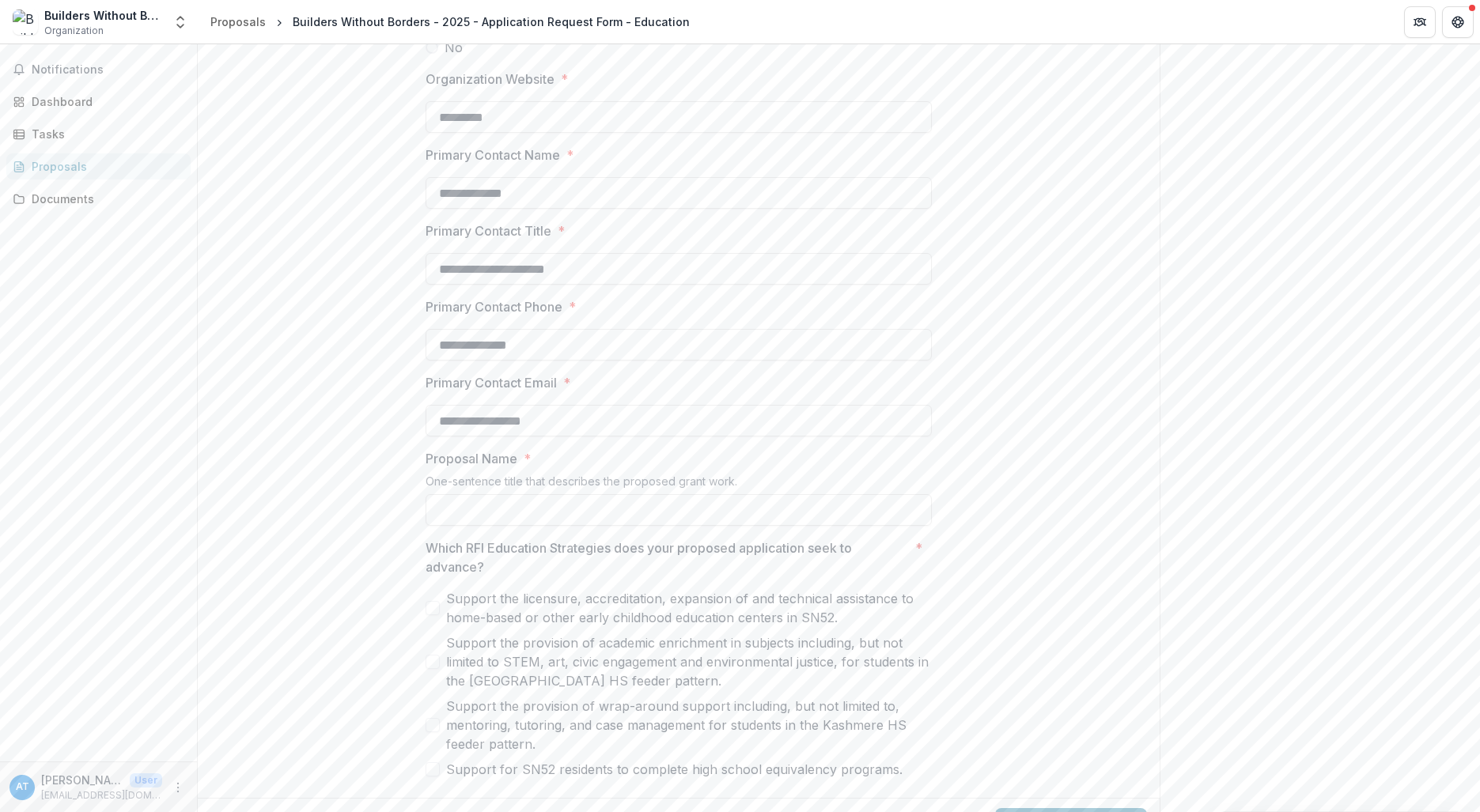
scroll to position [1121, 0]
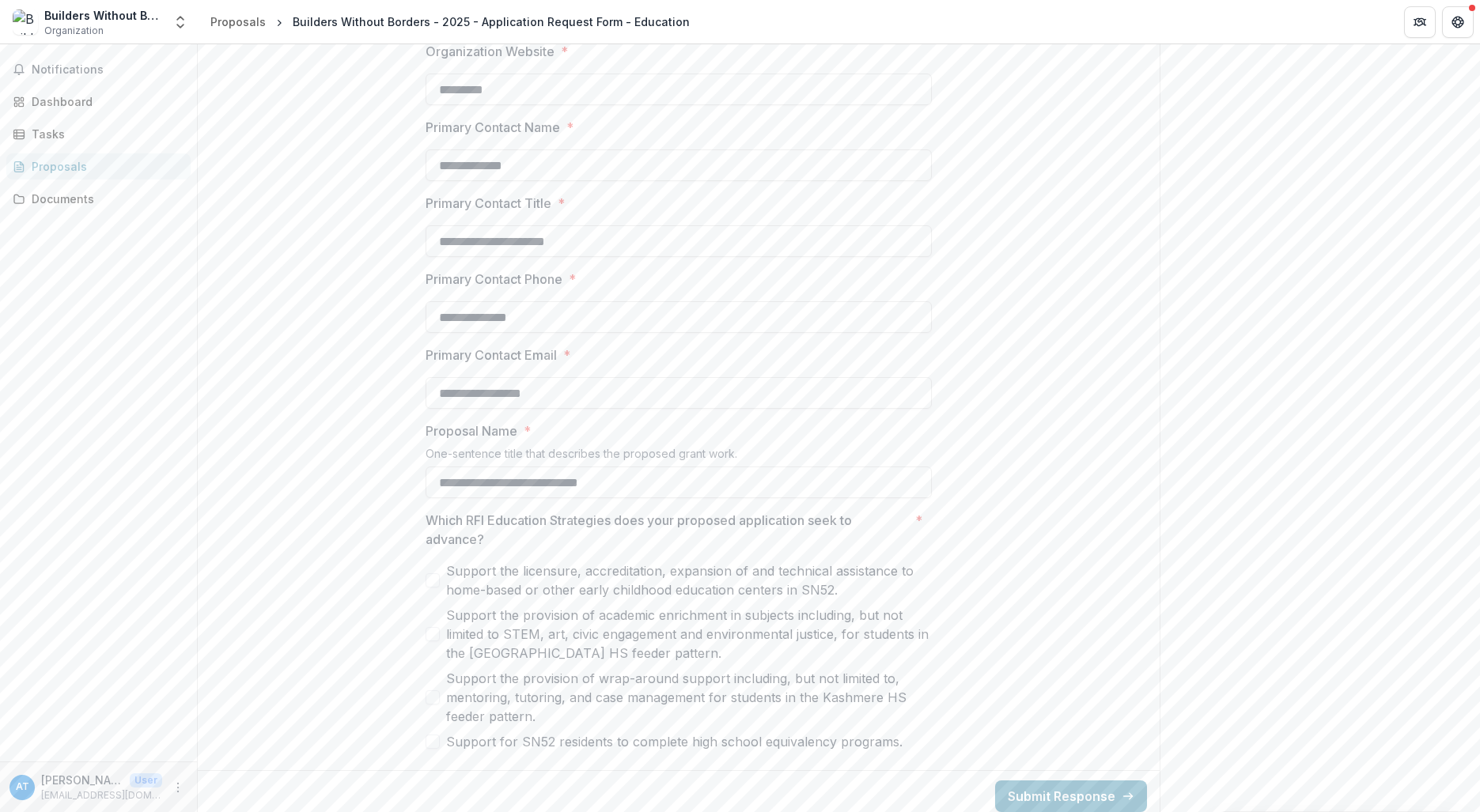
type input "**********"
click at [432, 734] on span at bounding box center [432, 741] width 14 height 14
click at [1073, 781] on button "Submit Response" at bounding box center [1071, 796] width 152 height 31
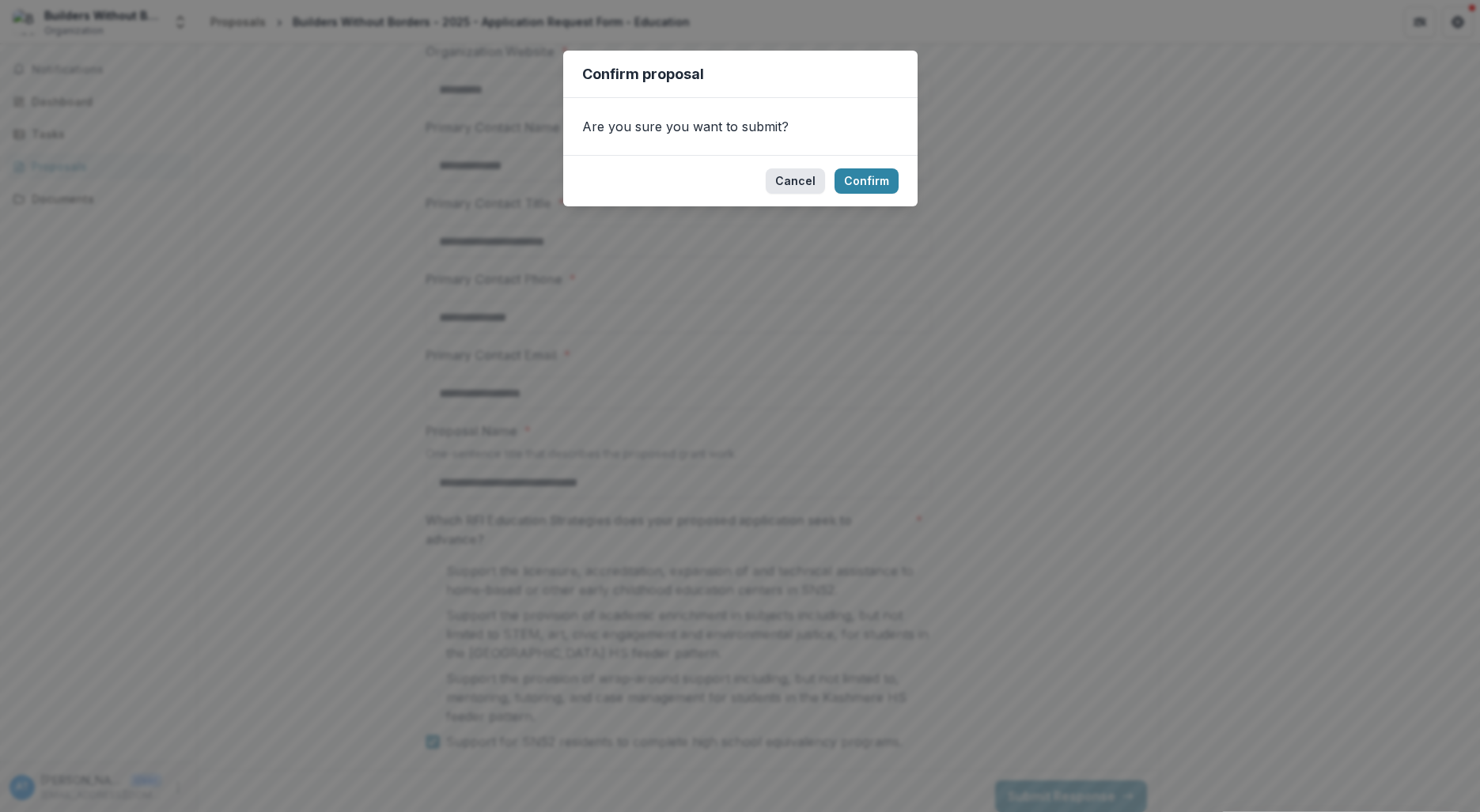
click at [792, 183] on button "Cancel" at bounding box center [796, 181] width 59 height 26
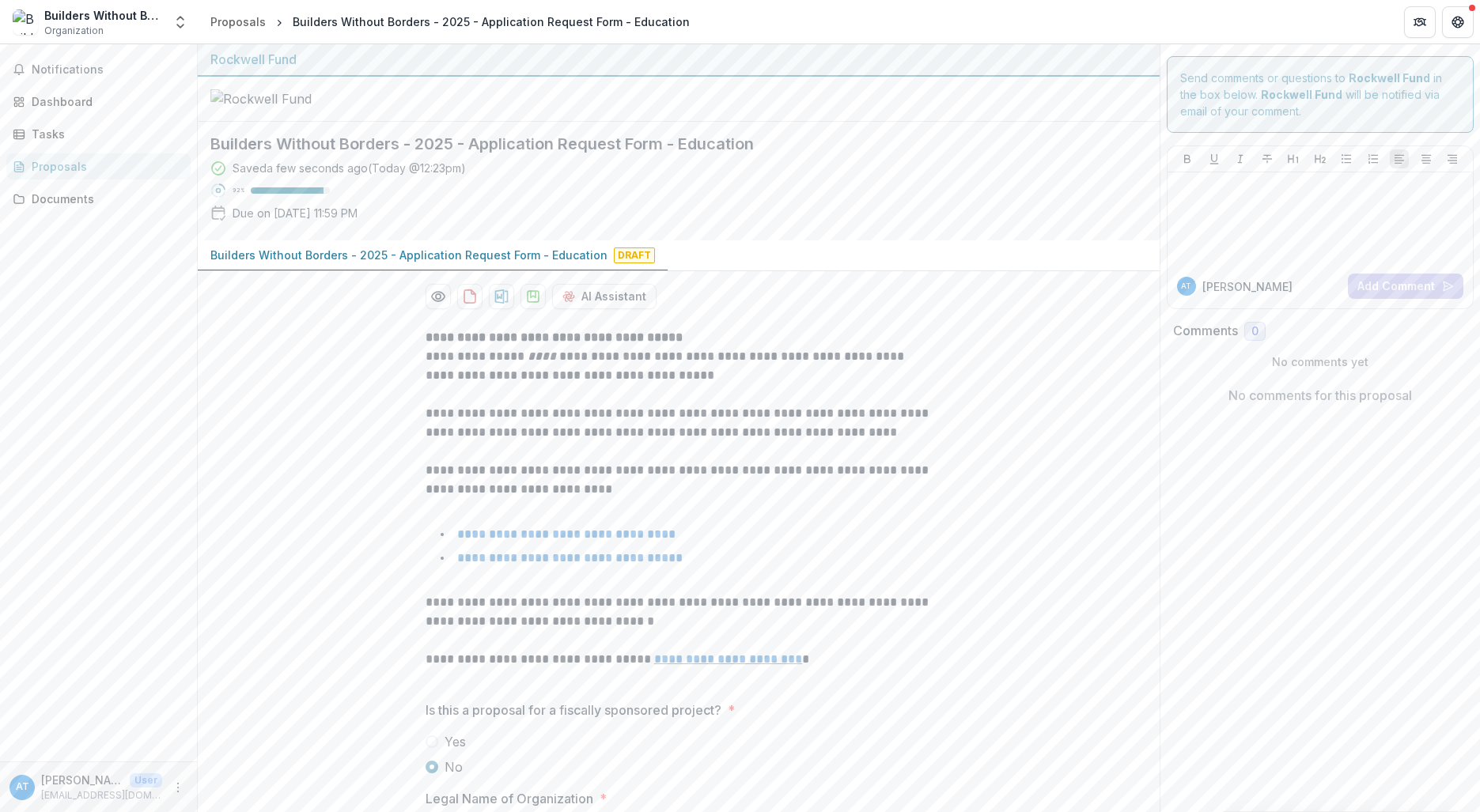
scroll to position [0, 0]
click at [914, 575] on p at bounding box center [678, 584] width 507 height 19
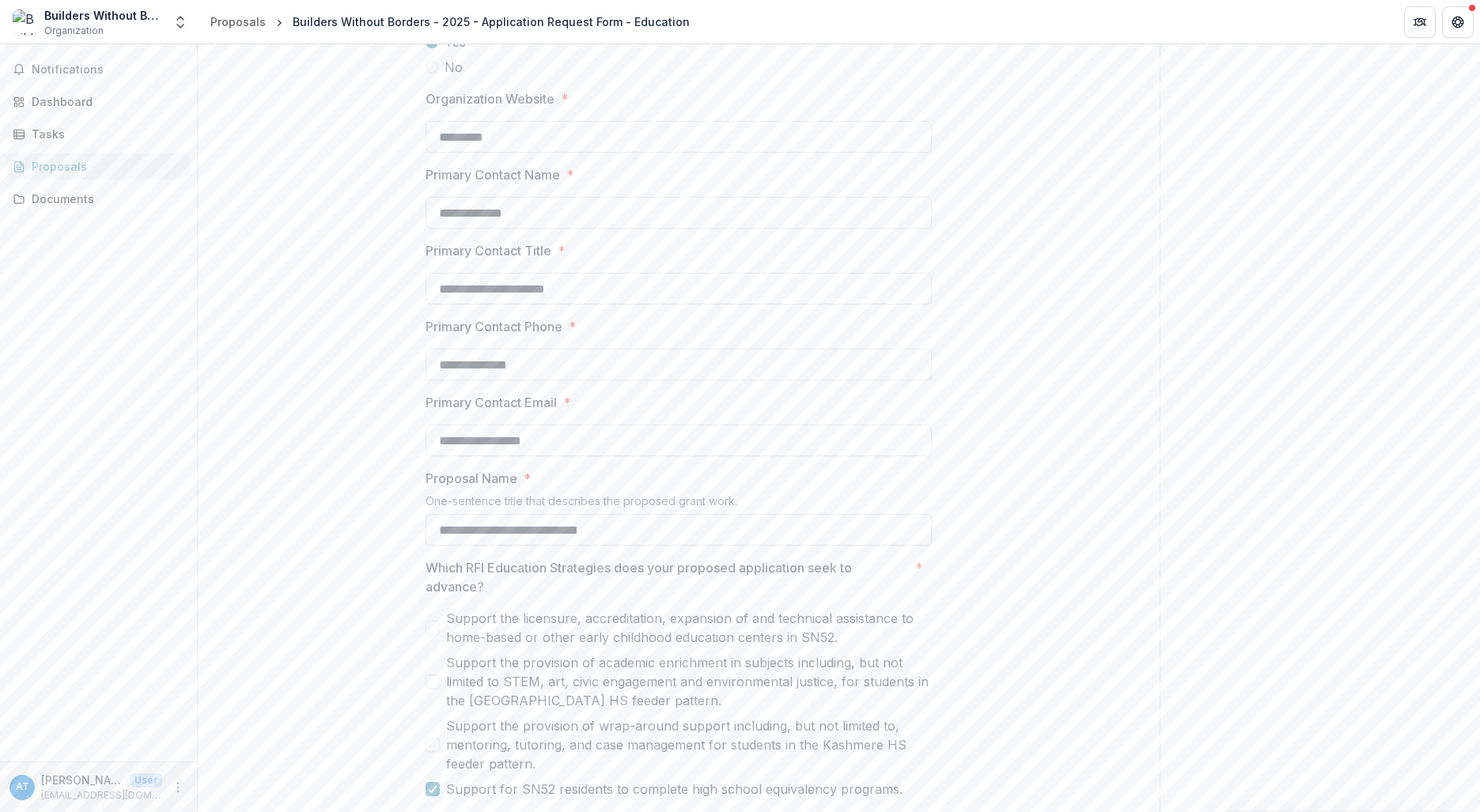
scroll to position [1121, 0]
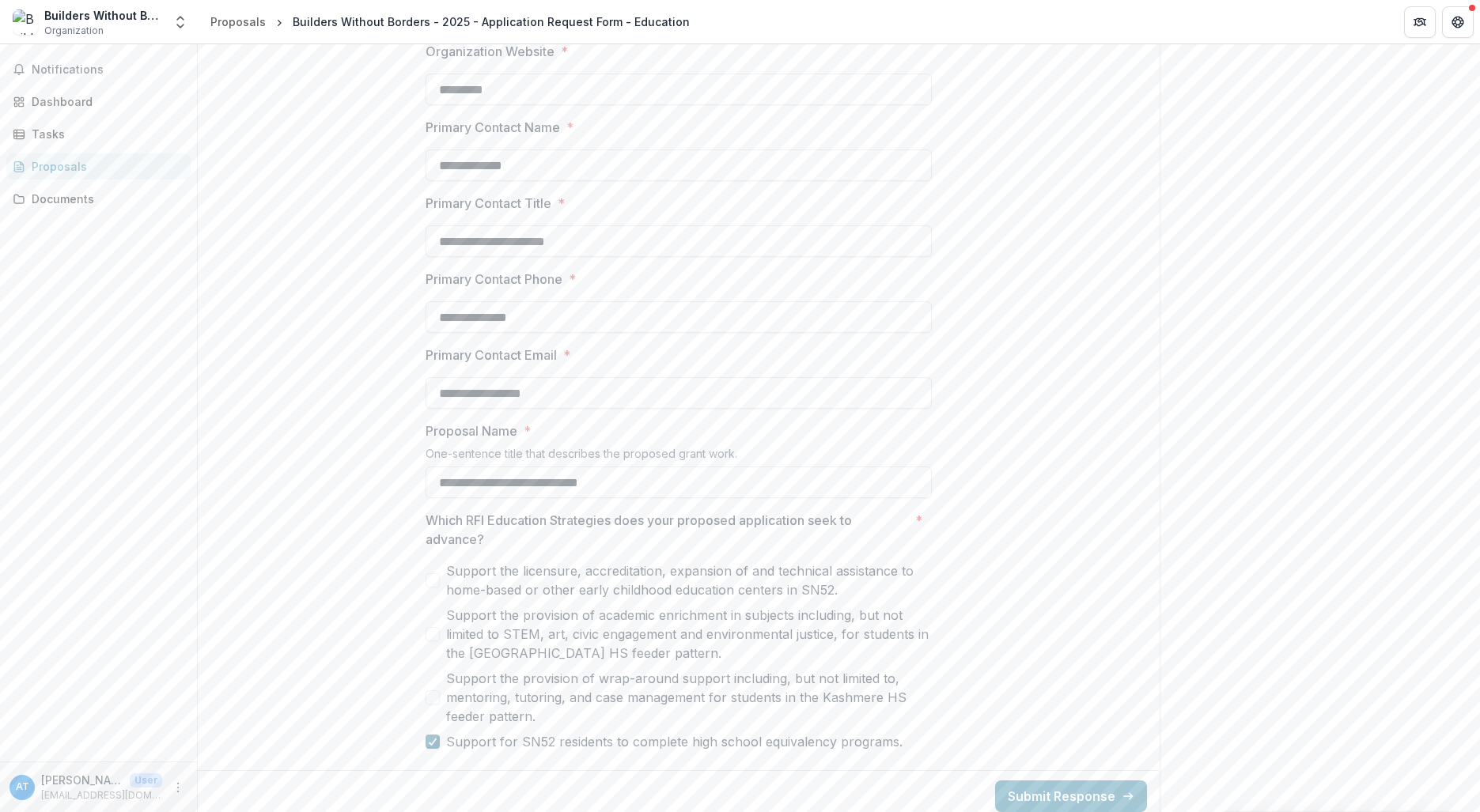
click at [432, 738] on div at bounding box center [432, 741] width 9 height 12
click at [250, 21] on div "Proposals" at bounding box center [238, 21] width 55 height 17
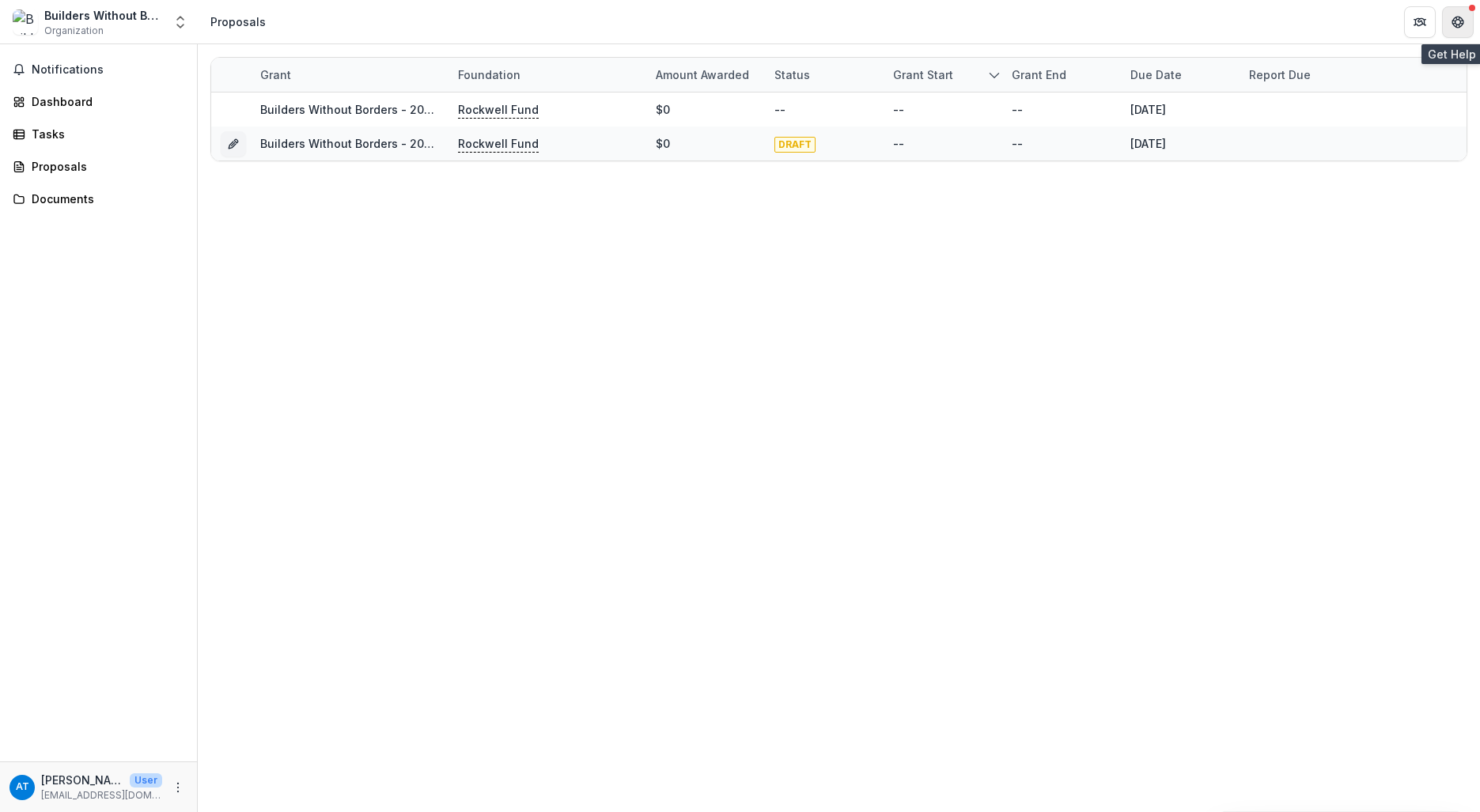
click at [1458, 24] on icon "Get Help" at bounding box center [1458, 21] width 12 height 12
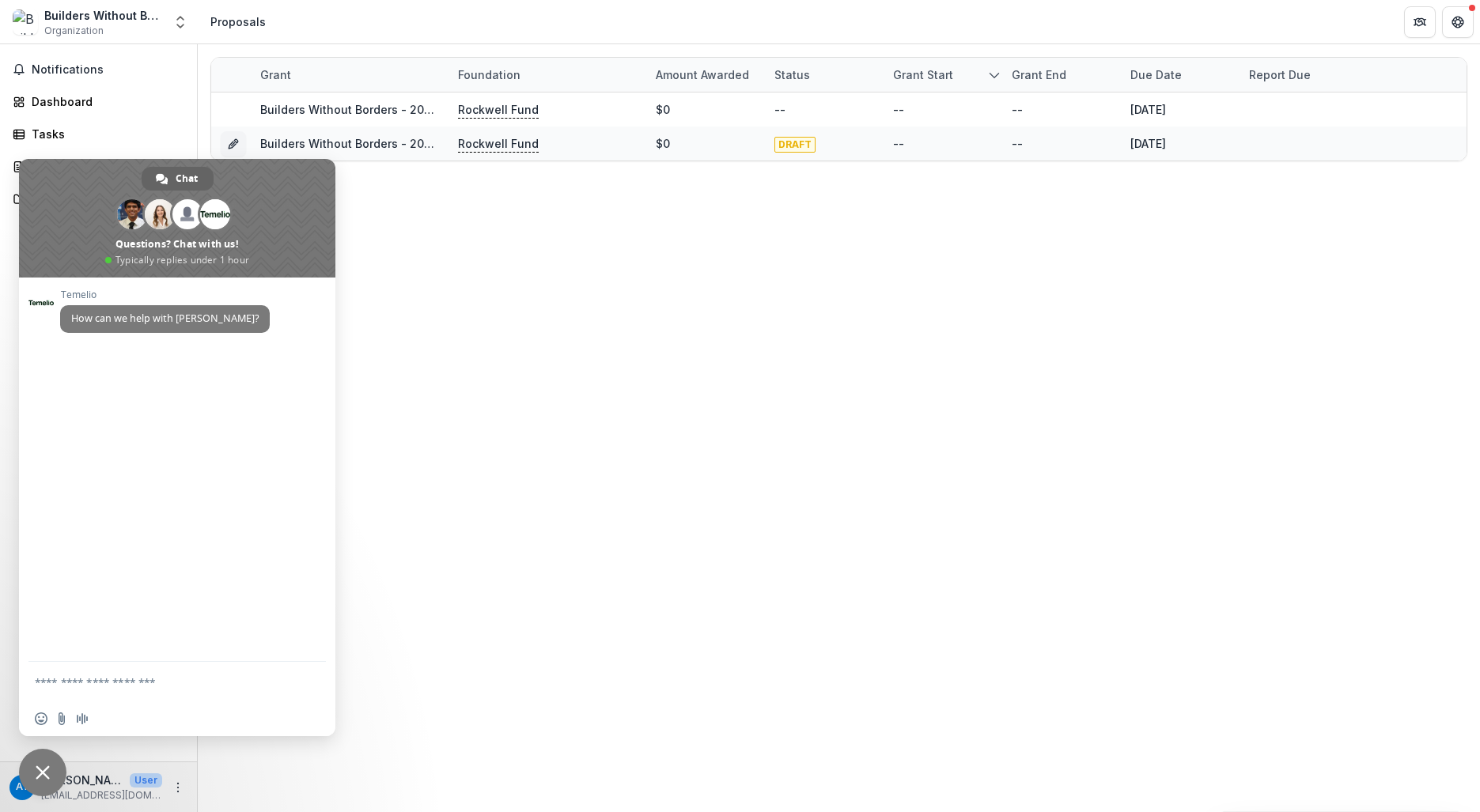
drag, startPoint x: 43, startPoint y: 776, endPoint x: 50, endPoint y: 771, distance: 8.6
click at [45, 776] on span "Close chat" at bounding box center [42, 772] width 14 height 14
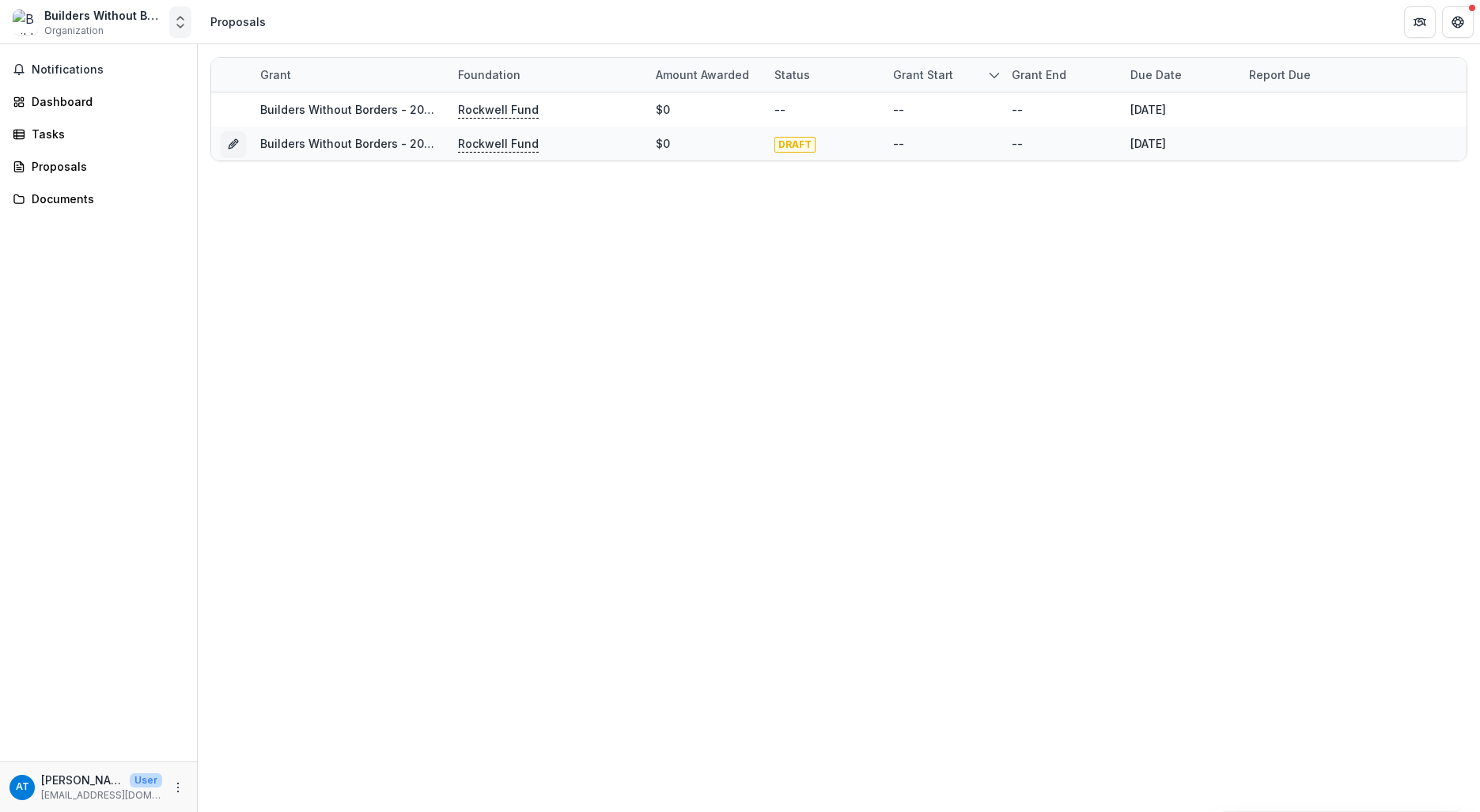
click at [176, 20] on icon "Open entity switcher" at bounding box center [180, 21] width 16 height 16
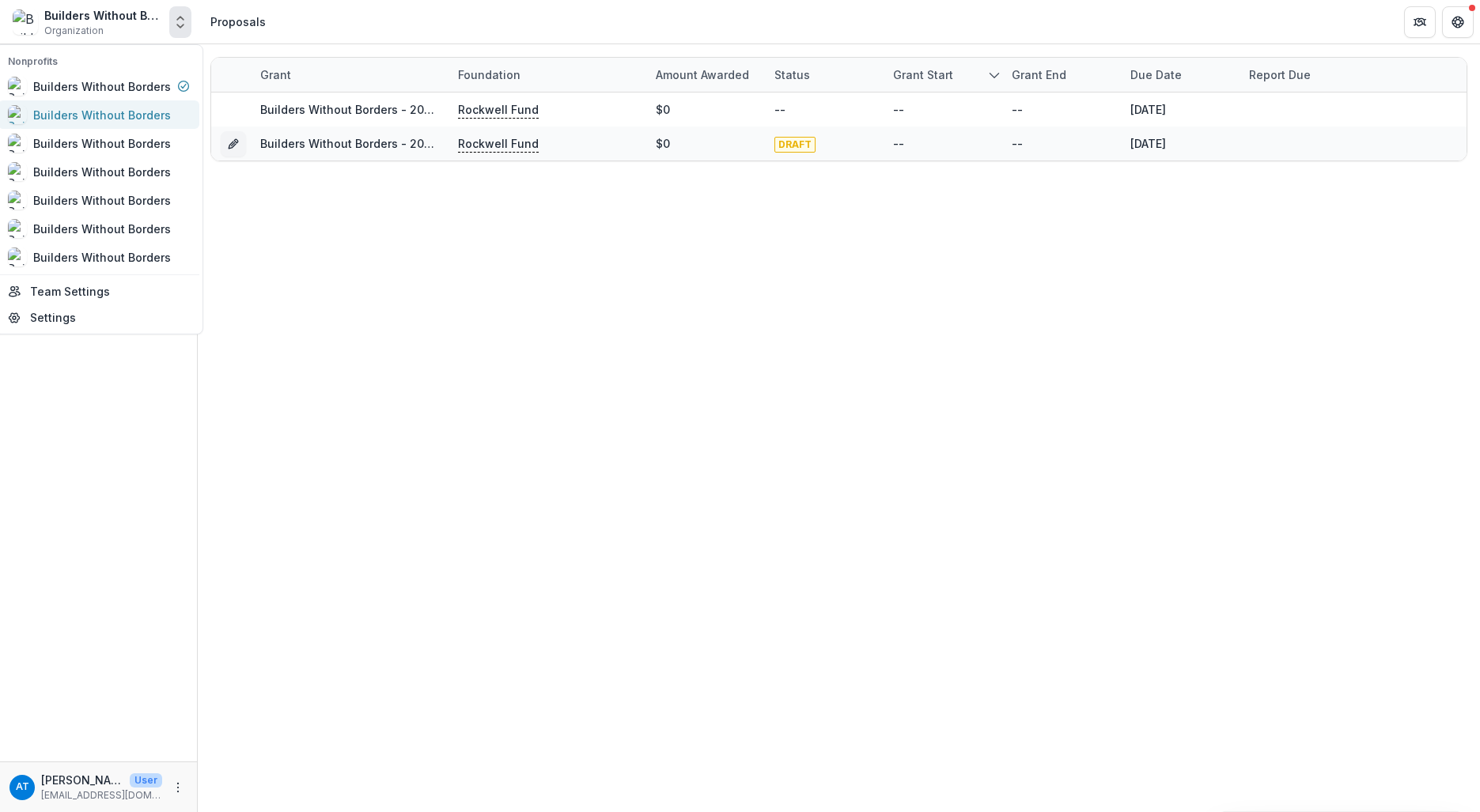
click at [155, 108] on div "Builders Without Borders" at bounding box center [102, 115] width 138 height 17
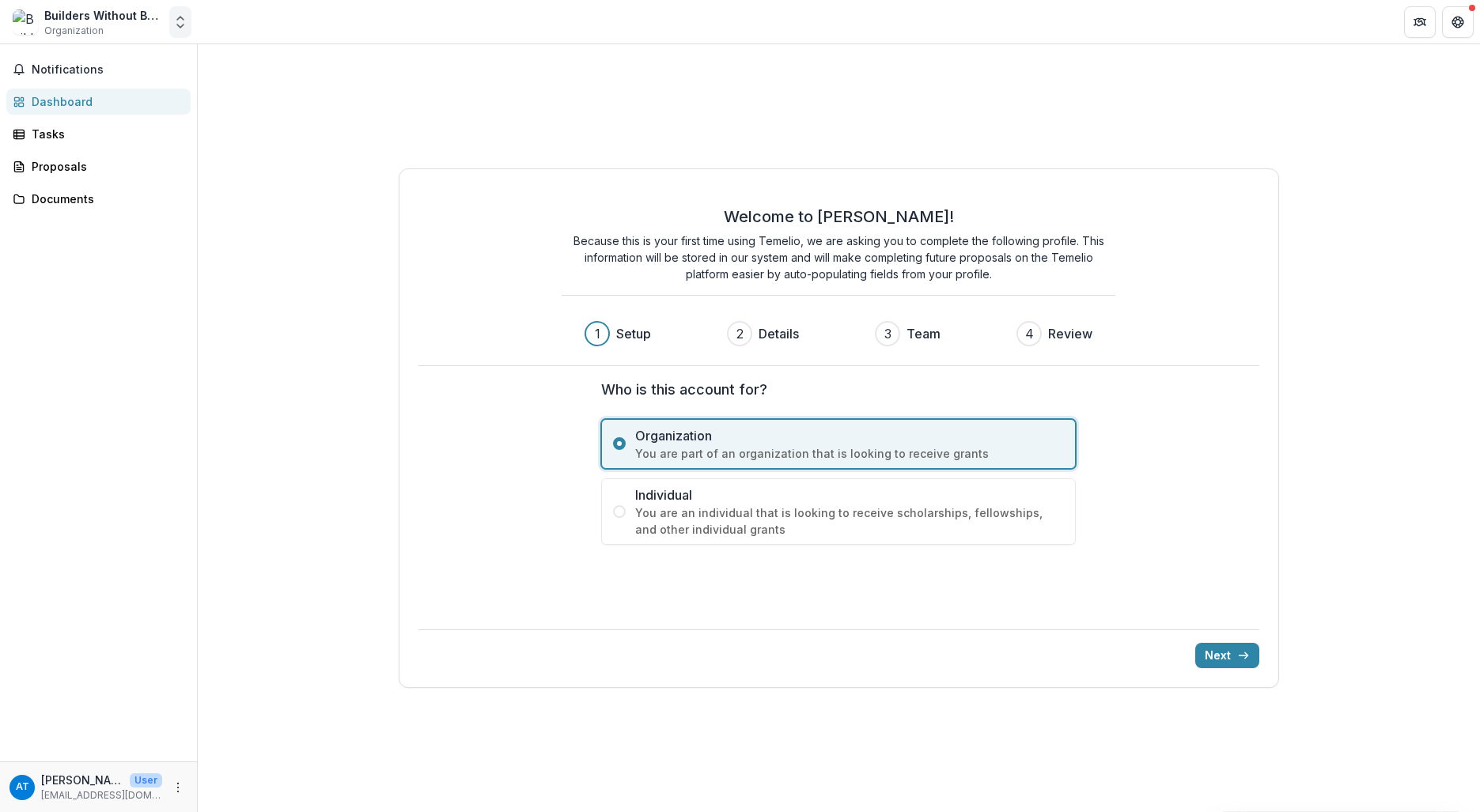
click at [179, 26] on polyline "Open entity switcher" at bounding box center [180, 26] width 7 height 3
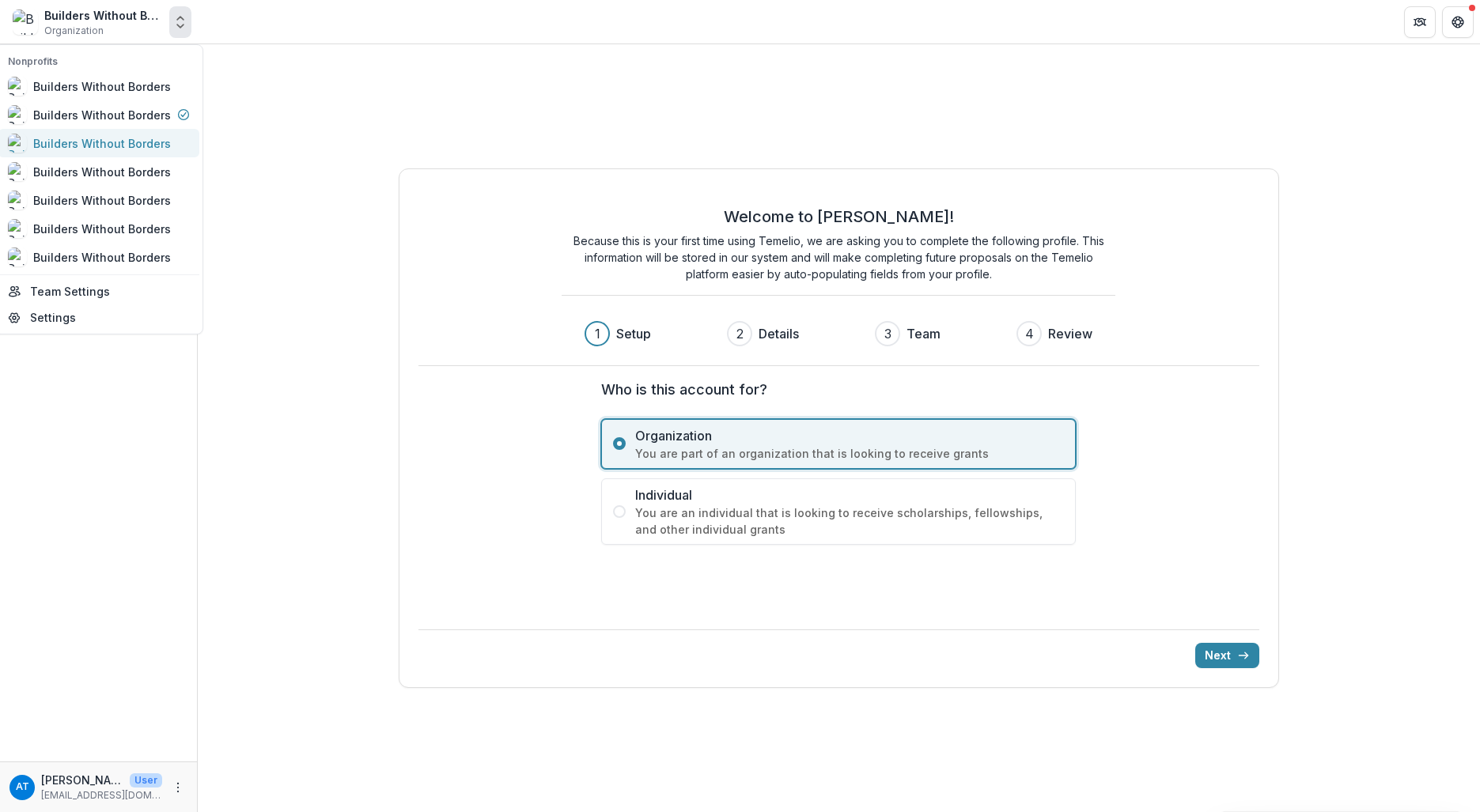
click at [153, 140] on div "Builders Without Borders" at bounding box center [102, 144] width 138 height 17
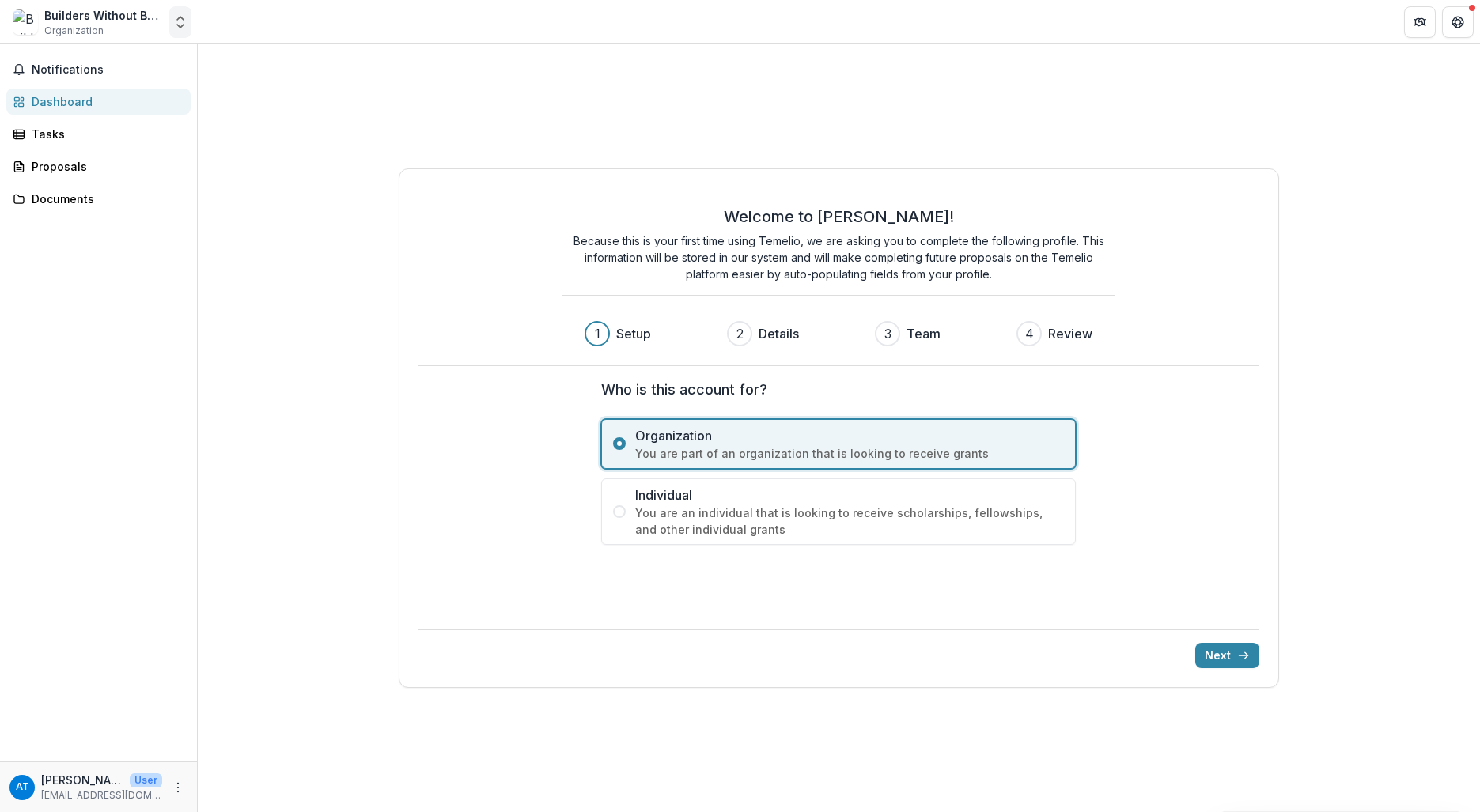
click at [175, 28] on icon "Open entity switcher" at bounding box center [180, 21] width 16 height 16
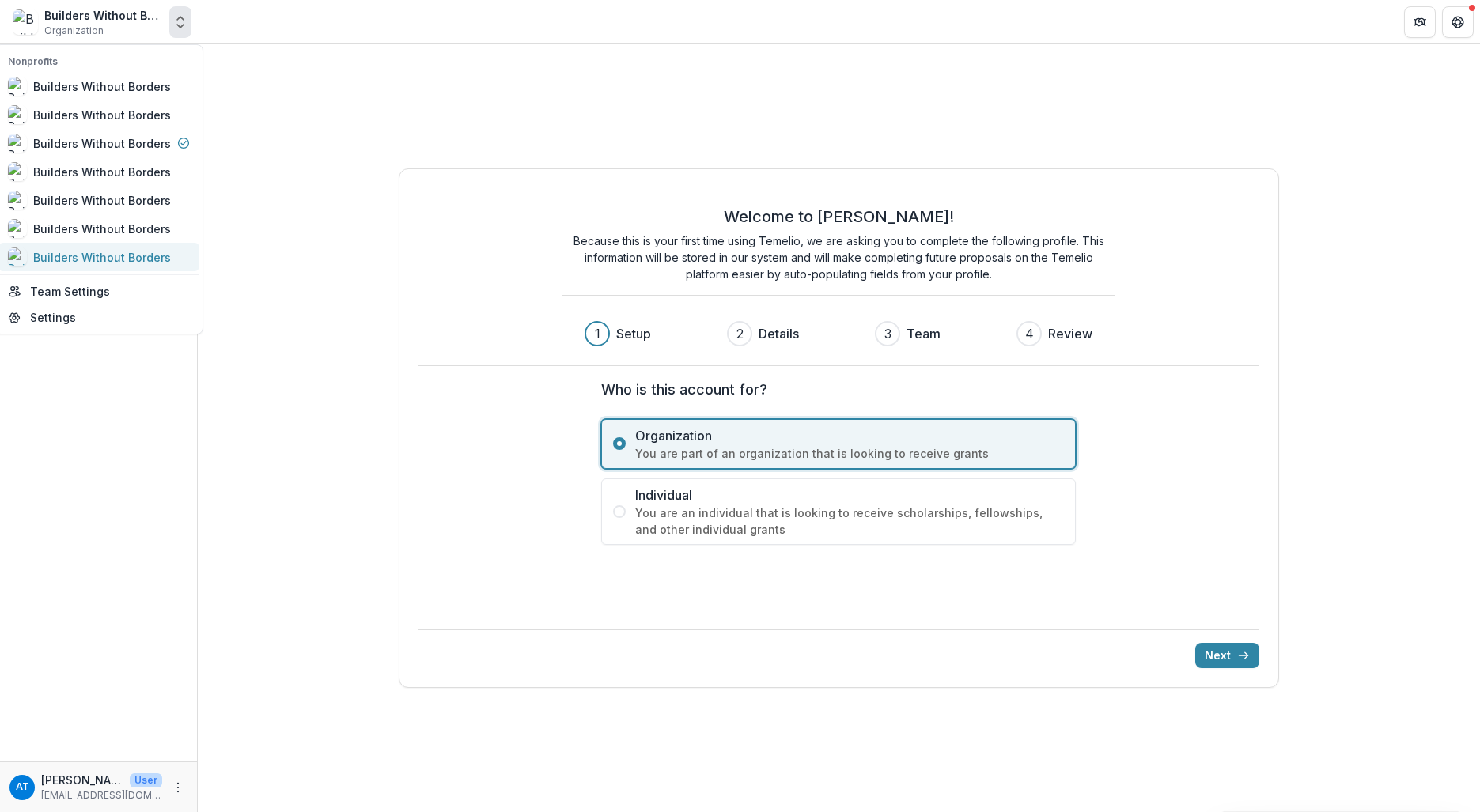
click at [143, 260] on div "Builders Without Borders" at bounding box center [102, 258] width 138 height 17
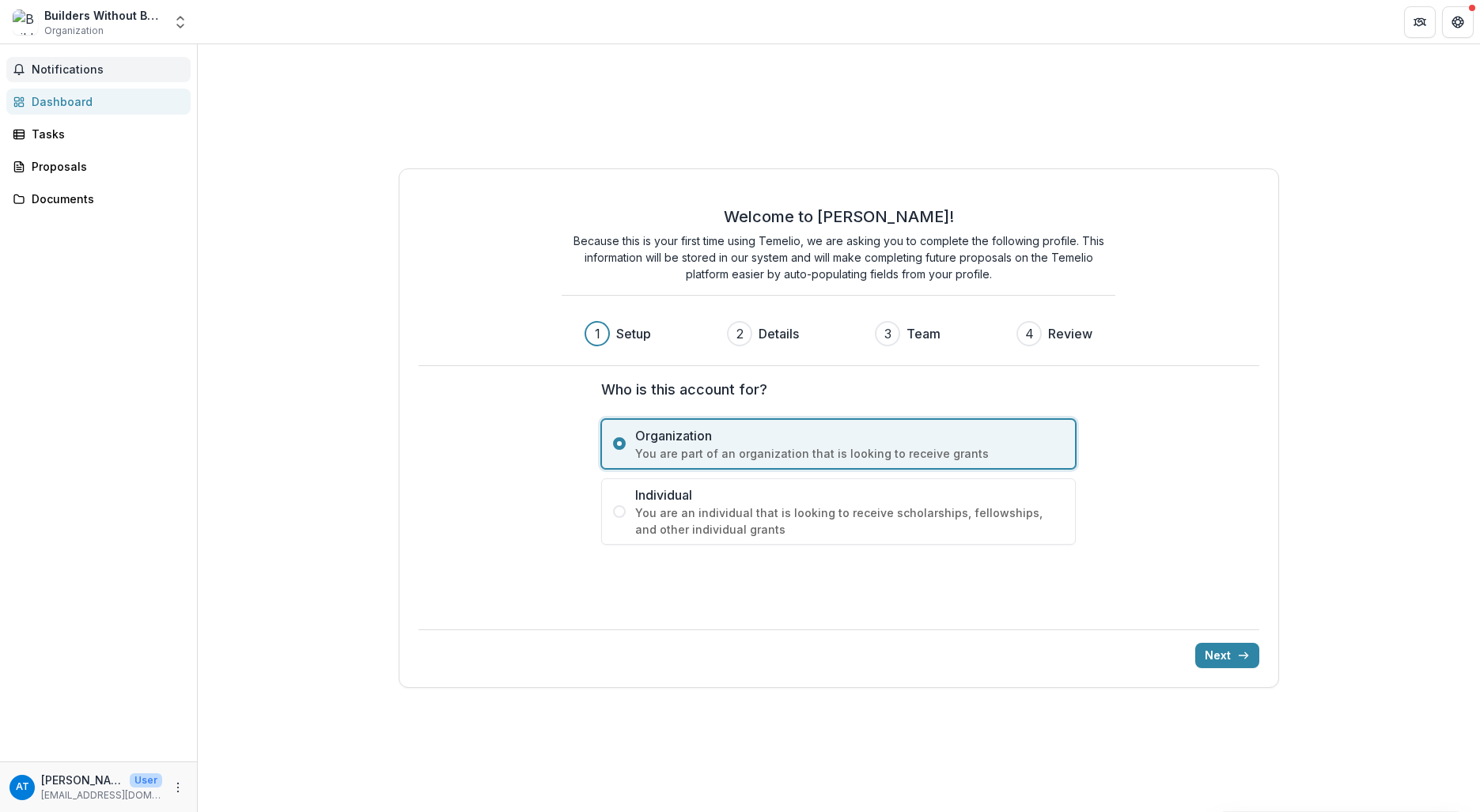
click at [55, 69] on span "Notifications" at bounding box center [107, 70] width 153 height 13
click at [48, 130] on div "Tasks" at bounding box center [104, 134] width 146 height 17
click at [51, 164] on div "Proposals" at bounding box center [104, 166] width 146 height 17
click at [174, 20] on icon "Open entity switcher" at bounding box center [180, 21] width 16 height 16
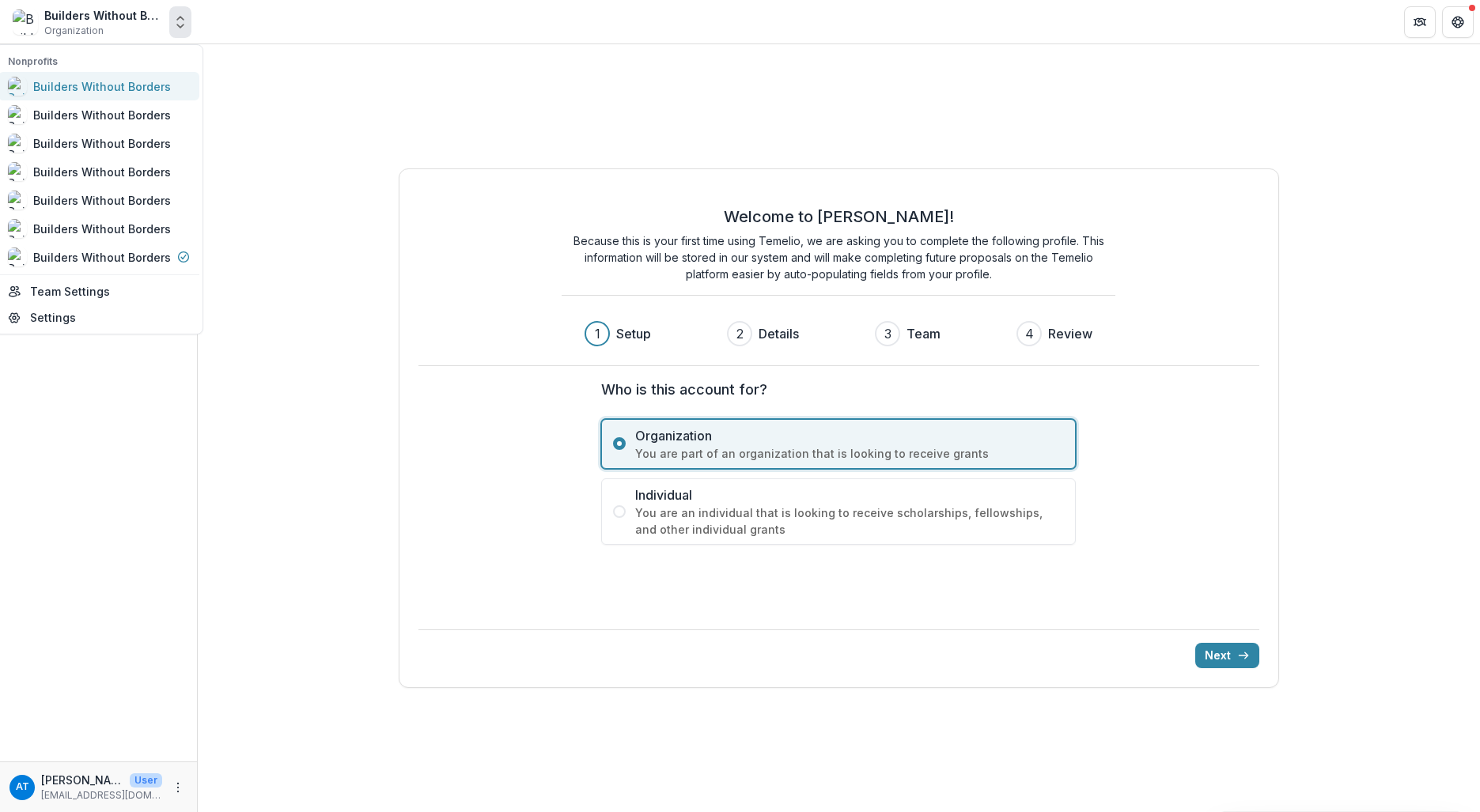
click at [148, 92] on div "Builders Without Borders" at bounding box center [102, 87] width 138 height 17
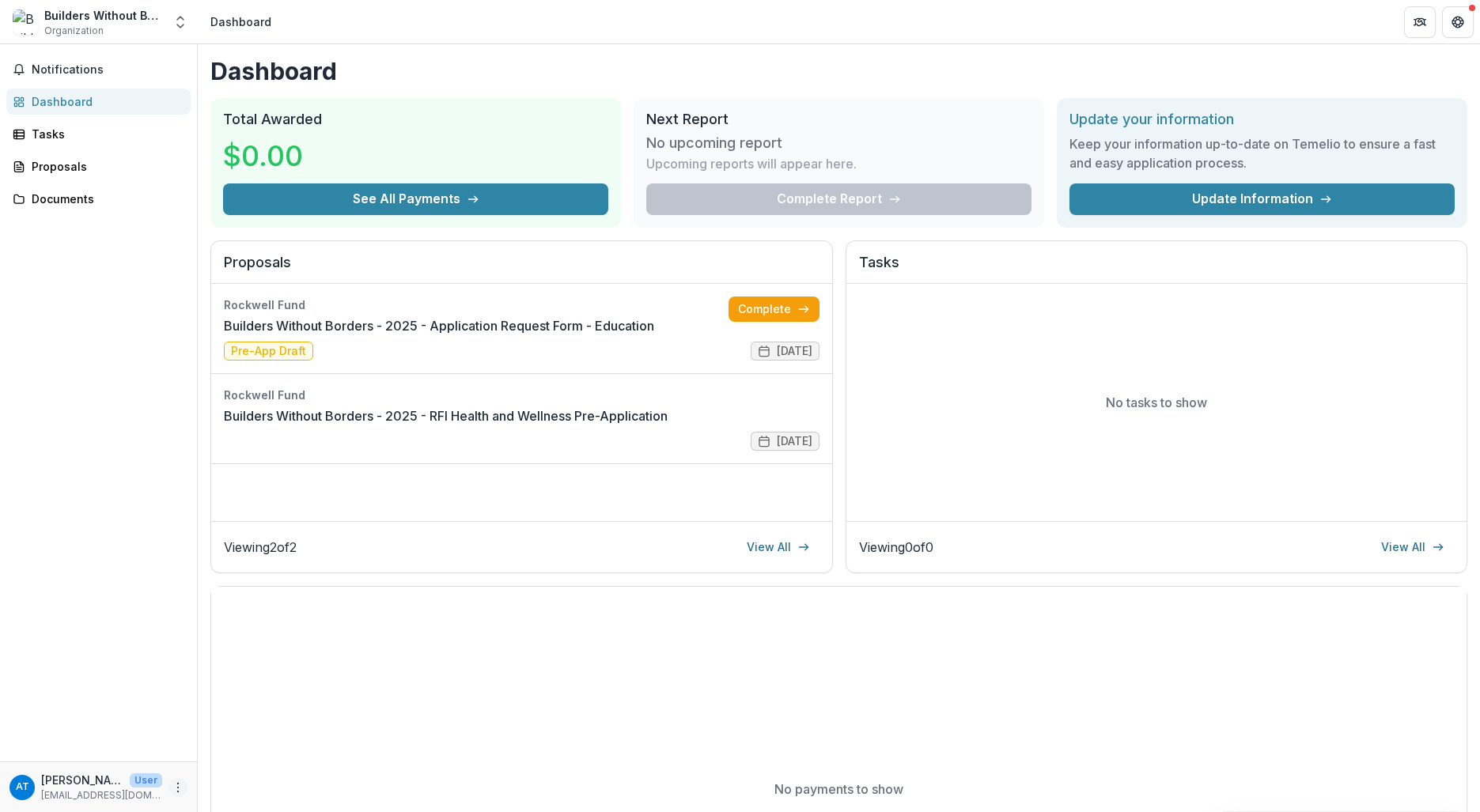
click at [171, 786] on button "More" at bounding box center [178, 787] width 19 height 19
click at [248, 783] on button "Logout" at bounding box center [282, 781] width 169 height 26
